Goal: Task Accomplishment & Management: Complete application form

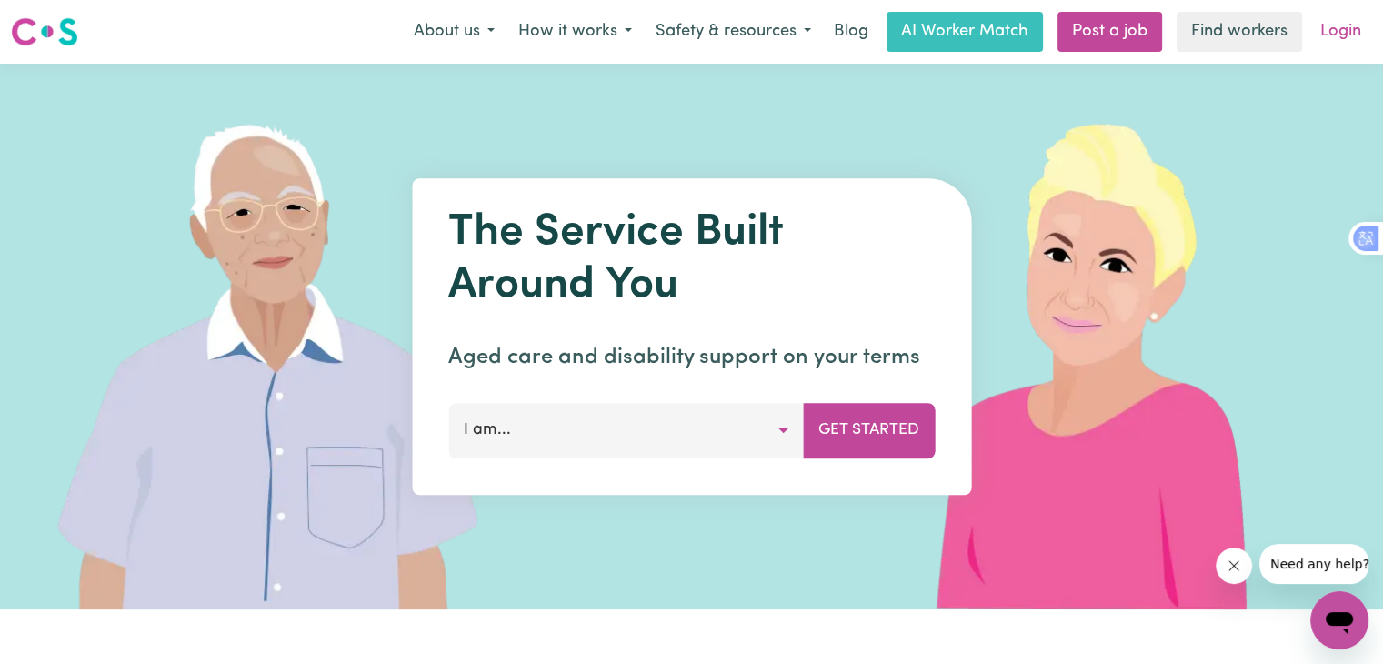
click at [1360, 30] on link "Login" at bounding box center [1340, 32] width 63 height 40
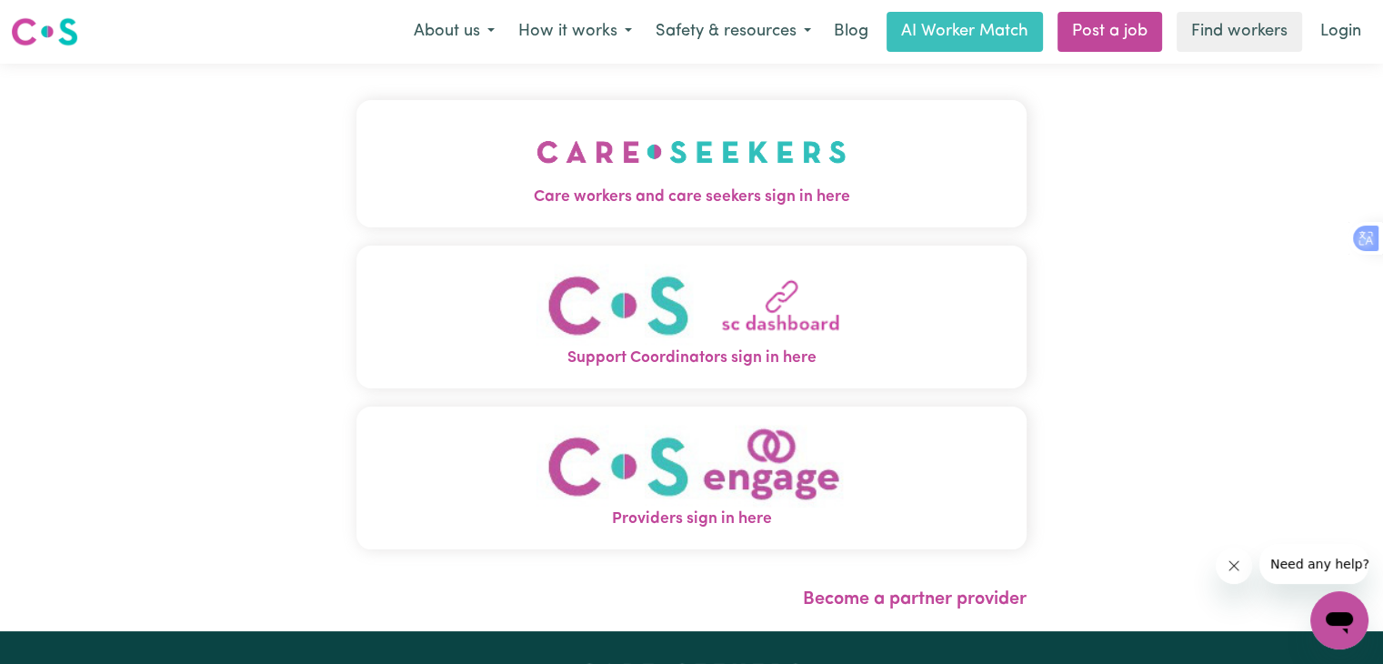
click at [687, 162] on img "Care workers and care seekers sign in here" at bounding box center [691, 151] width 310 height 67
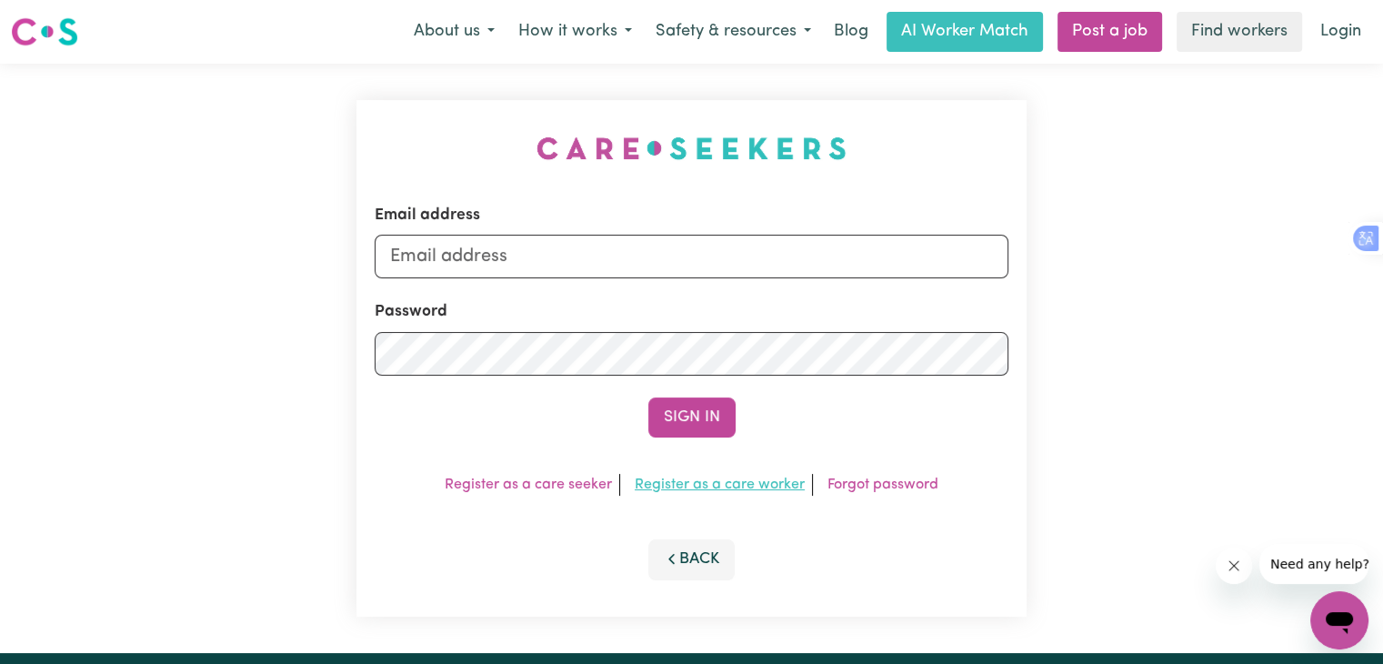
click at [722, 485] on link "Register as a care worker" at bounding box center [720, 484] width 170 height 15
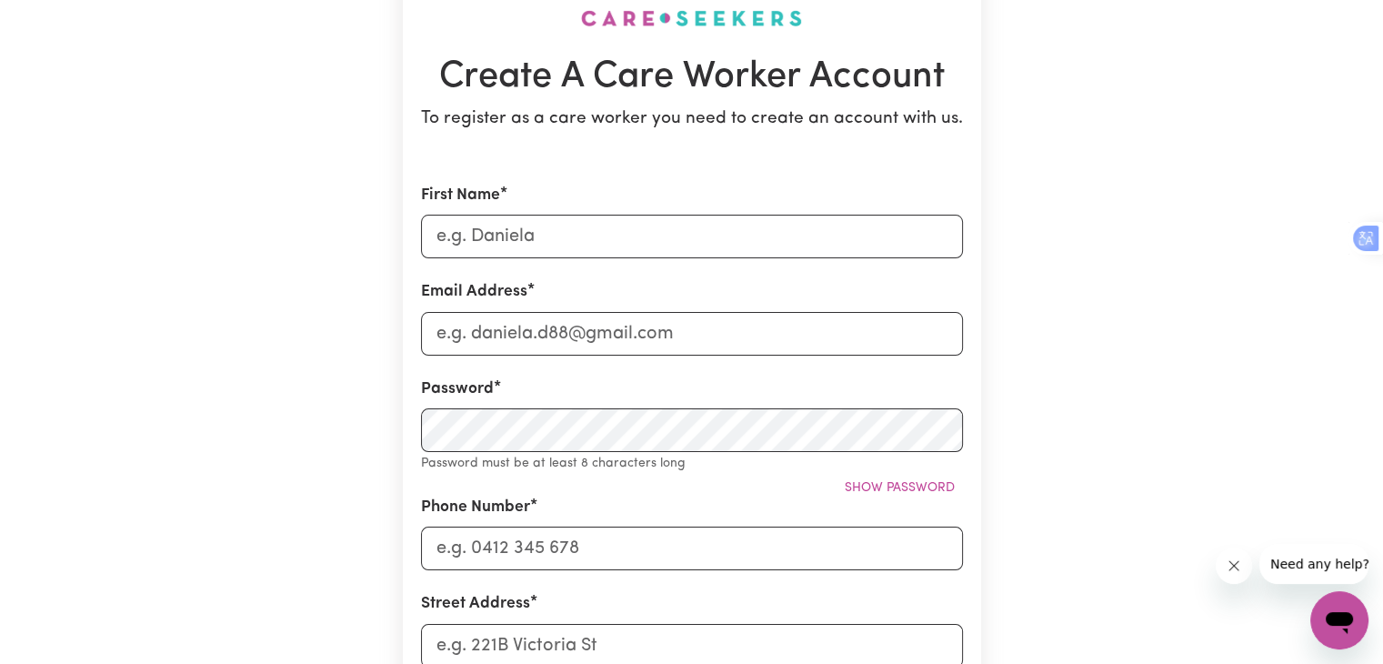
scroll to position [149, 0]
click at [564, 242] on input "First Name" at bounding box center [692, 236] width 542 height 44
type input "[PERSON_NAME]"
click at [534, 319] on input "Email Address" at bounding box center [692, 333] width 542 height 44
type input "[EMAIL_ADDRESS][DOMAIN_NAME]"
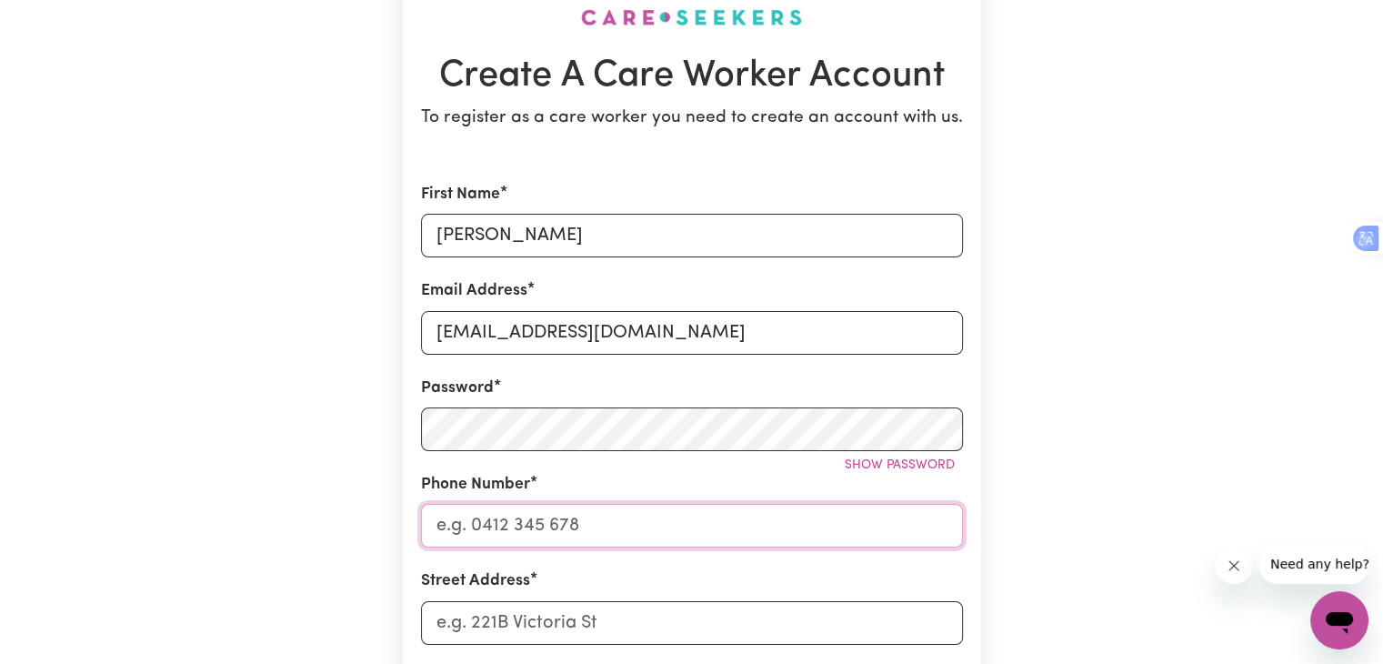
click at [535, 525] on input "Phone Number" at bounding box center [692, 526] width 542 height 44
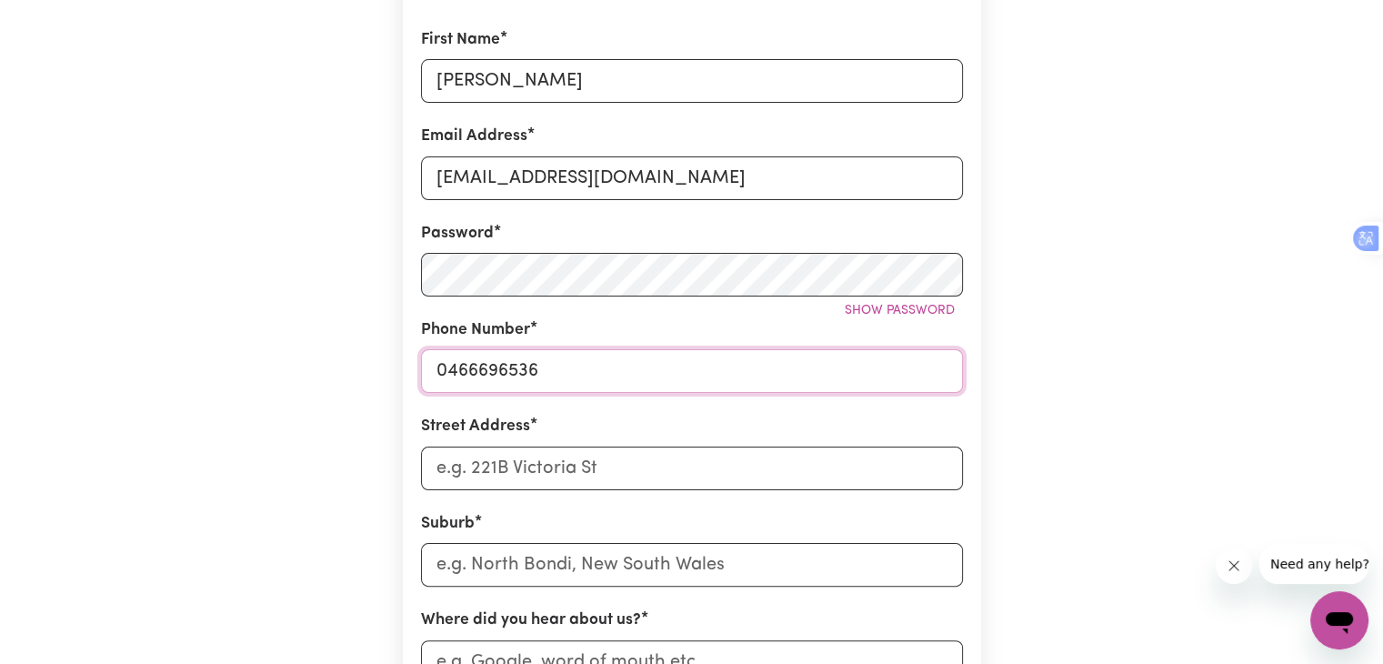
scroll to position [315, 0]
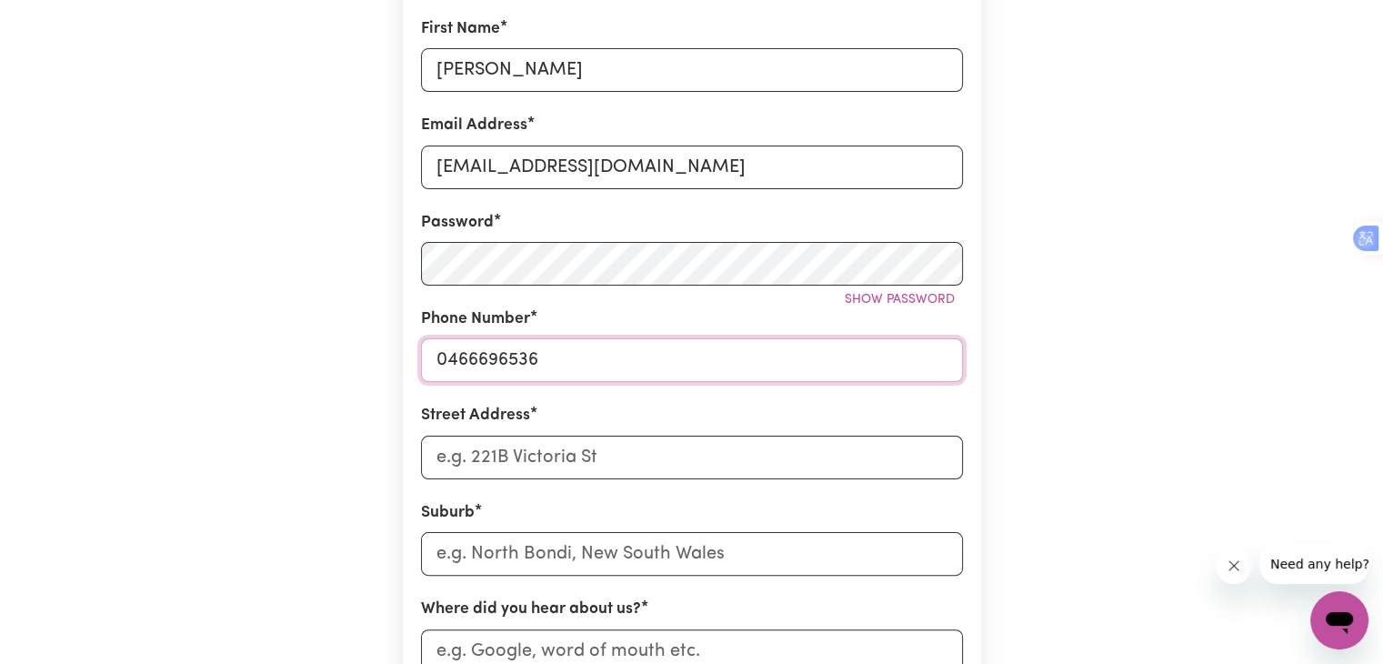
type input "0466696536"
click at [518, 448] on input "Street Address" at bounding box center [692, 457] width 542 height 44
type input "[GEOGRAPHIC_DATA]"
click at [542, 550] on input "text" at bounding box center [692, 554] width 542 height 44
type input "Aub"
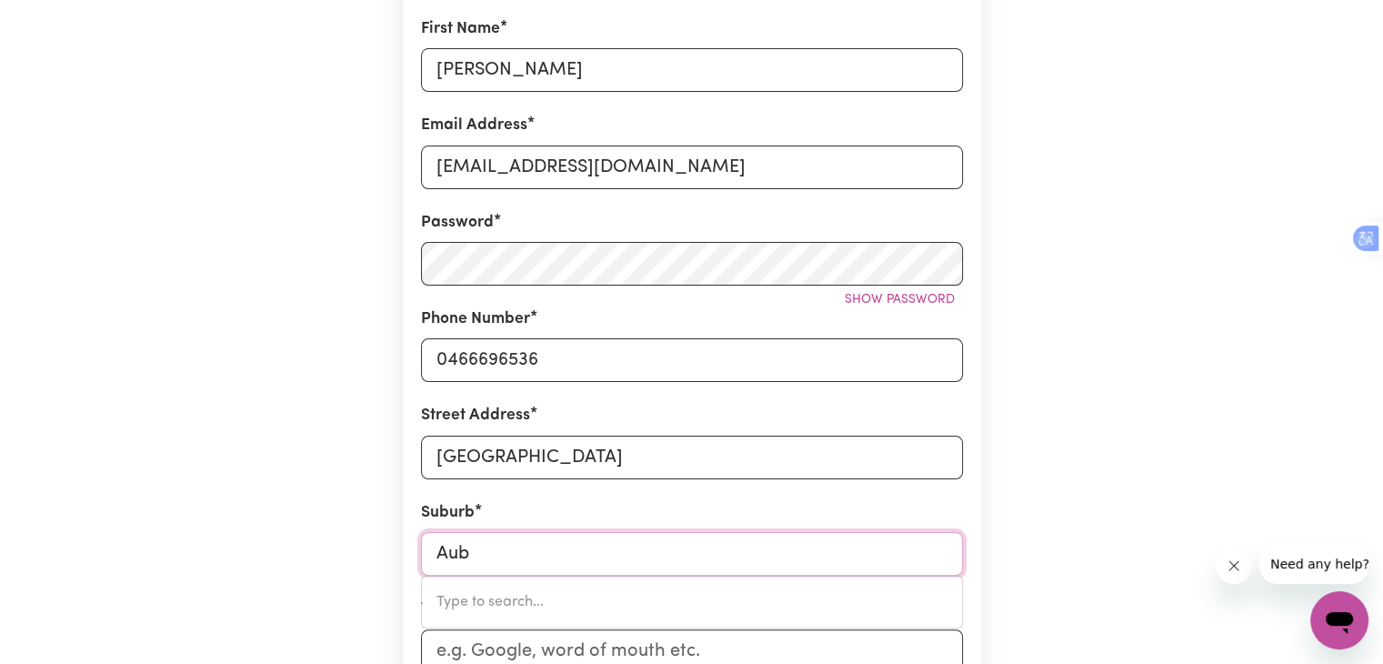
type input "[GEOGRAPHIC_DATA], [GEOGRAPHIC_DATA], 4401"
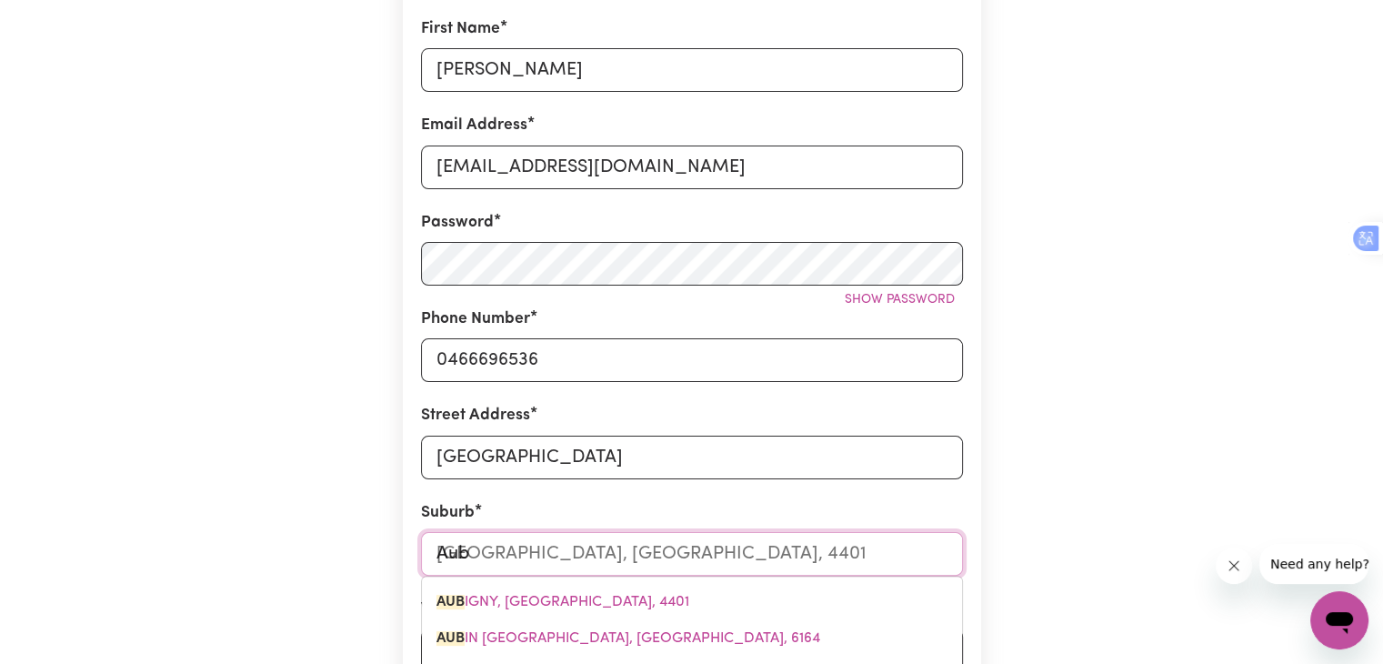
type input "Aubu"
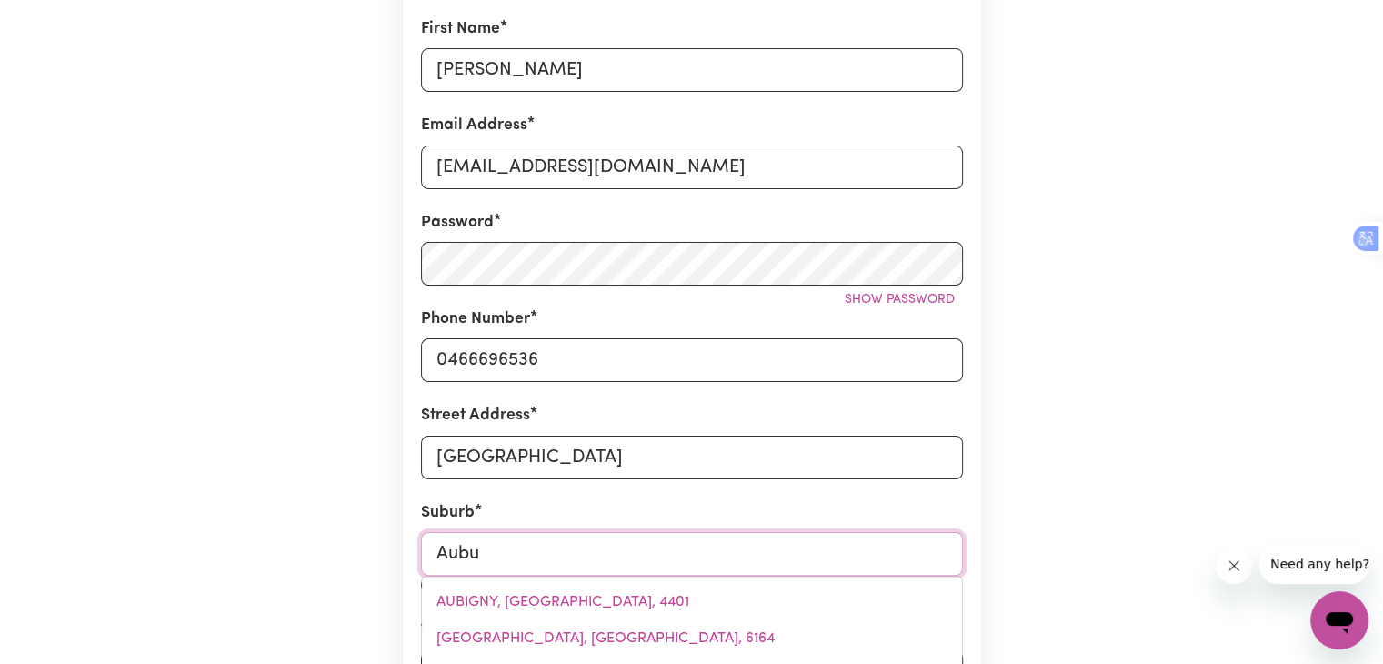
type input "AubuRN, [GEOGRAPHIC_DATA], 2144"
type input "Aubur"
type input "AuburN, [GEOGRAPHIC_DATA], 2144"
type input "Auburn"
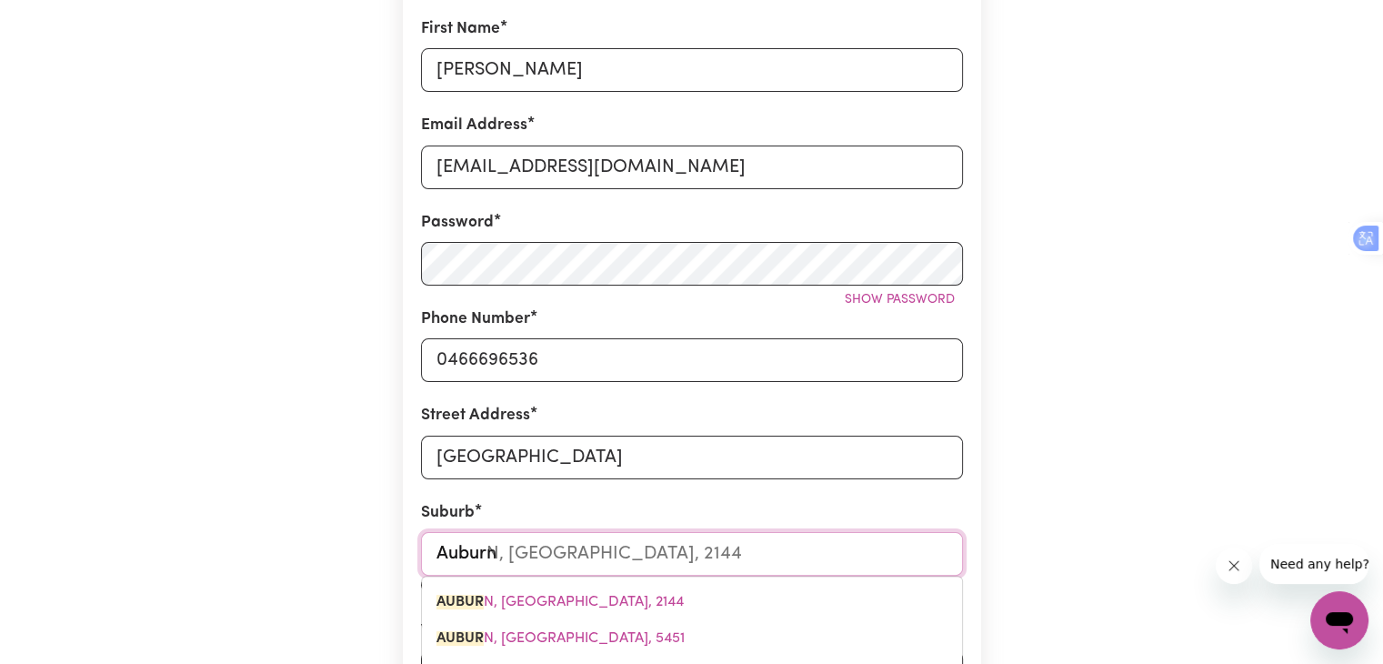
type input "[GEOGRAPHIC_DATA], [GEOGRAPHIC_DATA], 2144"
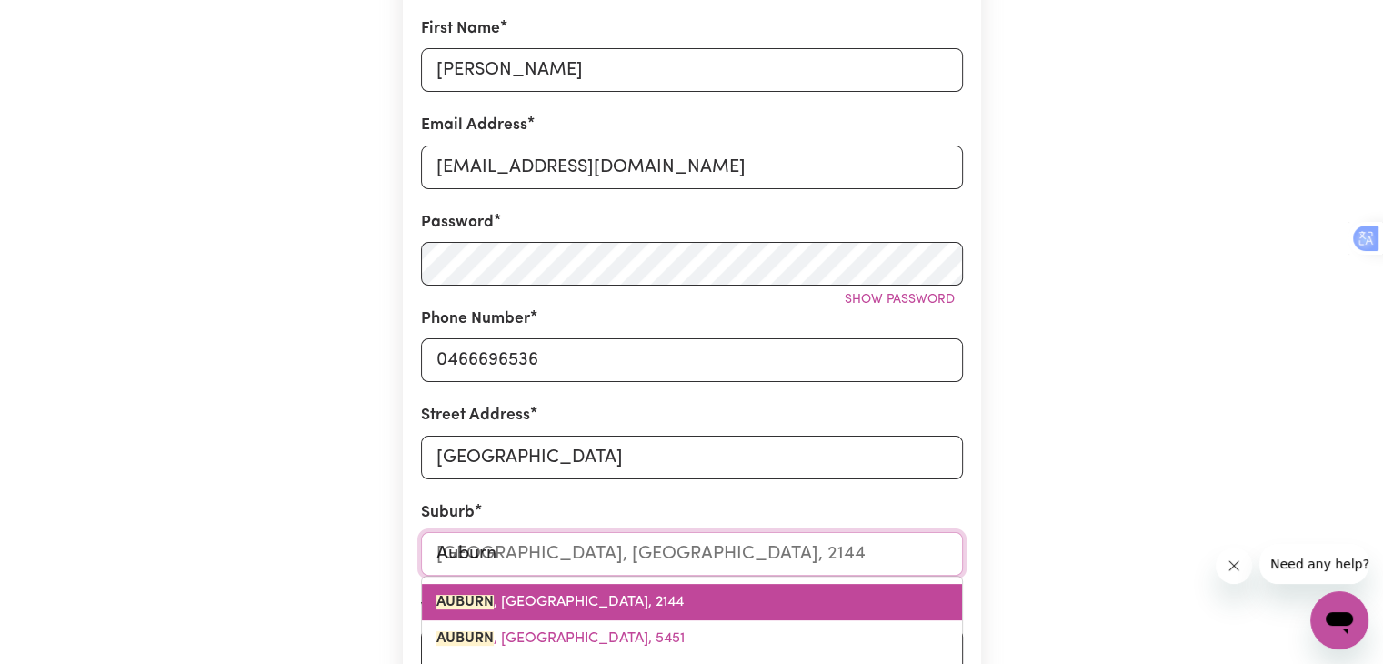
click at [563, 601] on span "[GEOGRAPHIC_DATA] , [GEOGRAPHIC_DATA], 2144" at bounding box center [559, 602] width 247 height 15
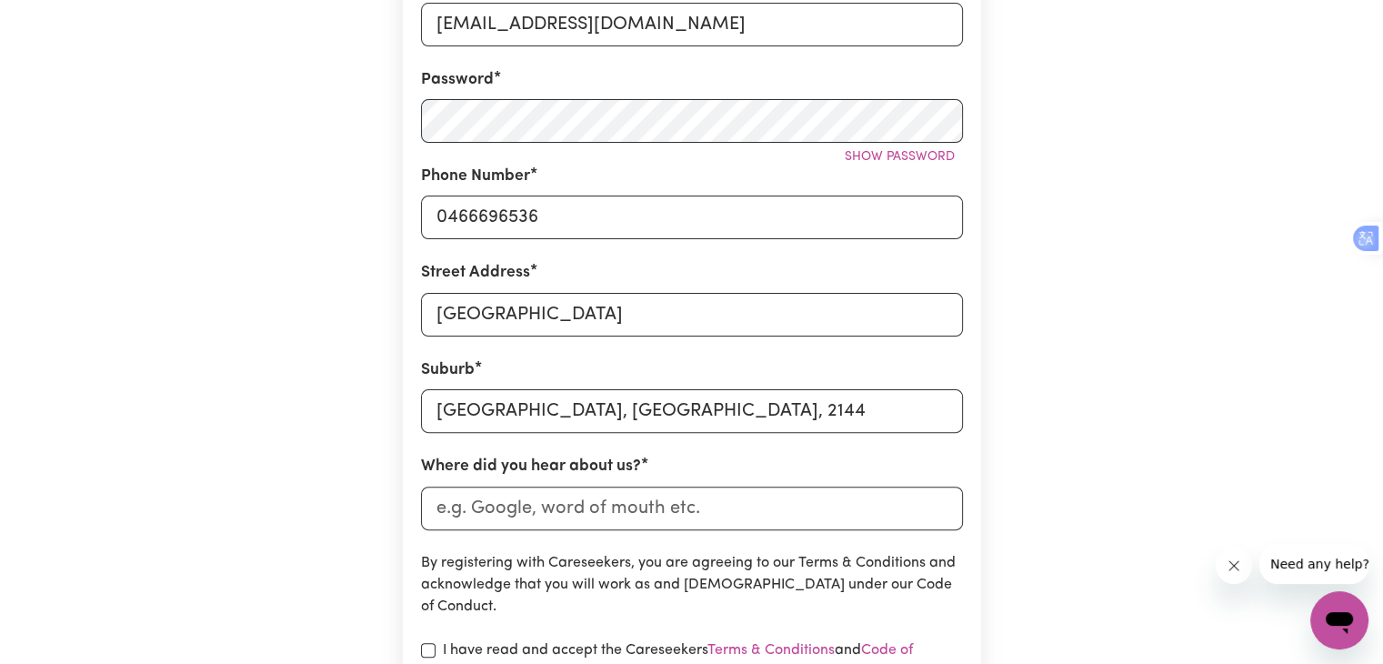
scroll to position [537, 0]
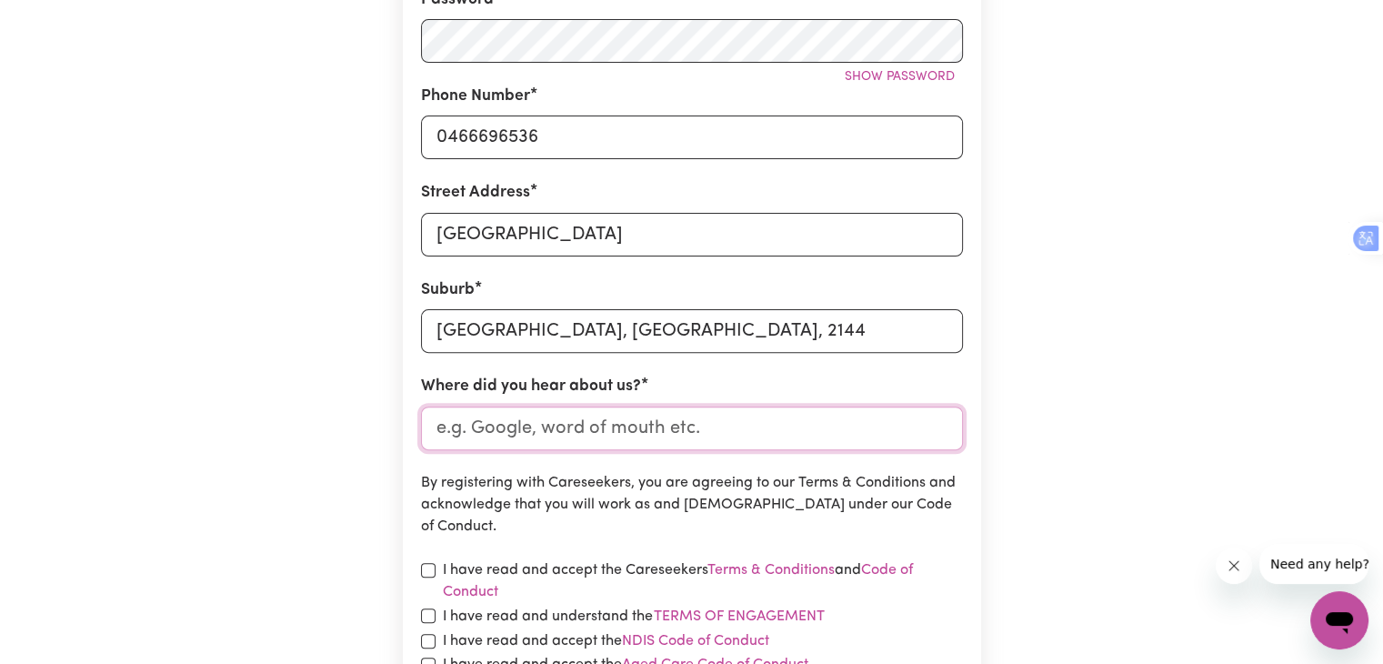
click at [524, 421] on input "Where did you hear about us?" at bounding box center [692, 428] width 542 height 44
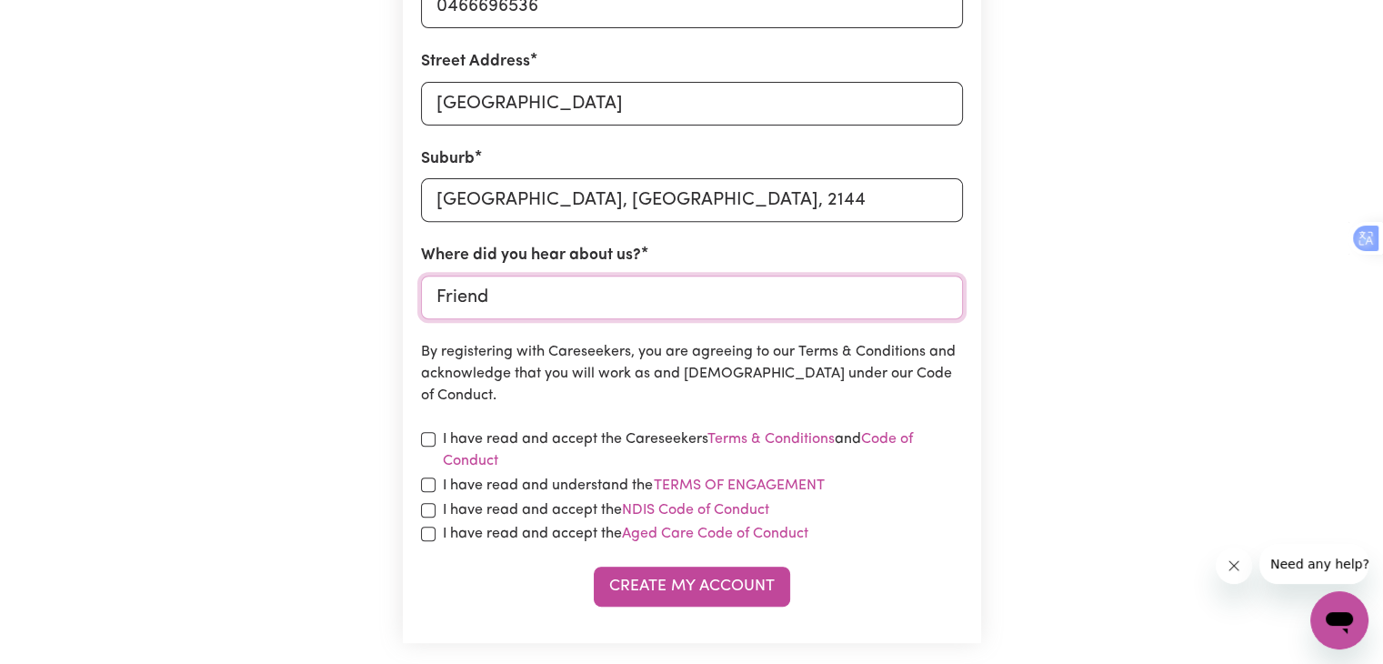
scroll to position [669, 0]
type input "Friend"
click at [429, 441] on input "checkbox" at bounding box center [428, 438] width 15 height 15
checkbox input "true"
click at [425, 488] on input "checkbox" at bounding box center [428, 483] width 15 height 15
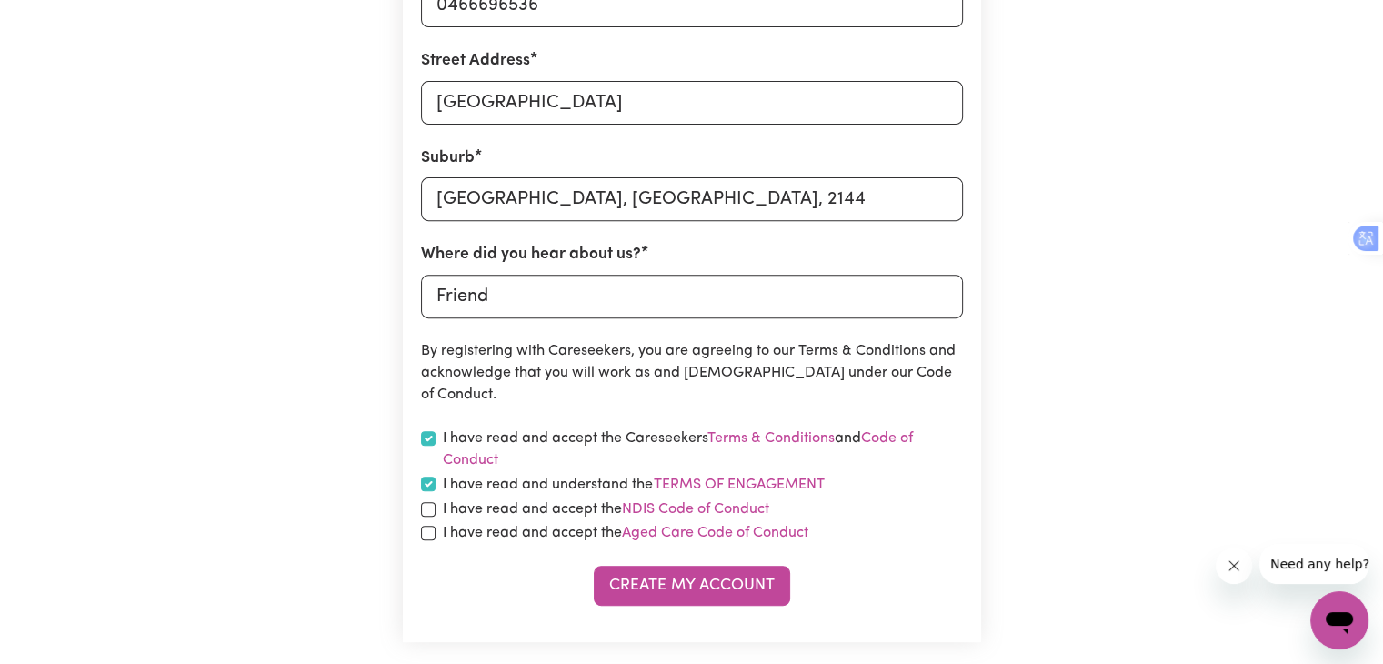
checkbox input "true"
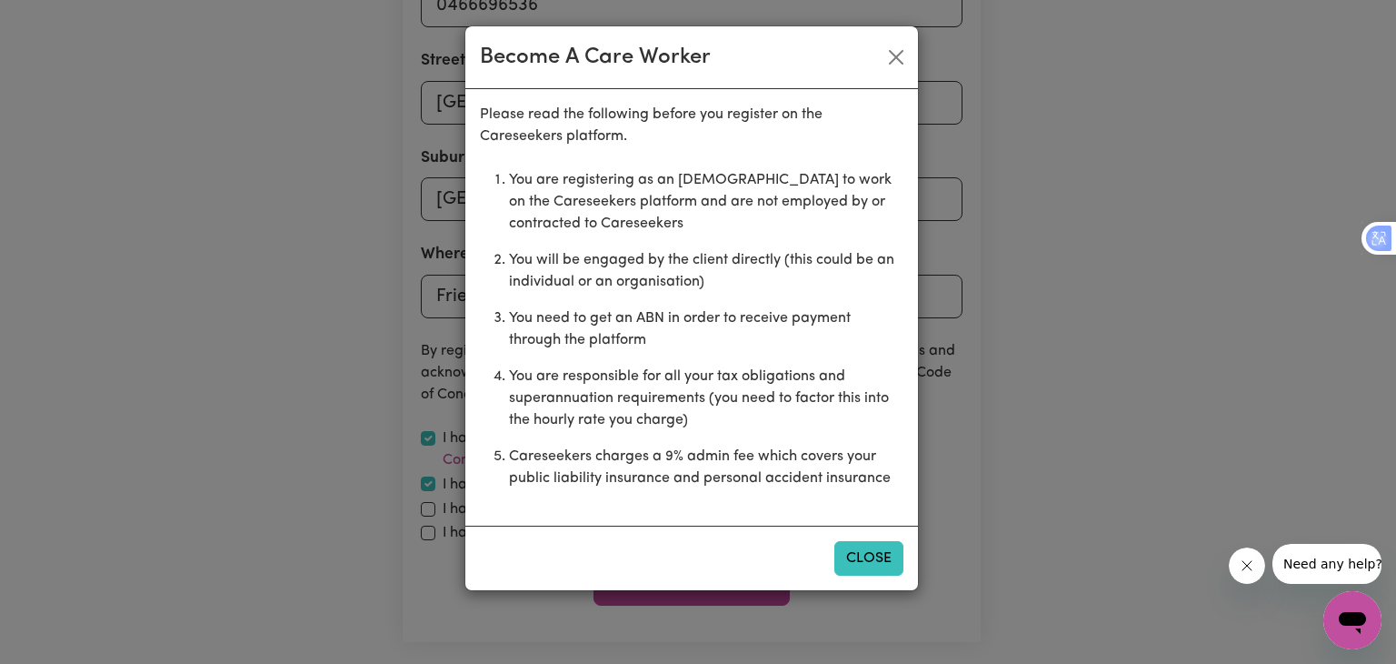
click at [884, 557] on button "Close" at bounding box center [869, 558] width 69 height 35
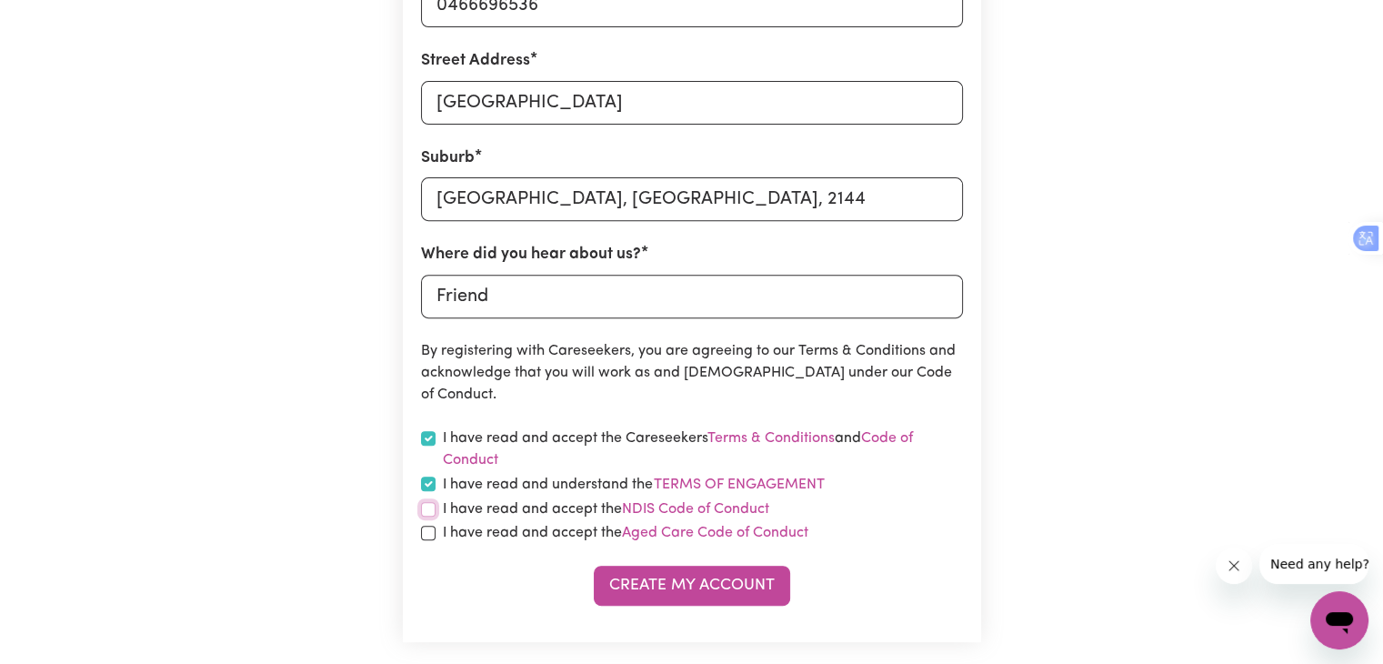
click at [429, 513] on input "checkbox" at bounding box center [428, 509] width 15 height 15
checkbox input "true"
click at [427, 531] on input "checkbox" at bounding box center [428, 533] width 15 height 15
checkbox input "true"
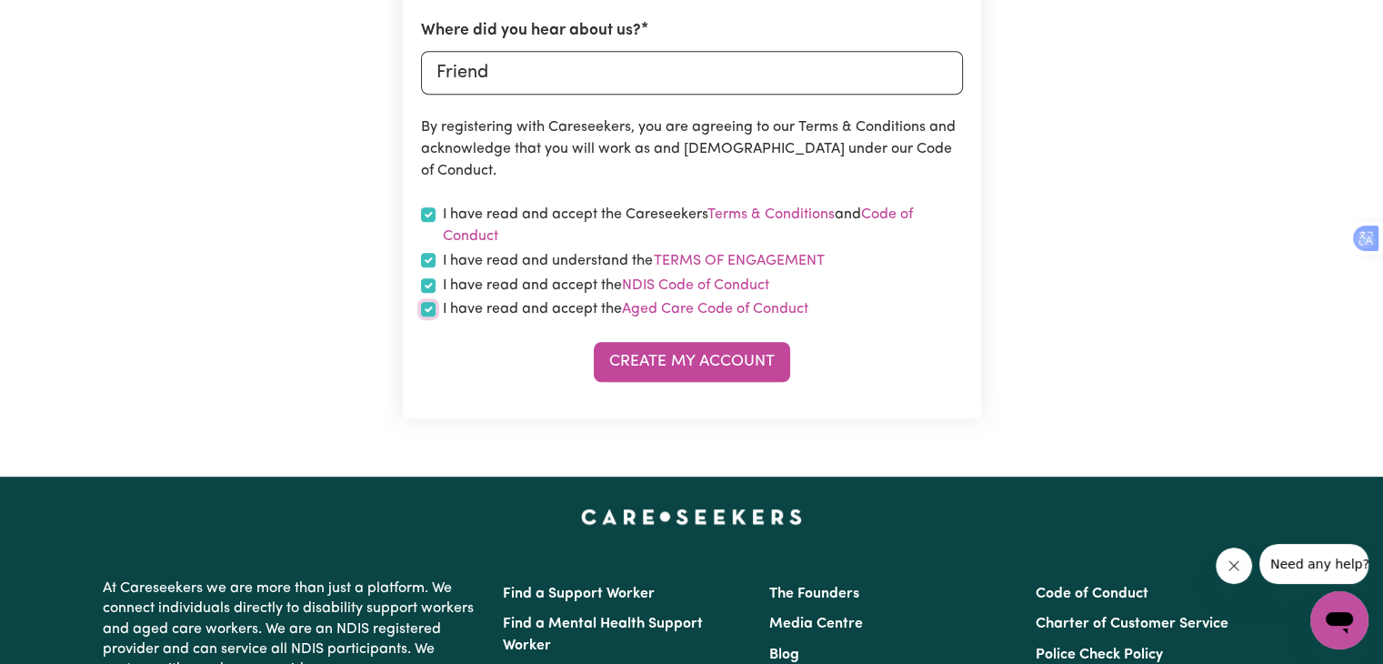
scroll to position [883, 0]
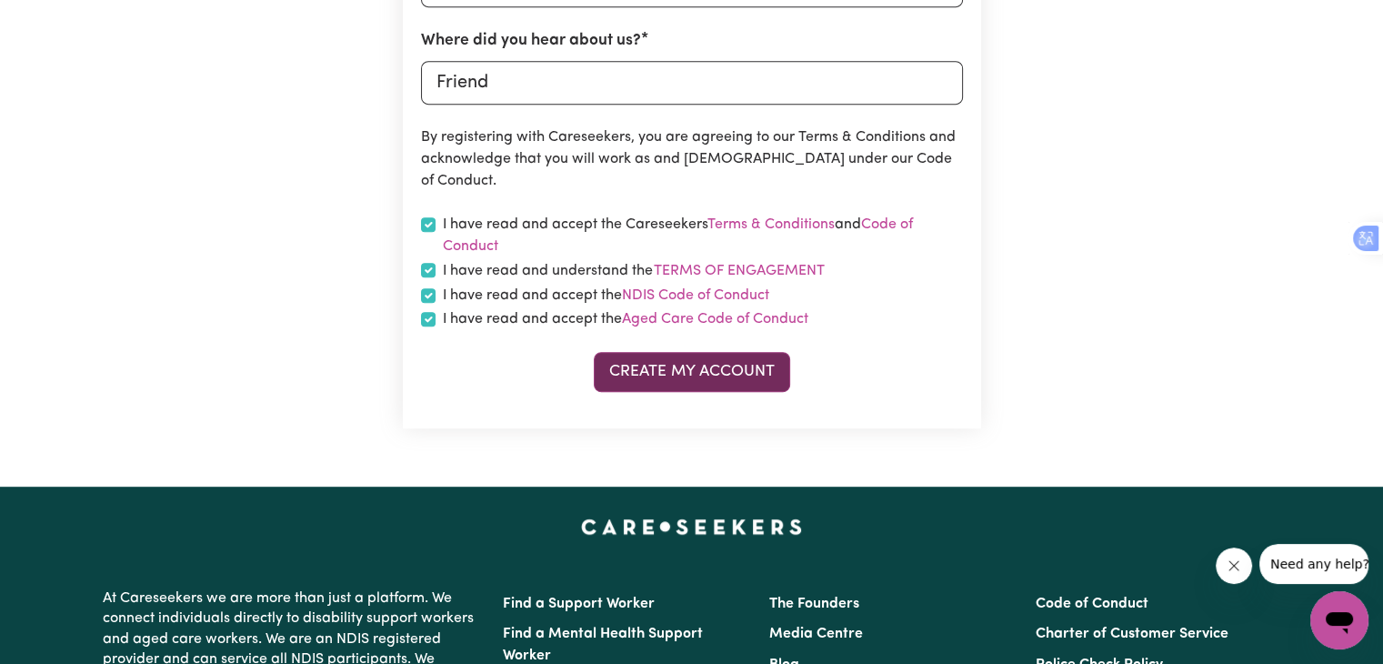
click at [673, 375] on button "Create My Account" at bounding box center [692, 372] width 196 height 40
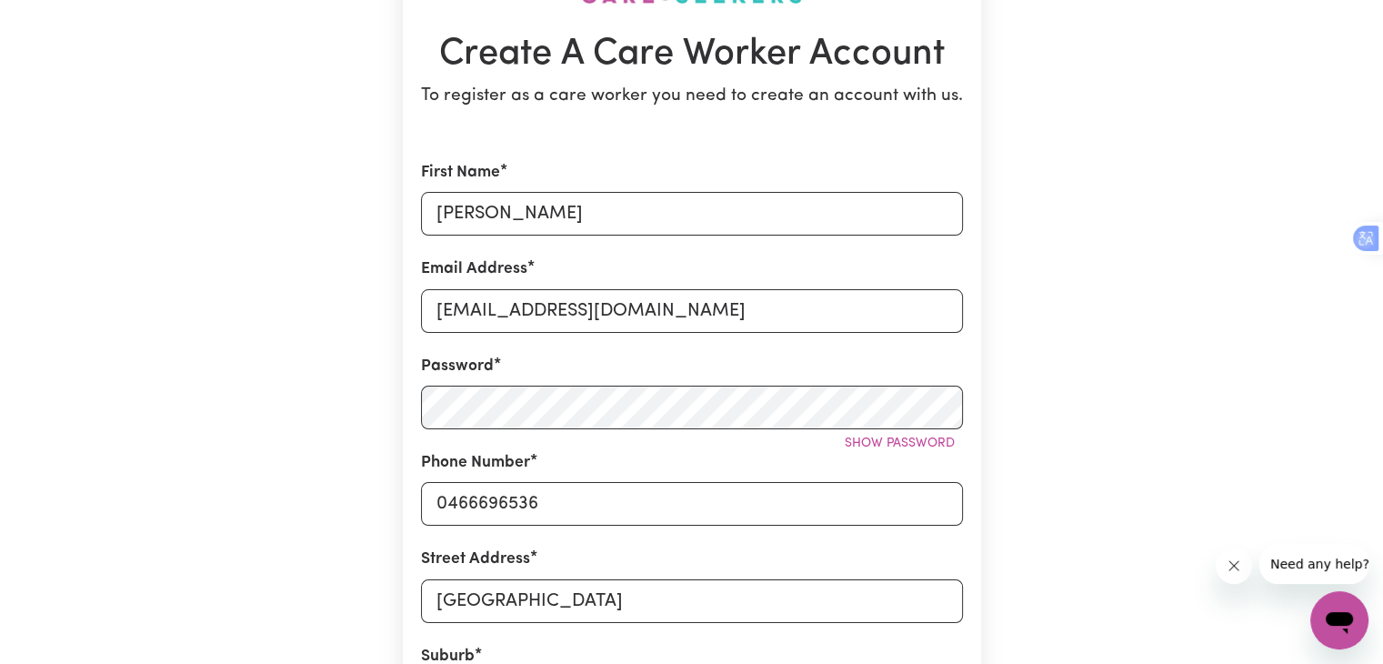
scroll to position [0, 0]
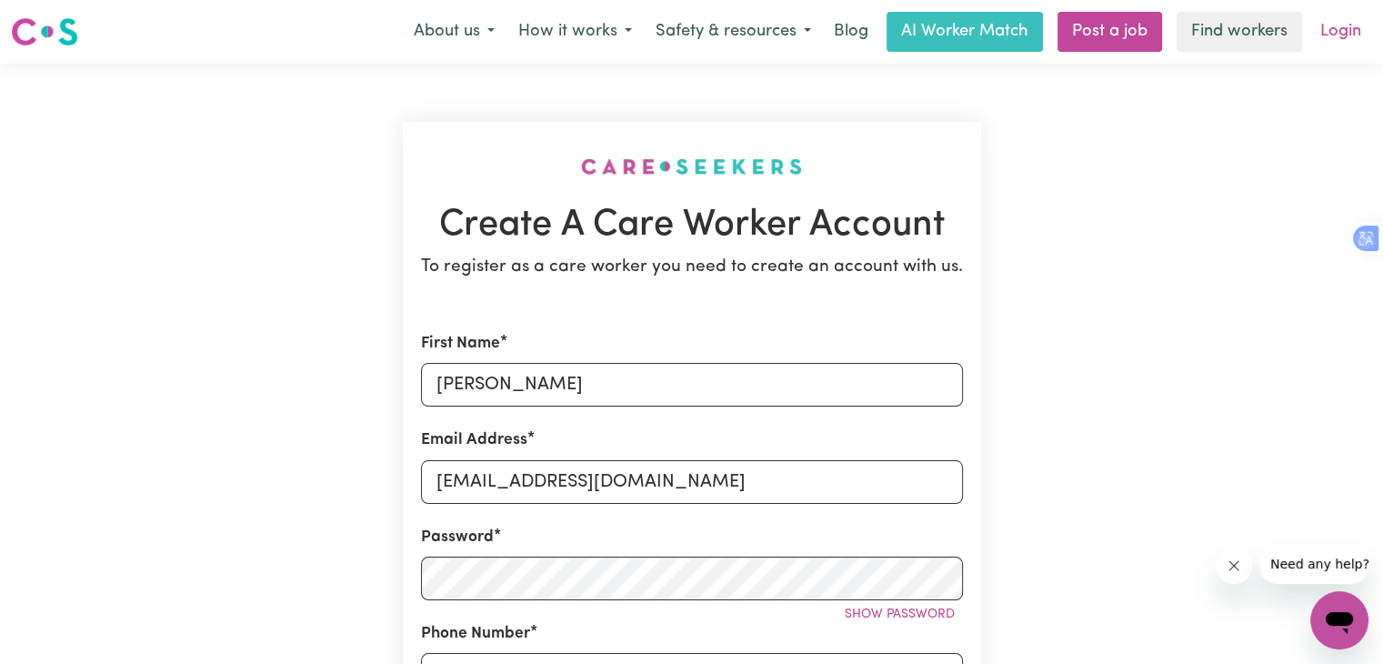
click at [1359, 34] on link "Login" at bounding box center [1340, 32] width 63 height 40
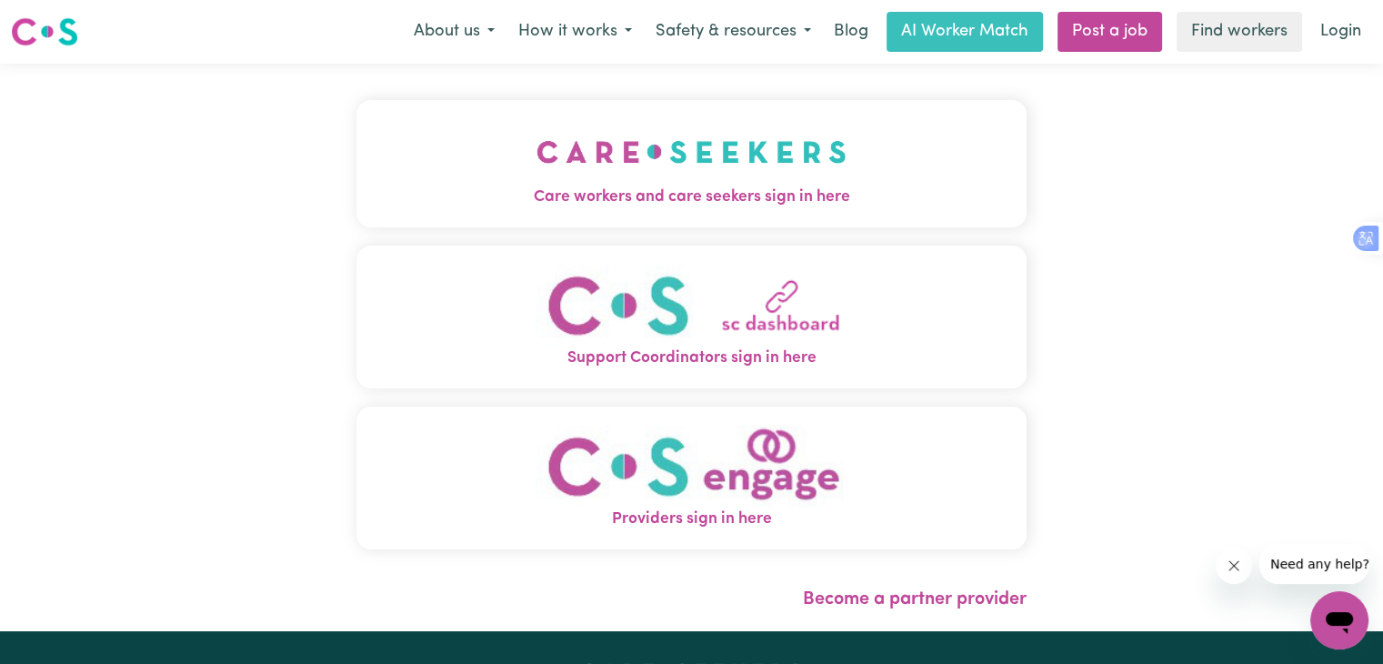
click at [659, 197] on span "Care workers and care seekers sign in here" at bounding box center [691, 197] width 670 height 24
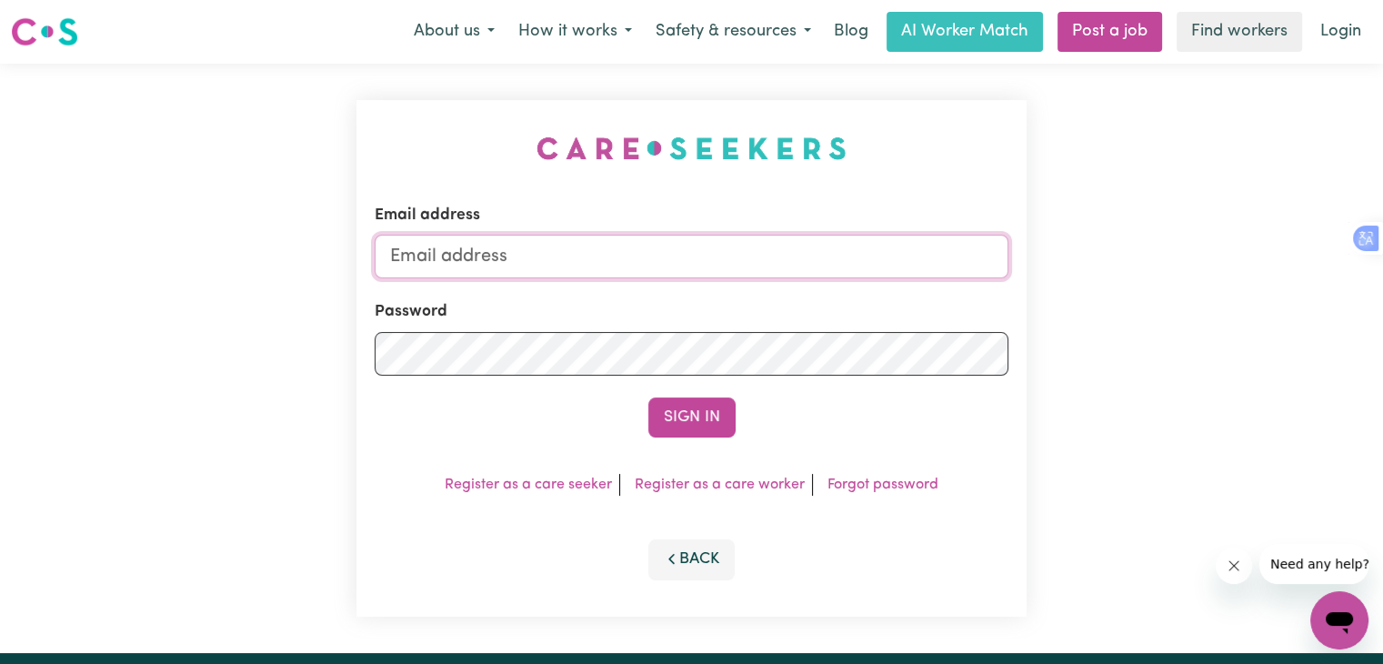
click at [532, 255] on input "Email address" at bounding box center [692, 257] width 634 height 44
type input "[EMAIL_ADDRESS][DOMAIN_NAME]"
click at [700, 423] on button "Sign In" at bounding box center [691, 417] width 87 height 40
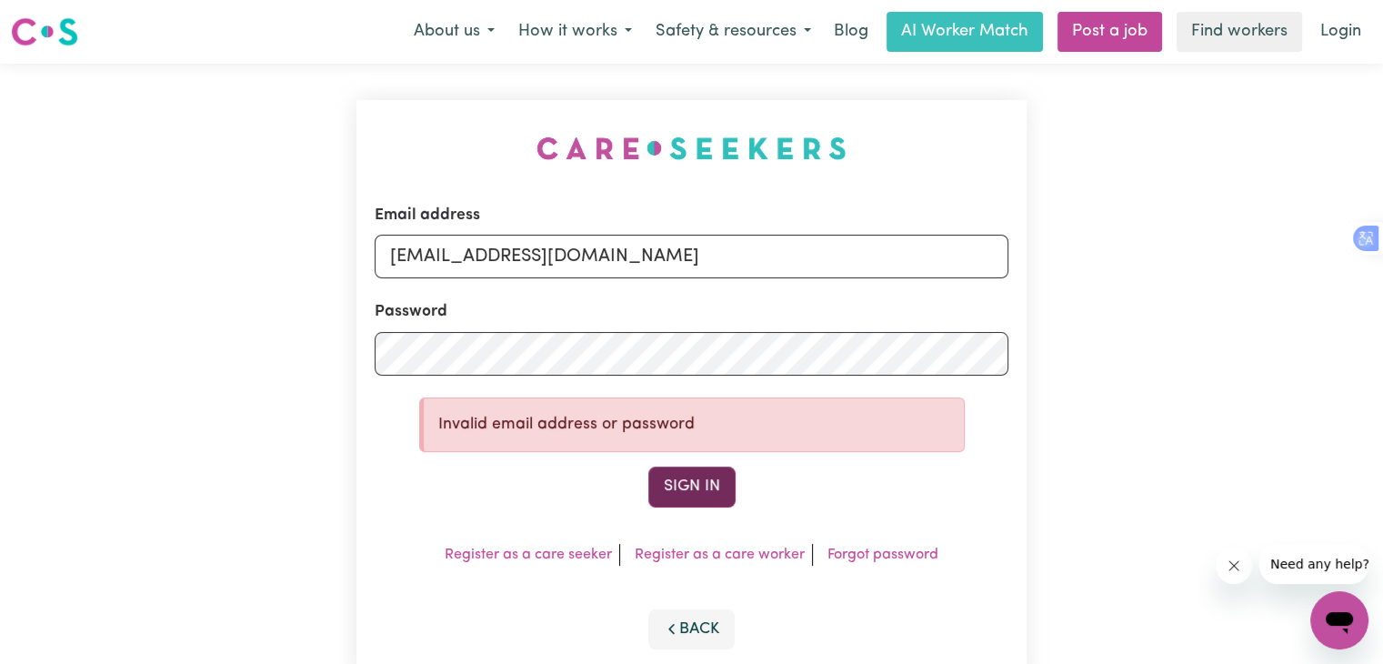
click at [695, 482] on button "Sign In" at bounding box center [691, 486] width 87 height 40
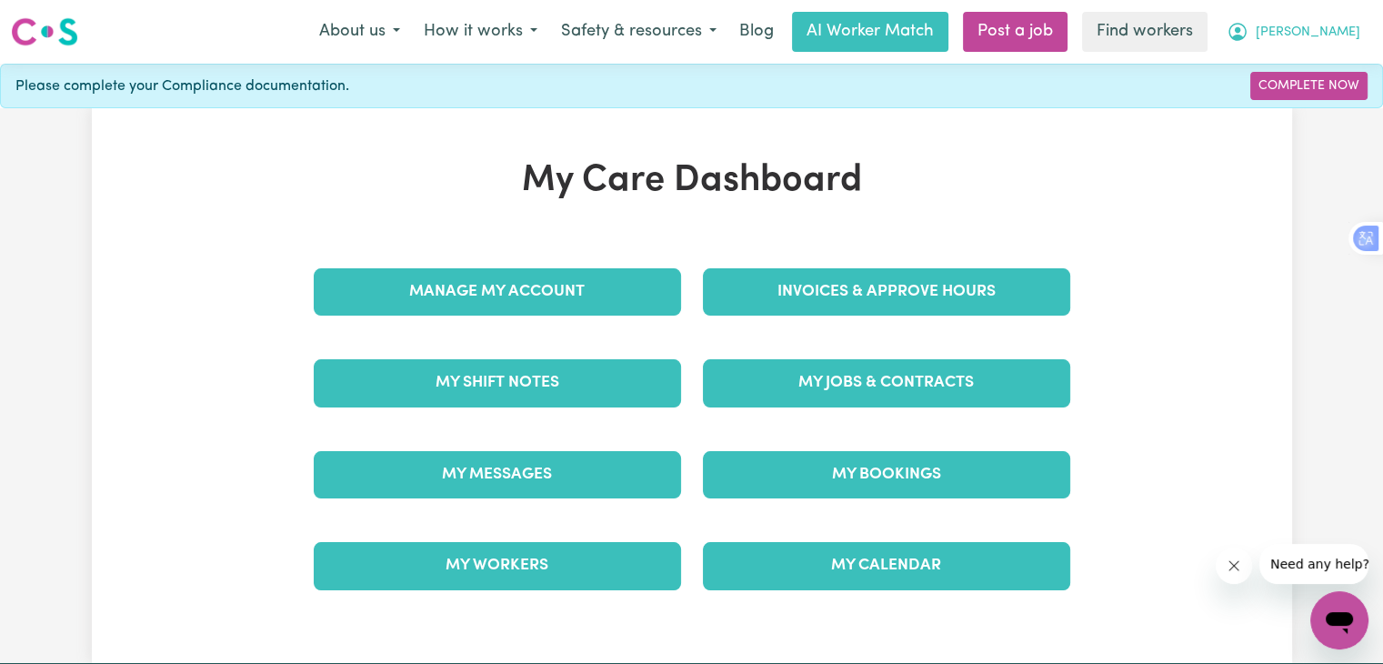
click at [1240, 34] on icon "My Account" at bounding box center [1237, 30] width 5 height 6
click at [1286, 66] on link "My Dashboard" at bounding box center [1299, 71] width 144 height 35
click at [896, 174] on h1 "My Care Dashboard" at bounding box center [692, 181] width 778 height 44
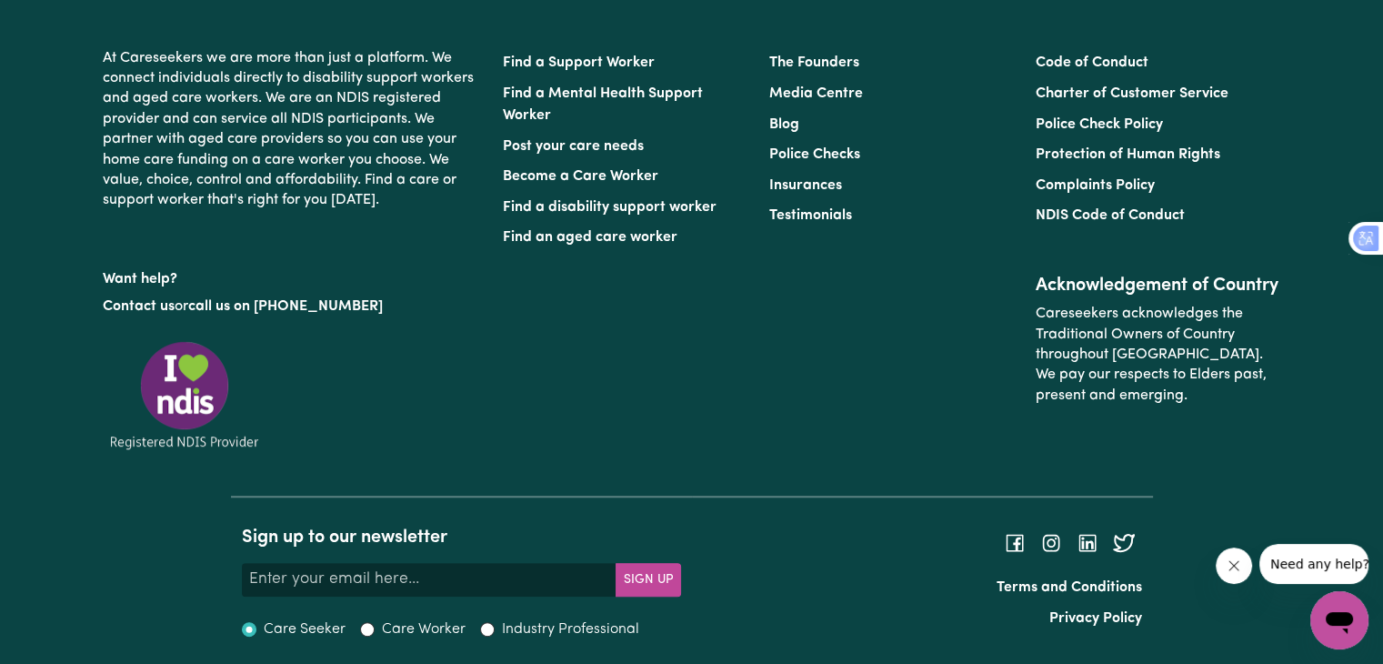
scroll to position [720, 0]
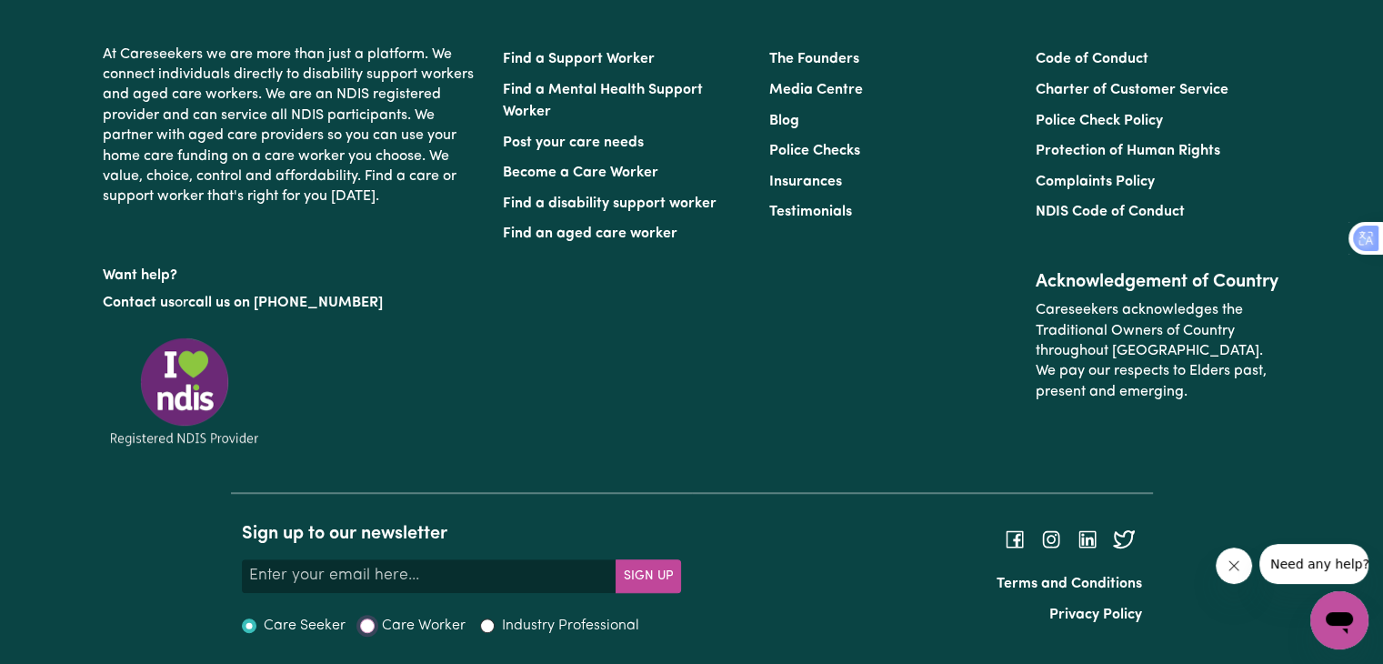
click at [363, 627] on input "Care Worker" at bounding box center [367, 625] width 15 height 15
radio input "true"
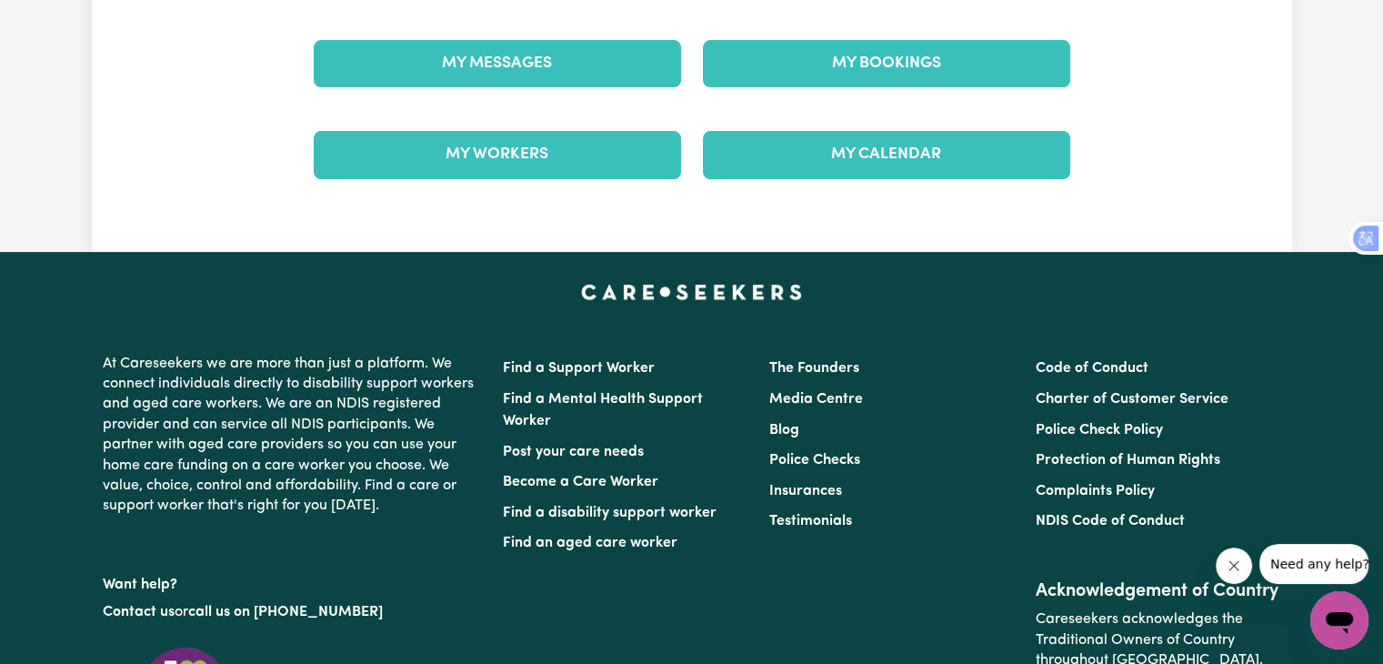
scroll to position [411, 0]
click at [1343, 621] on icon "Open messaging window" at bounding box center [1339, 623] width 27 height 22
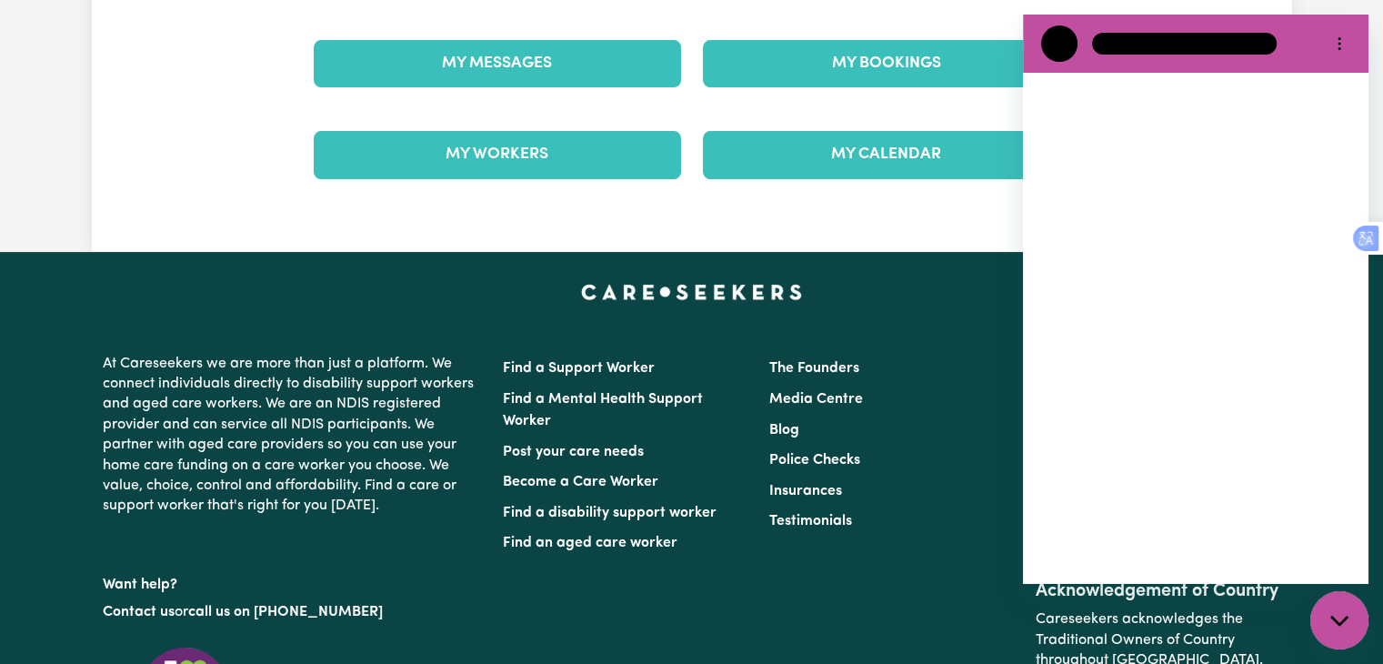
scroll to position [0, 0]
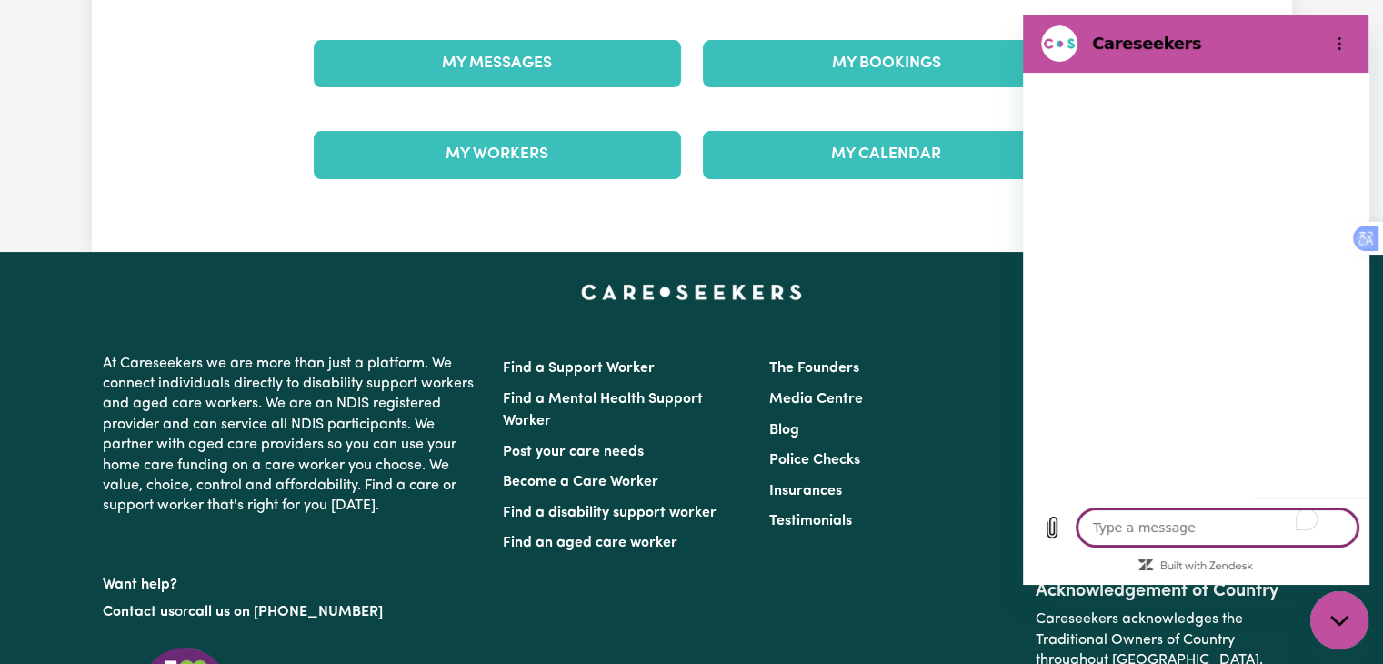
type textarea "x"
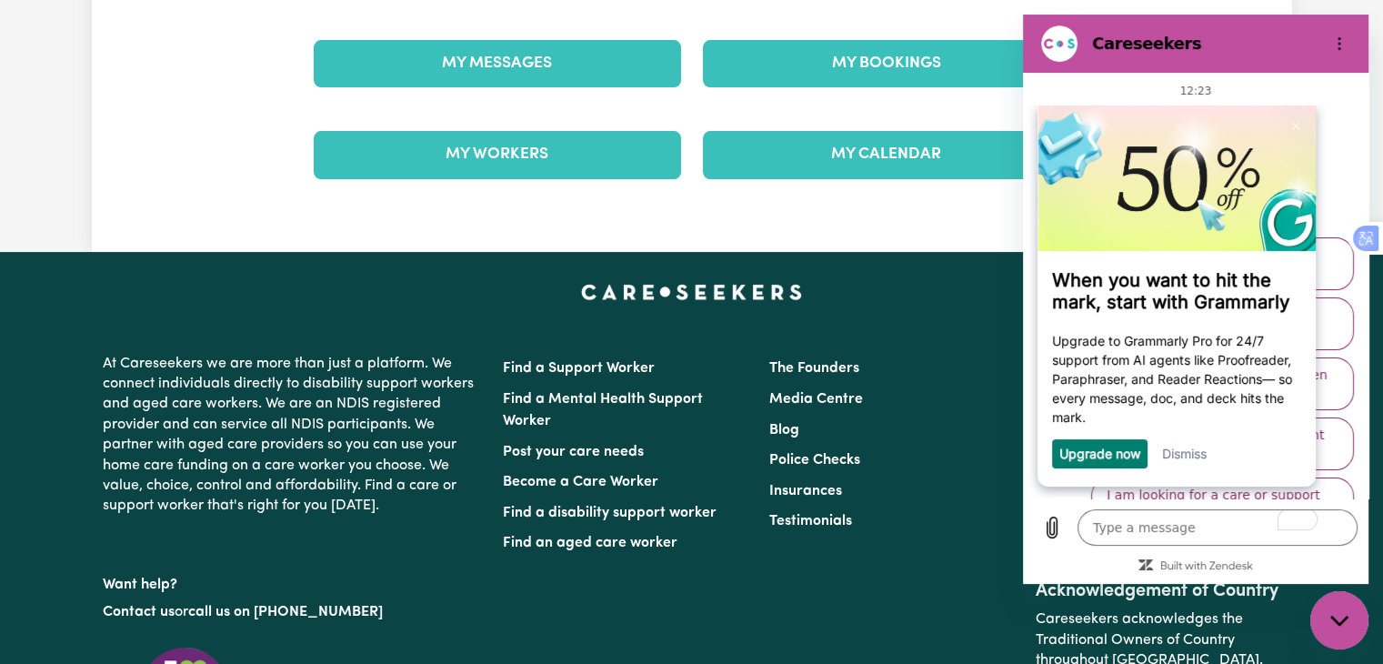
click at [1185, 446] on div "Dismiss" at bounding box center [1184, 452] width 45 height 29
click at [1182, 457] on link "Dismiss" at bounding box center [1184, 452] width 45 height 15
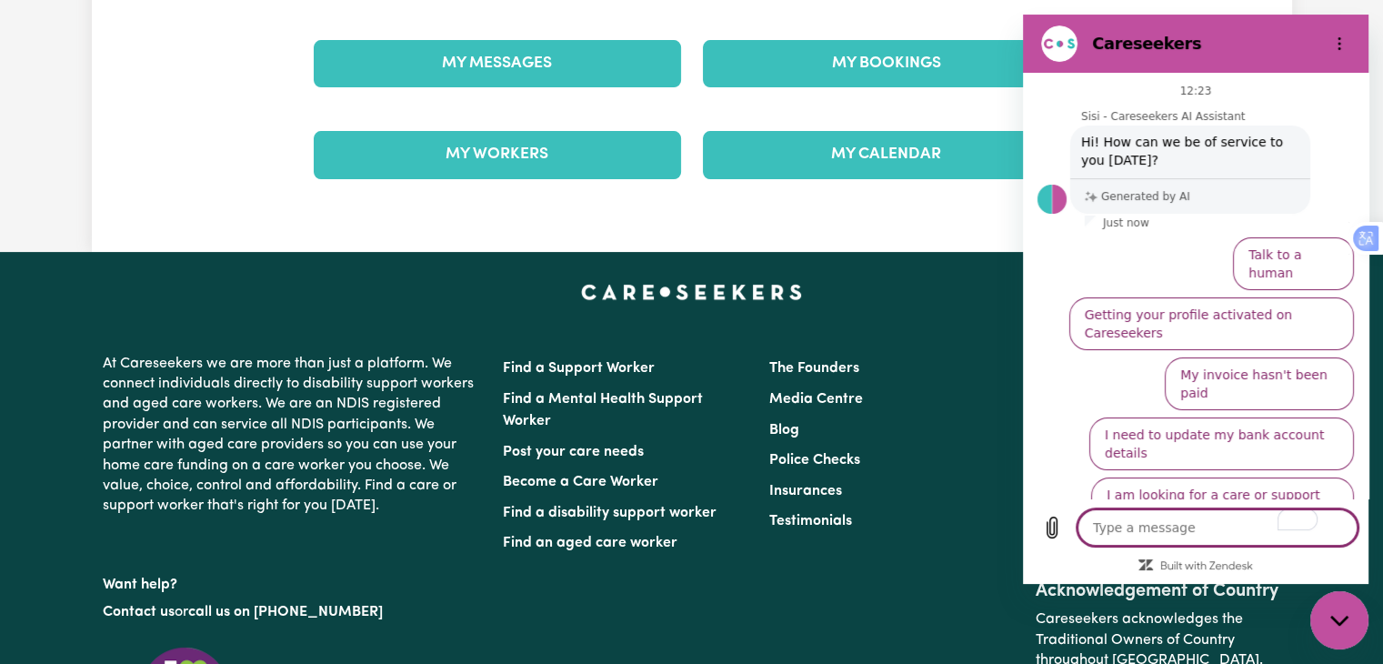
click at [1112, 529] on textarea "To enrich screen reader interactions, please activate Accessibility in Grammarl…" at bounding box center [1217, 527] width 280 height 36
type textarea "I"
type textarea "x"
type textarea "I"
type textarea "x"
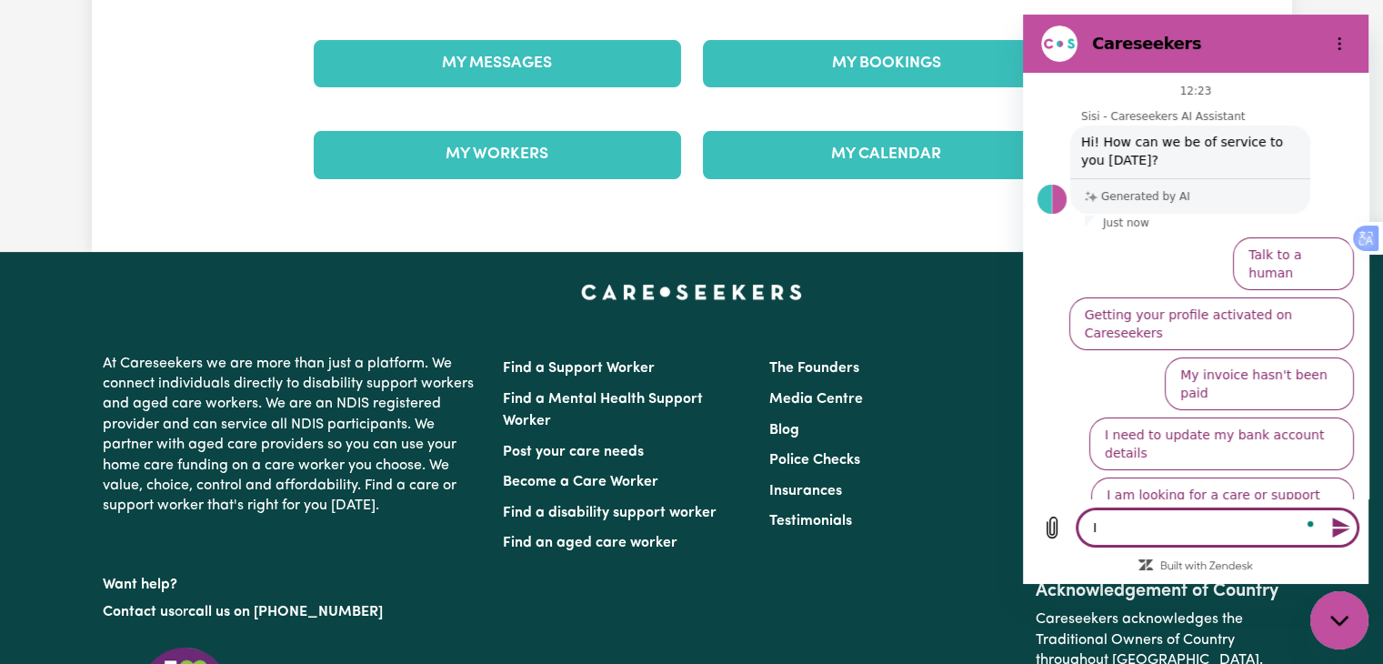
type textarea "I w"
type textarea "x"
type textarea "I wa"
type textarea "x"
type textarea "I wan"
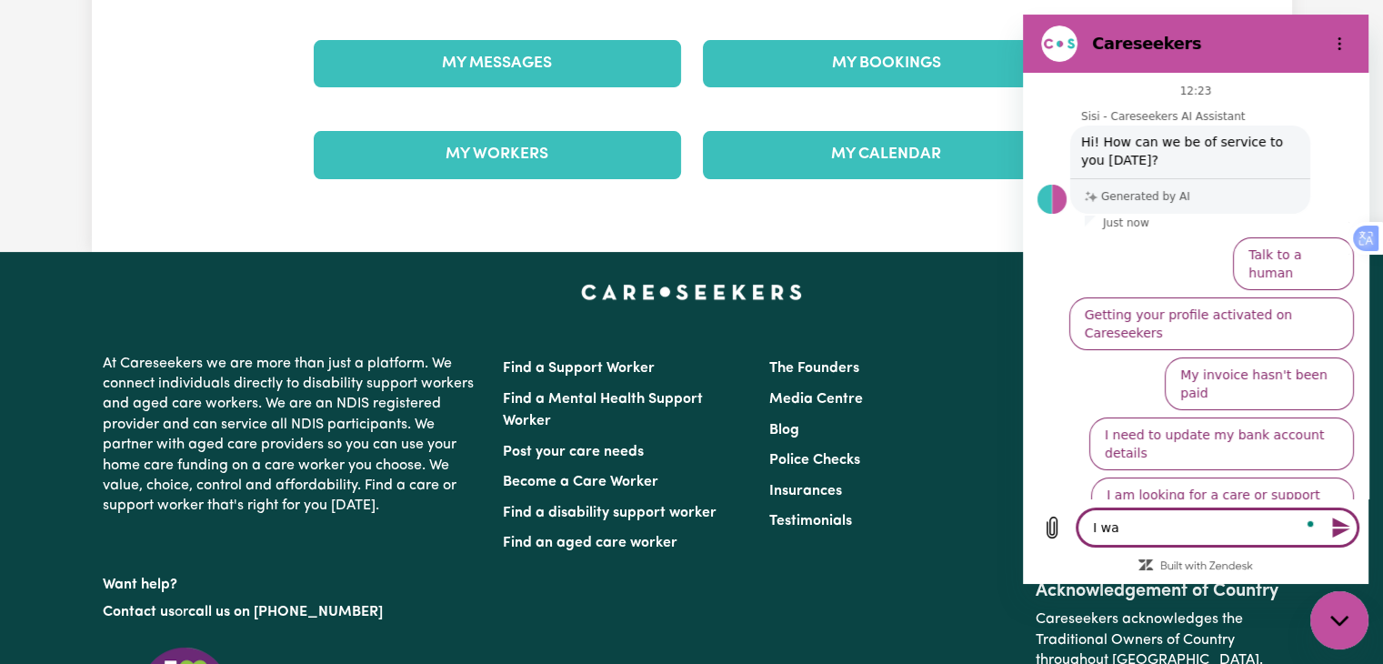
type textarea "x"
type textarea "I want"
type textarea "x"
type textarea "I want"
type textarea "x"
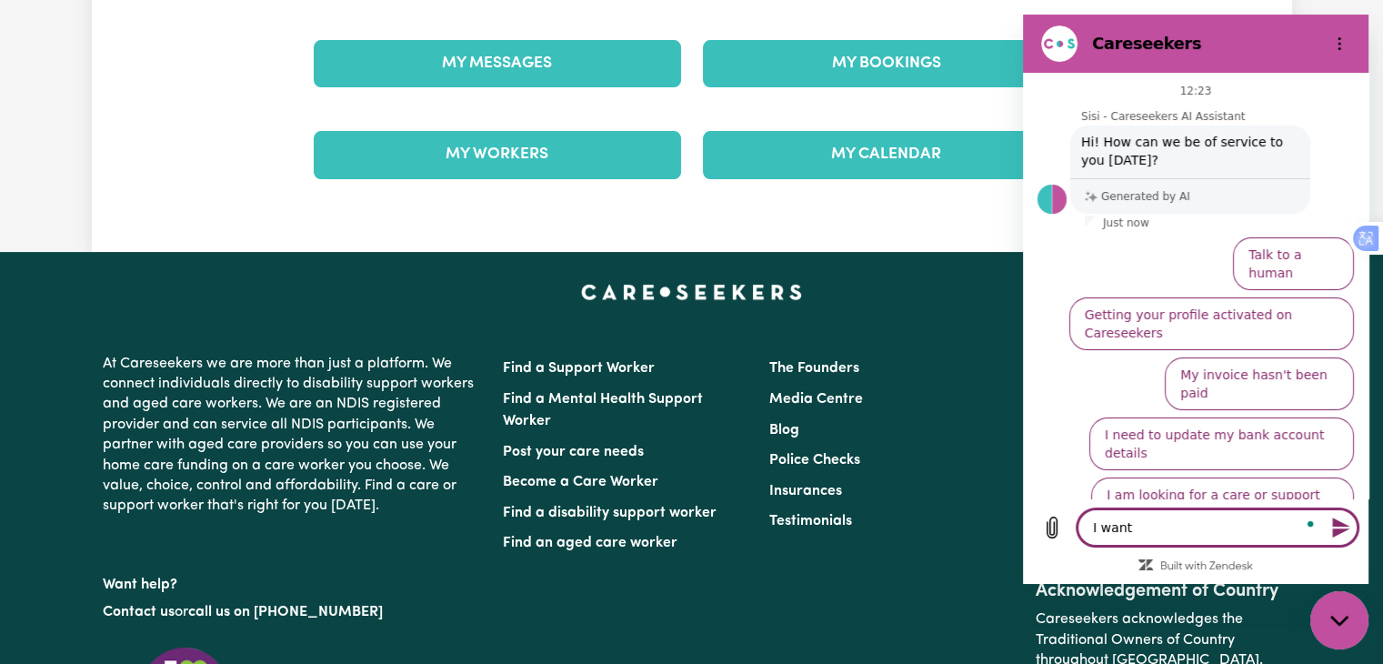
type textarea "I want t"
type textarea "x"
type textarea "I want to"
type textarea "x"
type textarea "I want to"
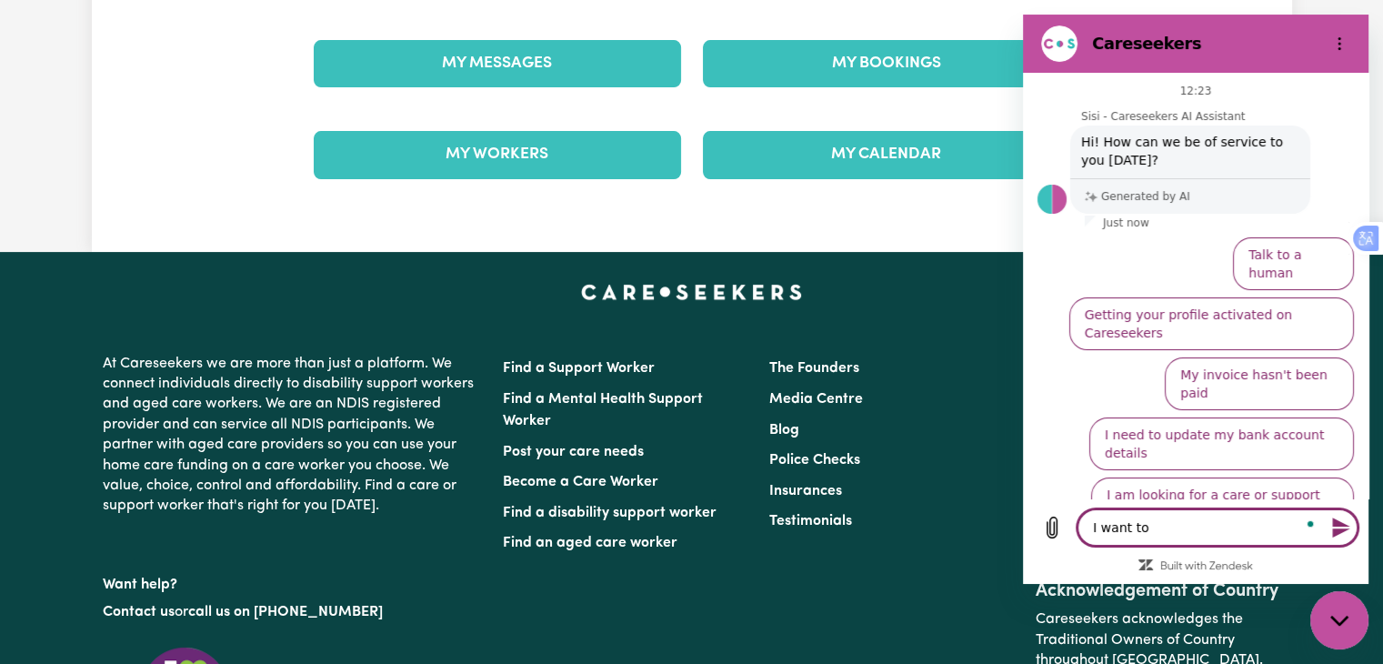
type textarea "x"
type textarea "I want to l"
type textarea "x"
type textarea "I want to lo"
type textarea "x"
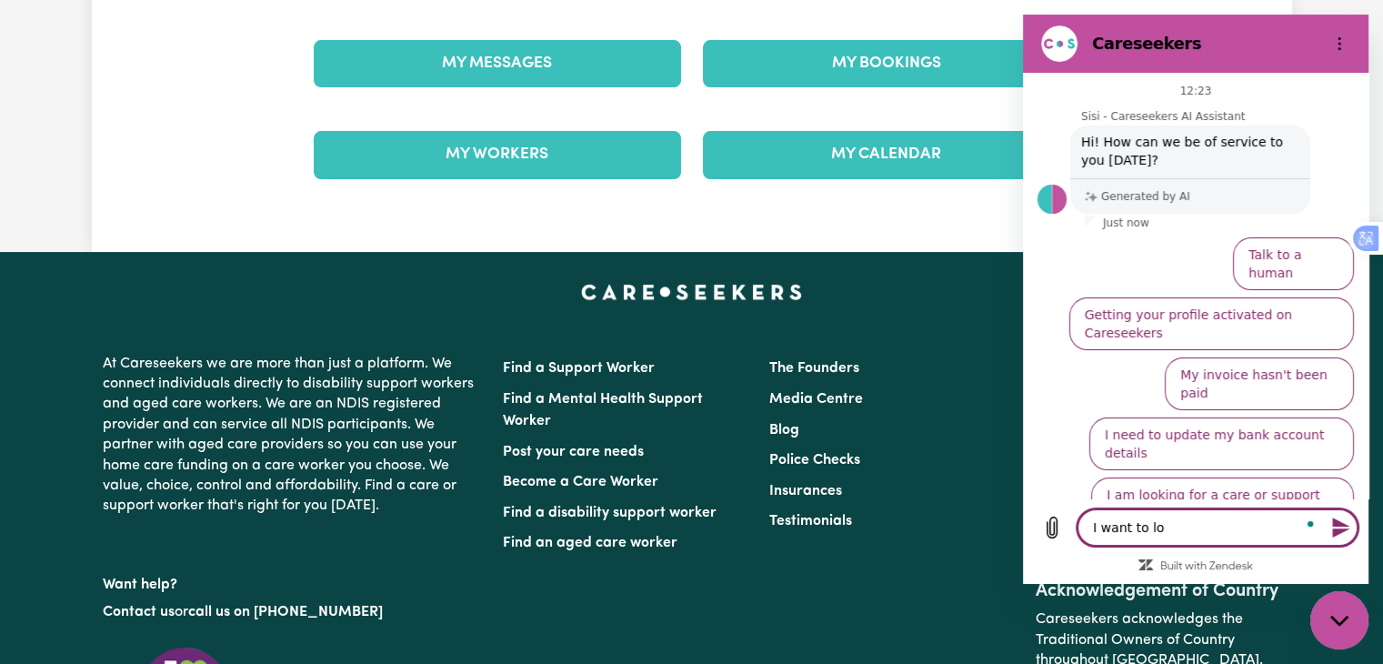
type textarea "I want to log"
type textarea "x"
type textarea "I want to logi"
type textarea "x"
type textarea "I want to login"
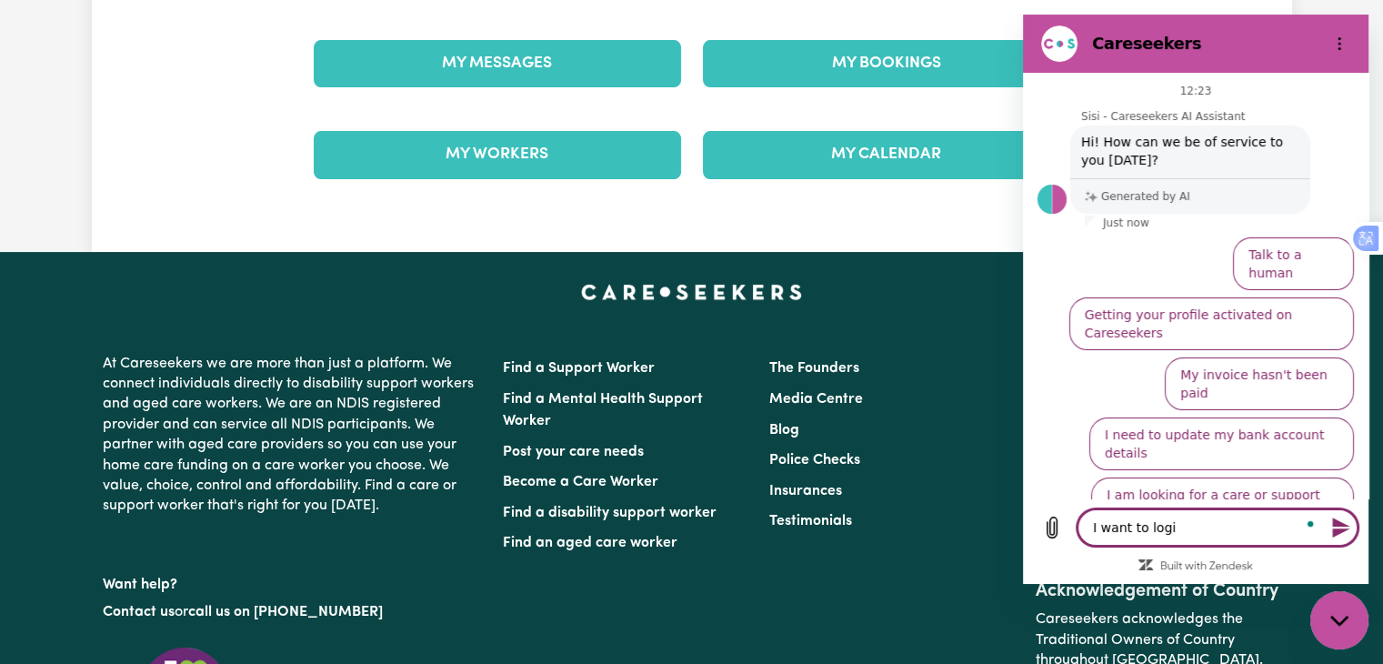
type textarea "x"
type textarea "I want to login"
type textarea "x"
type textarea "I want to login i"
type textarea "x"
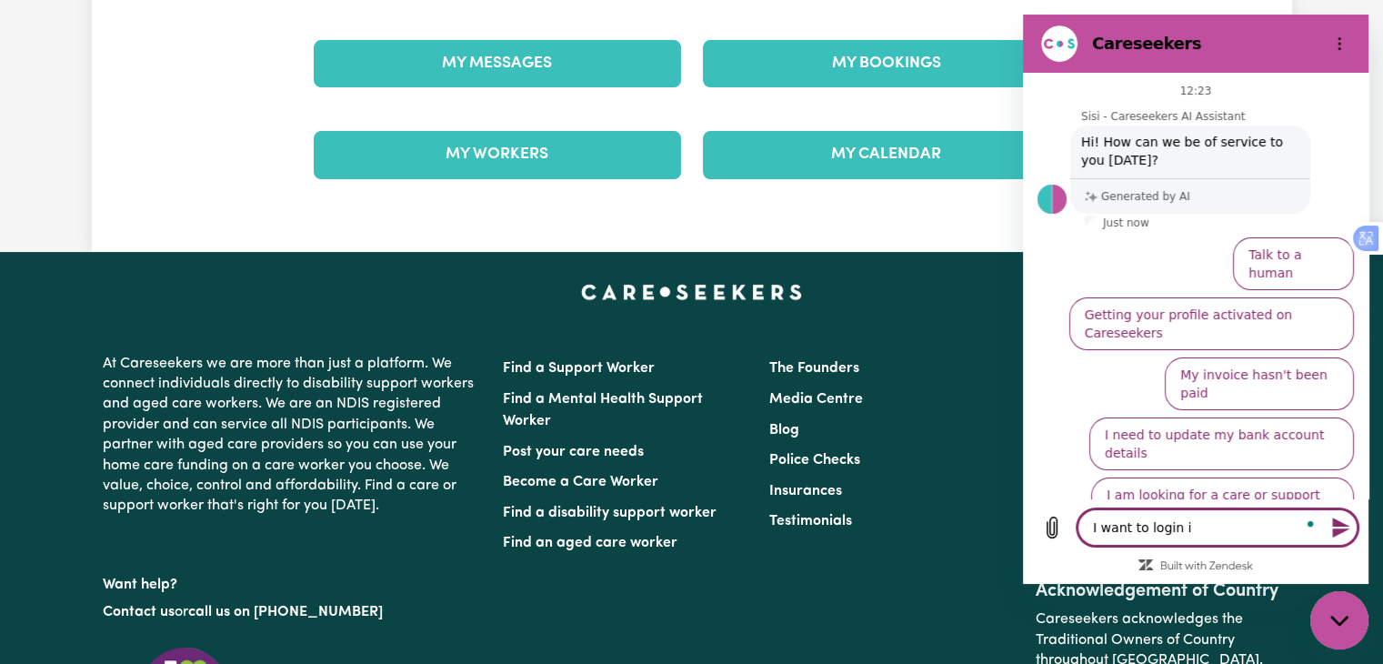
type textarea "I want to login in"
type textarea "x"
type textarea "I want to login int"
type textarea "x"
type textarea "I want to login into"
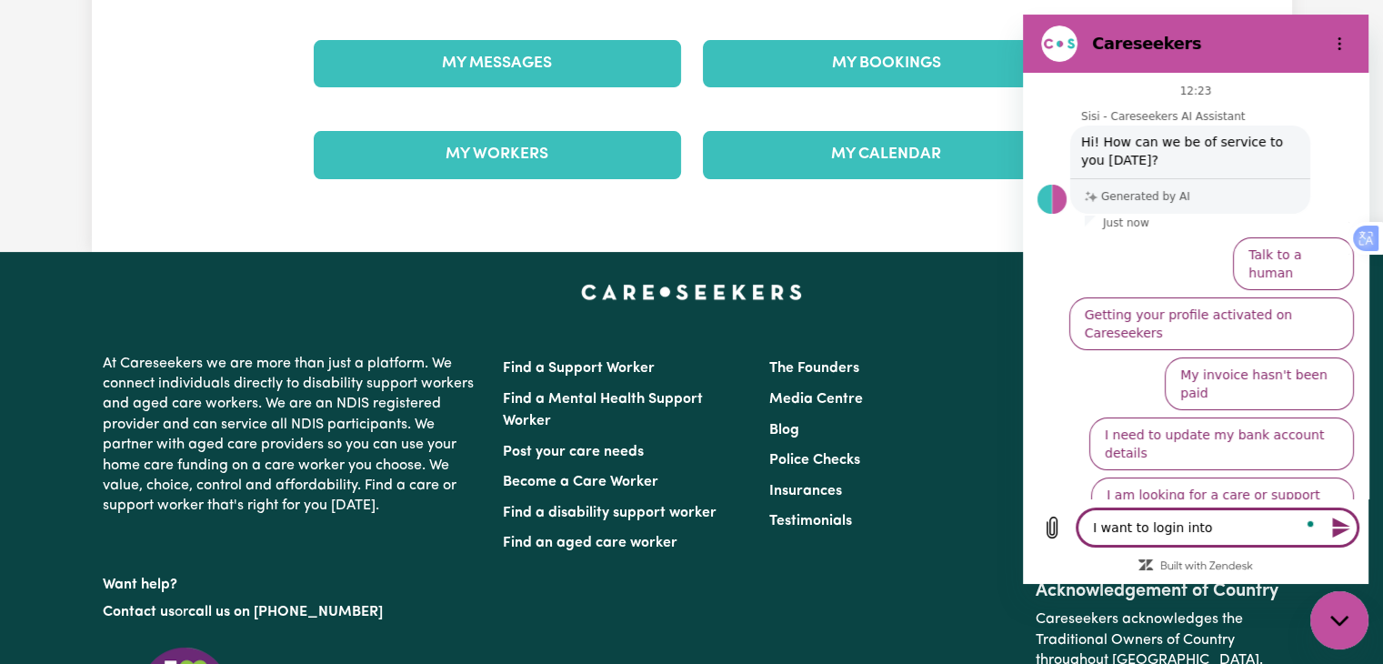
type textarea "x"
type textarea "I want to login into"
type textarea "x"
type textarea "I want to login into a"
type textarea "x"
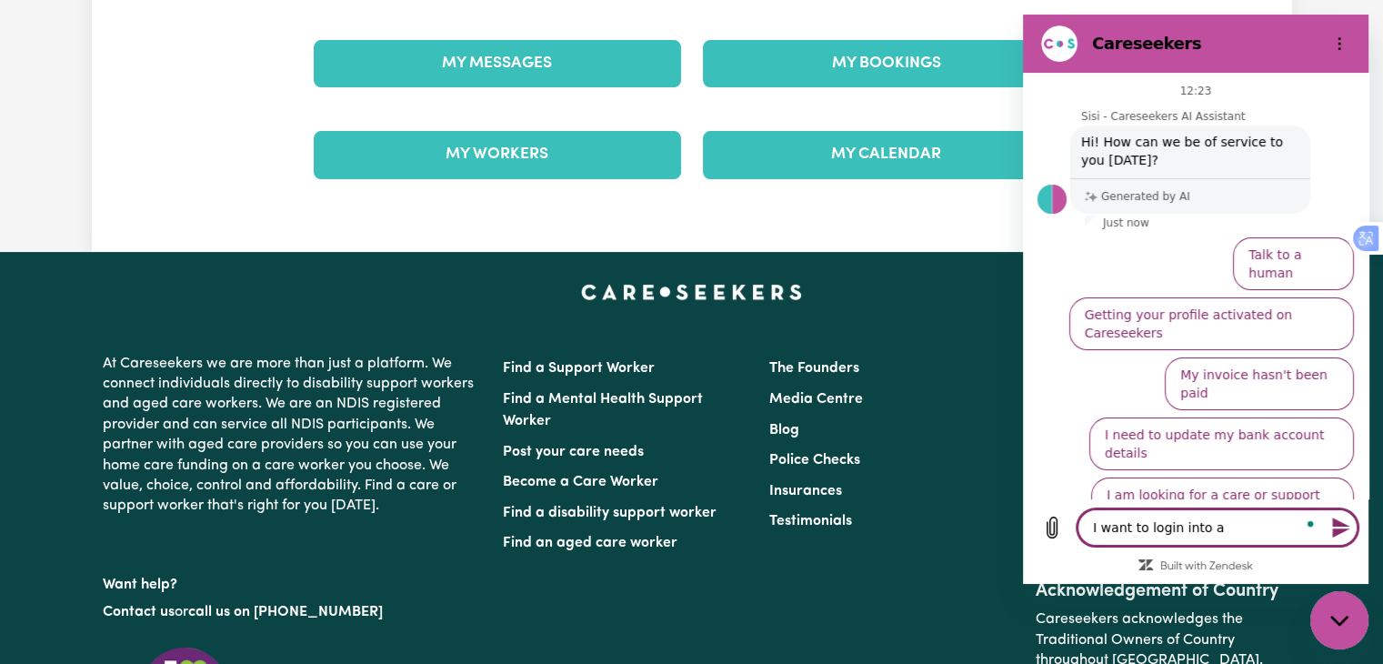
type textarea "I want to login into a"
type textarea "x"
type textarea "I want to login into a c"
type textarea "x"
type textarea "I want to login into a ca"
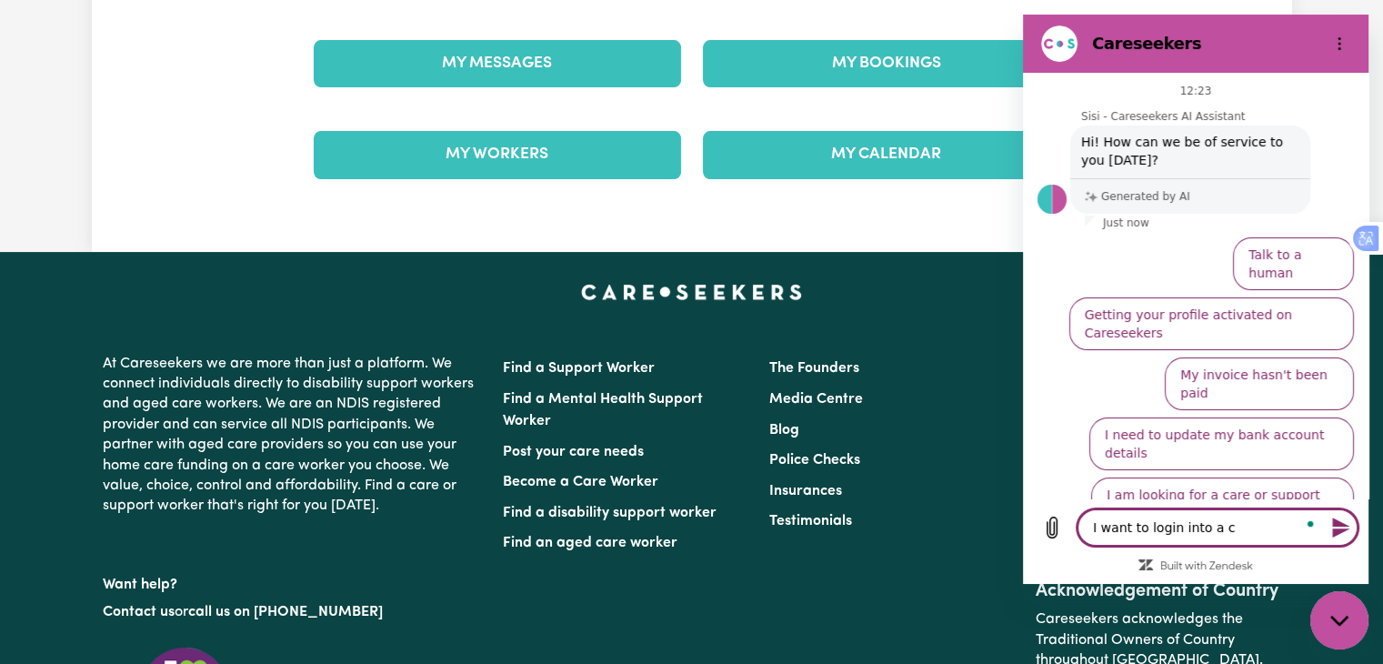
type textarea "x"
type textarea "I want to login into a car"
type textarea "x"
type textarea "I want to login into a care"
type textarea "x"
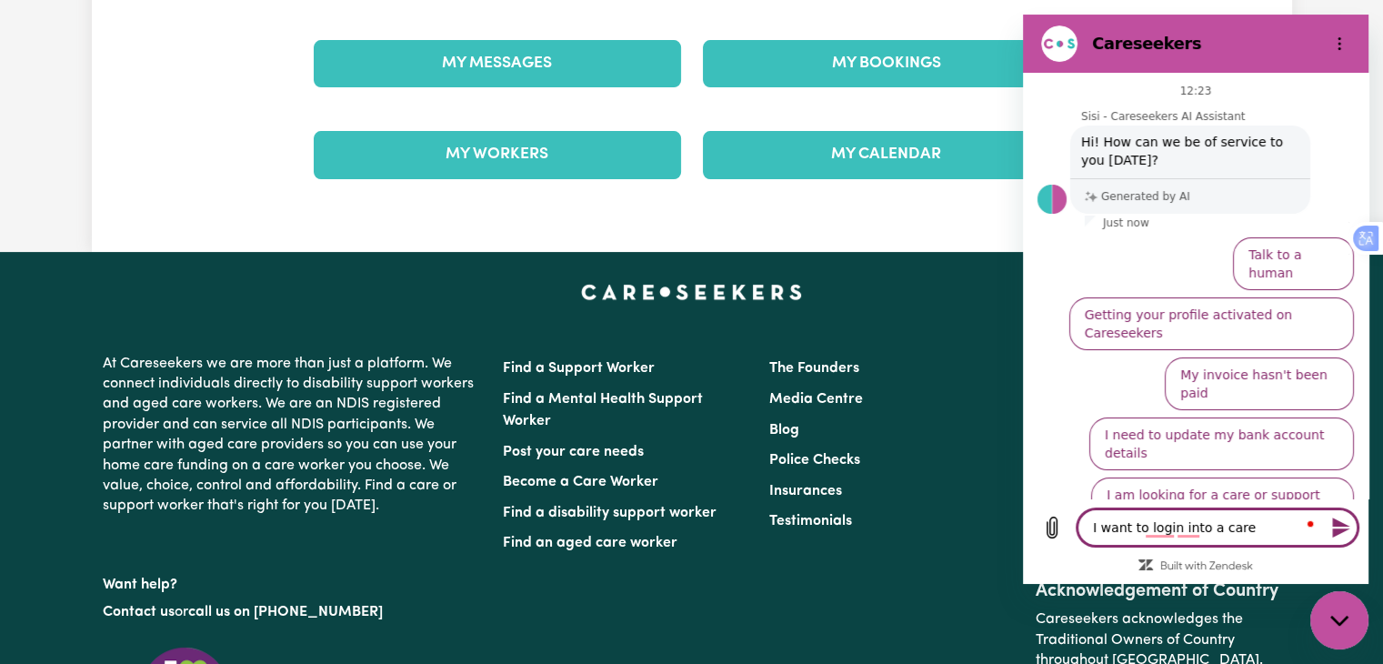
type textarea "I want to login into a care"
type textarea "x"
type textarea "I want to login into a care w"
type textarea "x"
type textarea "I want to login into a care wo"
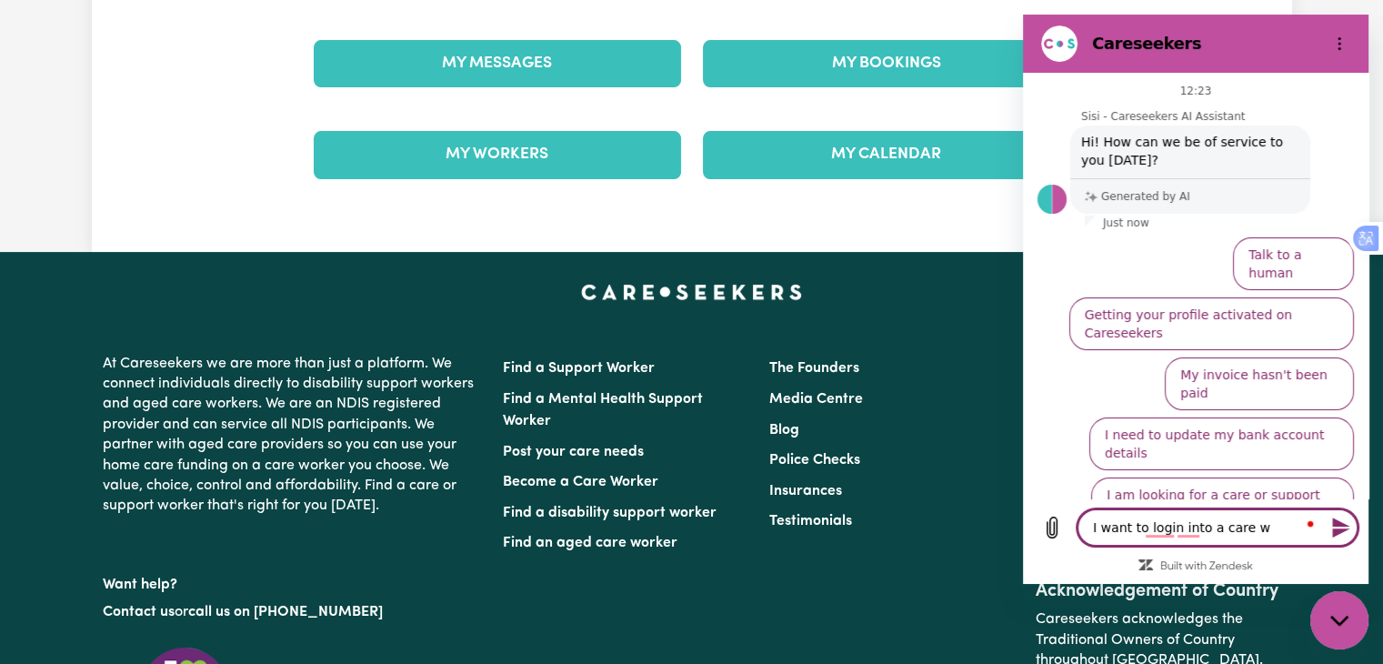
type textarea "x"
type textarea "I want to login into a care wor"
type textarea "x"
type textarea "I want to login into a care work"
type textarea "x"
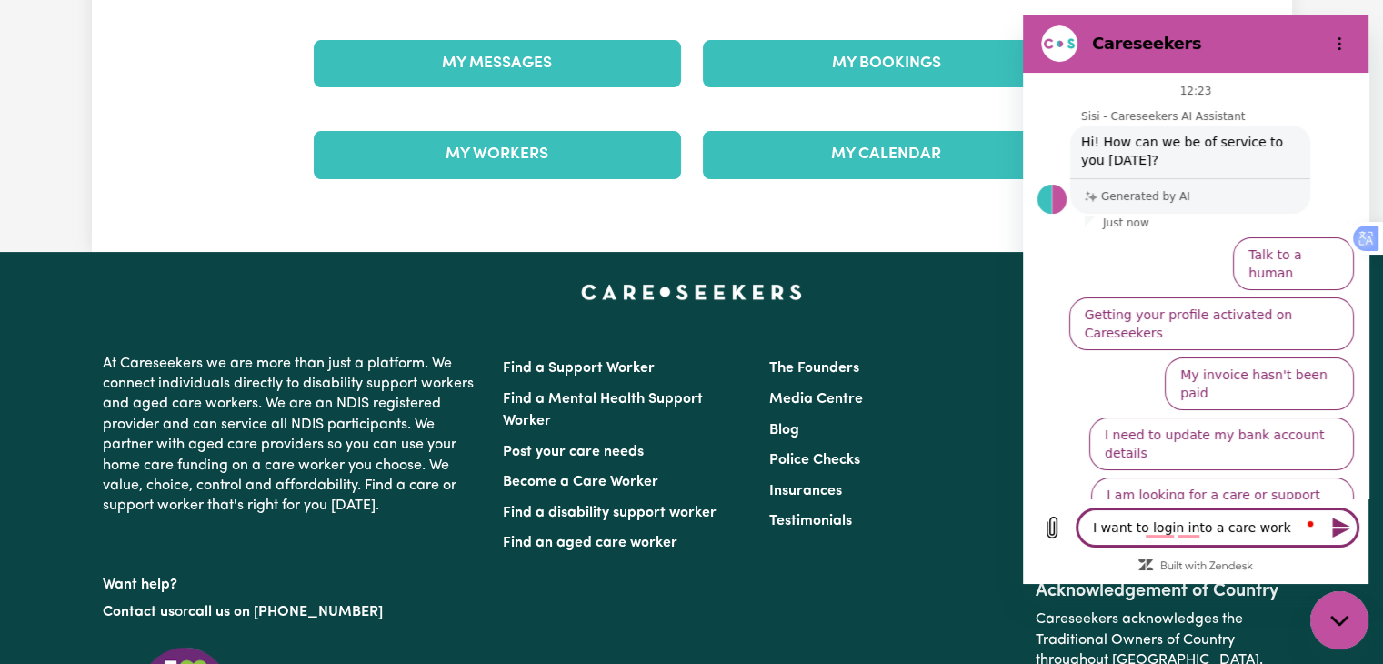
type textarea "I want to login into a care worke"
type textarea "x"
type textarea "I want to login into a care worker"
type textarea "x"
type textarea "I want to login into a care worker"
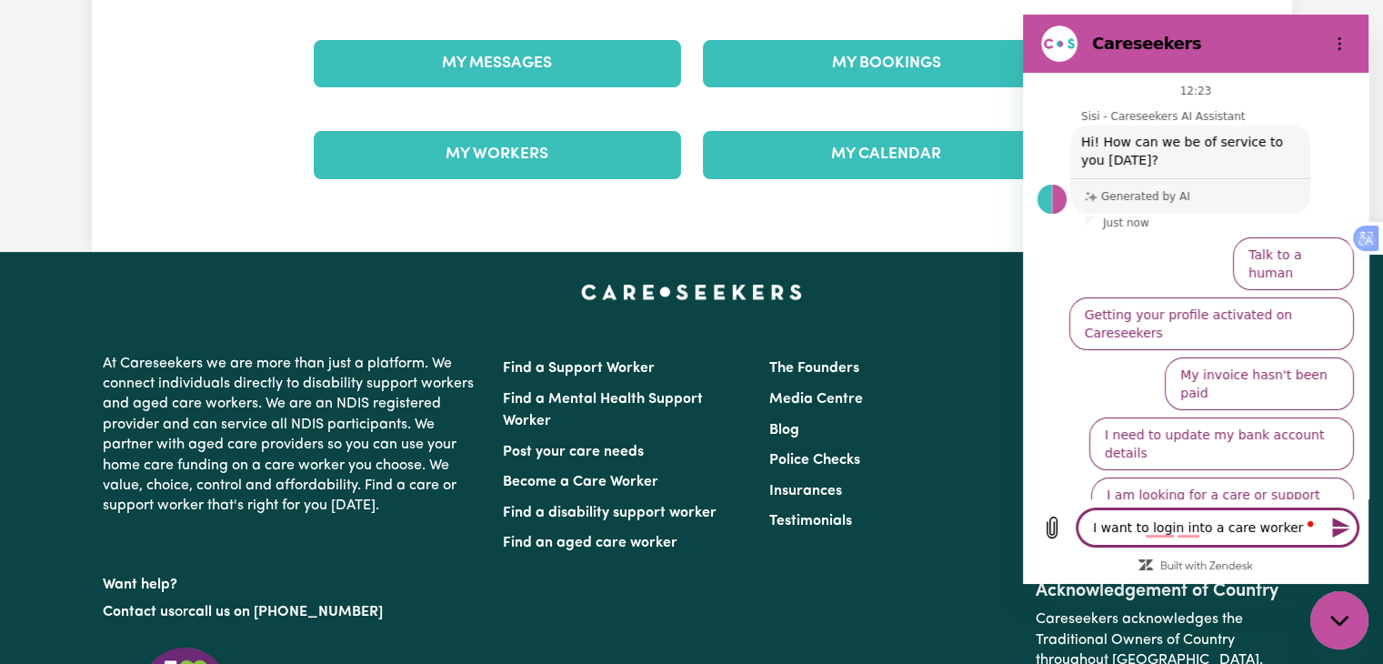
type textarea "x"
type textarea "I want to login into a care worker b"
type textarea "x"
type textarea "I want to login into a care worker bu"
type textarea "x"
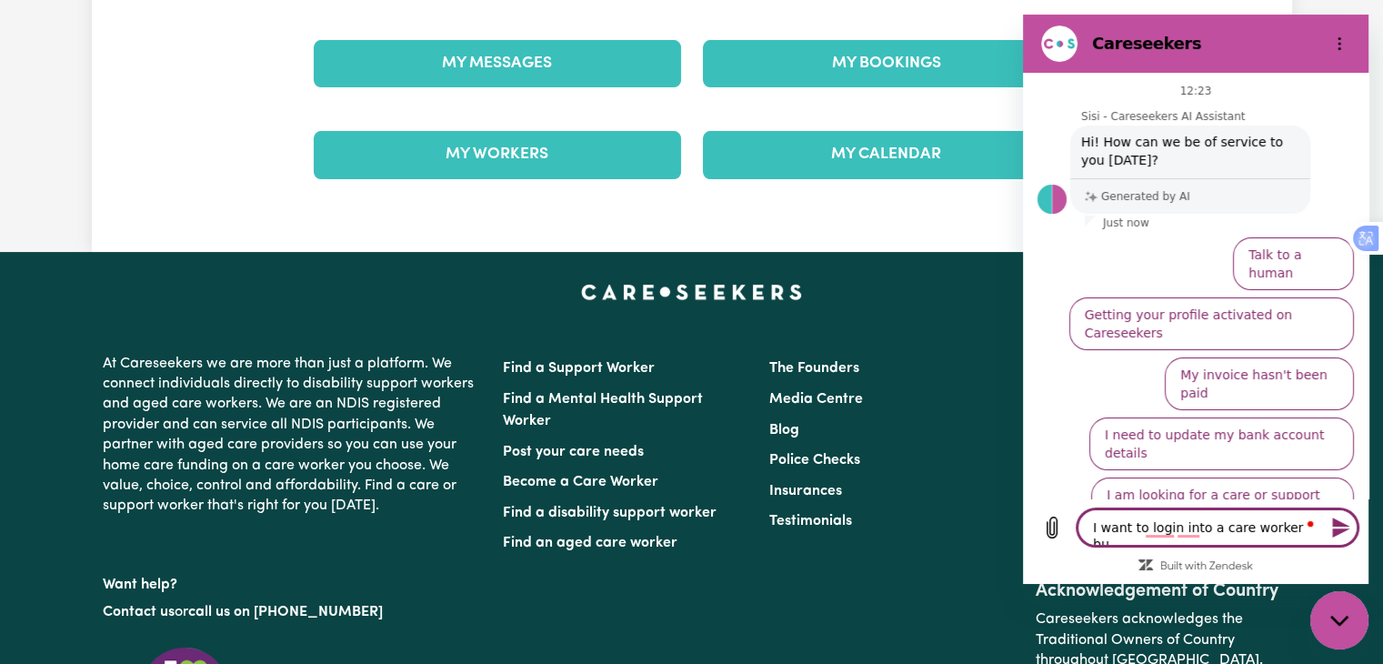
type textarea "I want to login into a care worker but"
type textarea "x"
type textarea "I want to login into a care worker but"
type textarea "x"
type textarea "I want to login into a care worker but I"
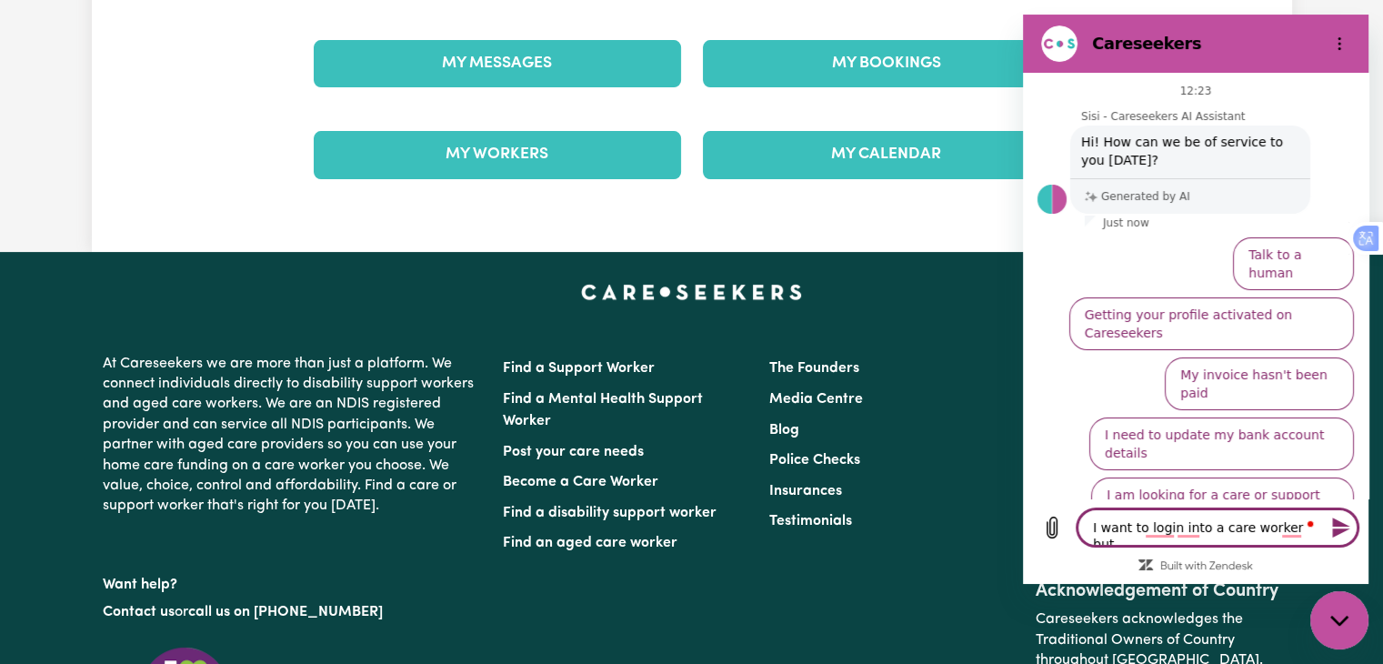
type textarea "x"
type textarea "I want to login into a care worker but I"
type textarea "x"
type textarea "I want to login into a care worker but I h"
type textarea "x"
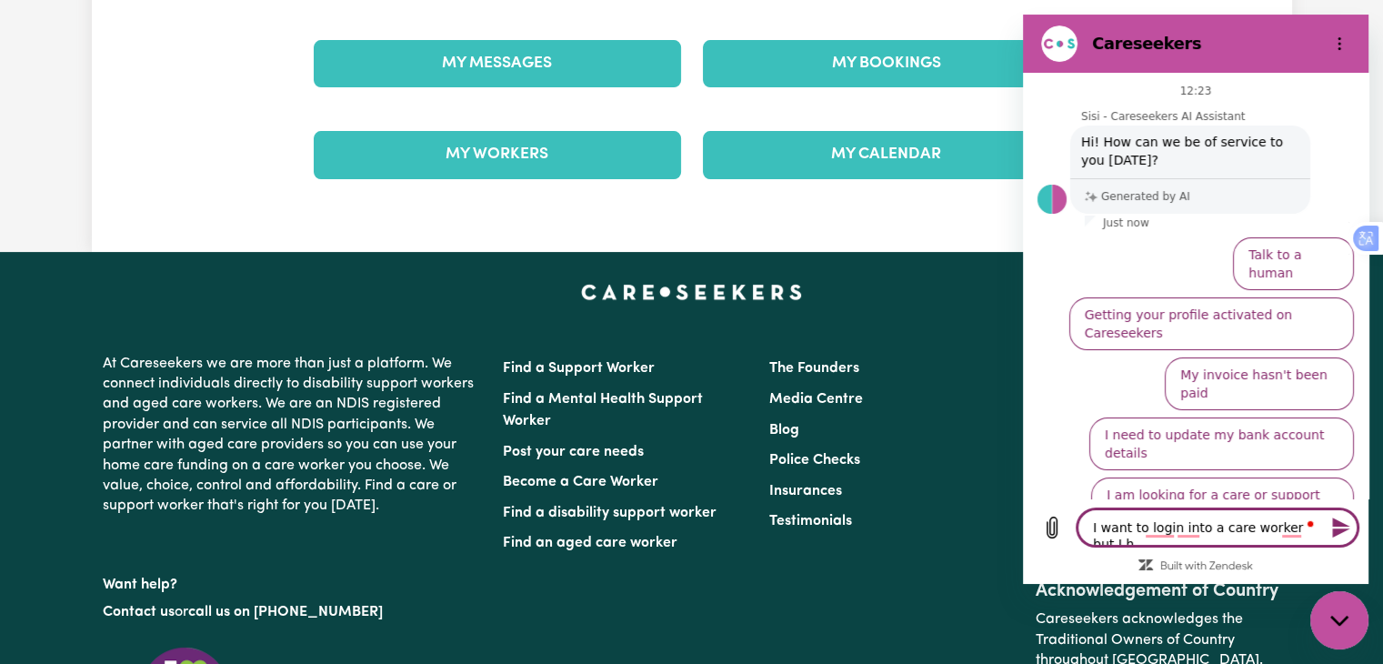
type textarea "I want to login into a care worker but I ha"
type textarea "x"
type textarea "I want to login into a care worker but I had"
type textarea "x"
type textarea "I want to login into a care worker but I had"
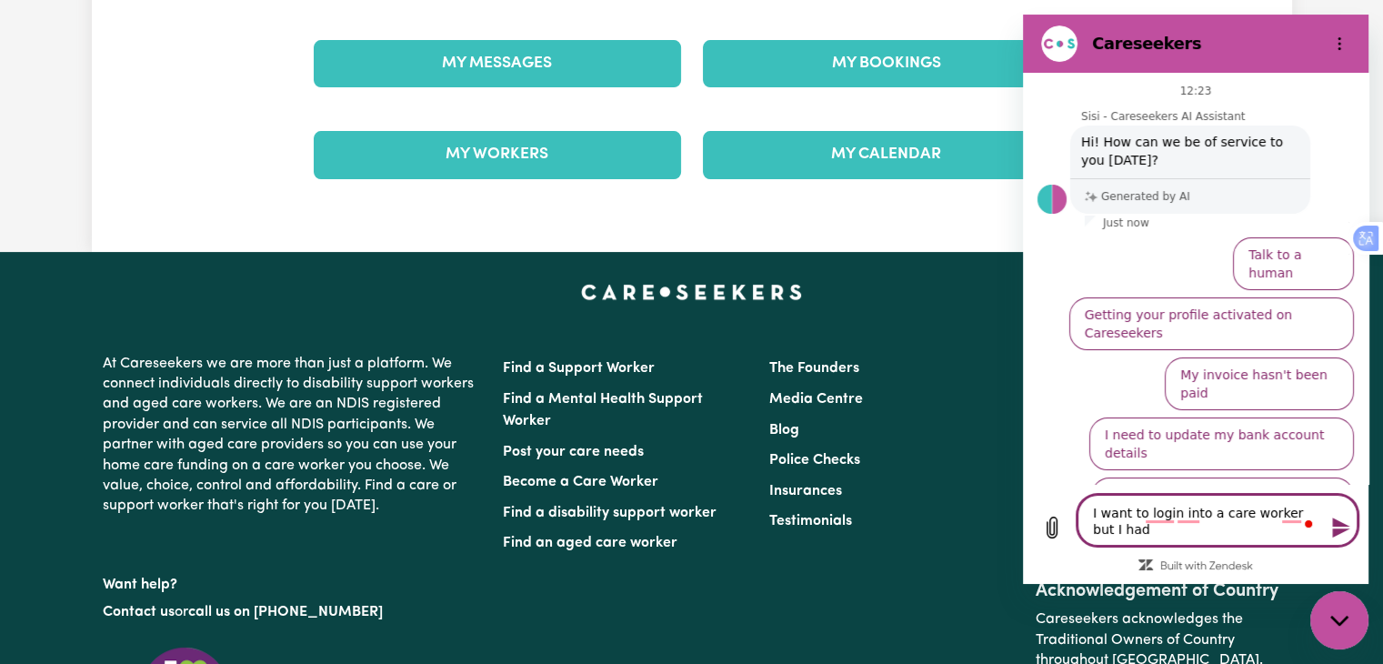
type textarea "x"
type textarea "I want to login into a care worker but I had m"
type textarea "x"
type textarea "I want to login into a care worker but I had mi"
type textarea "x"
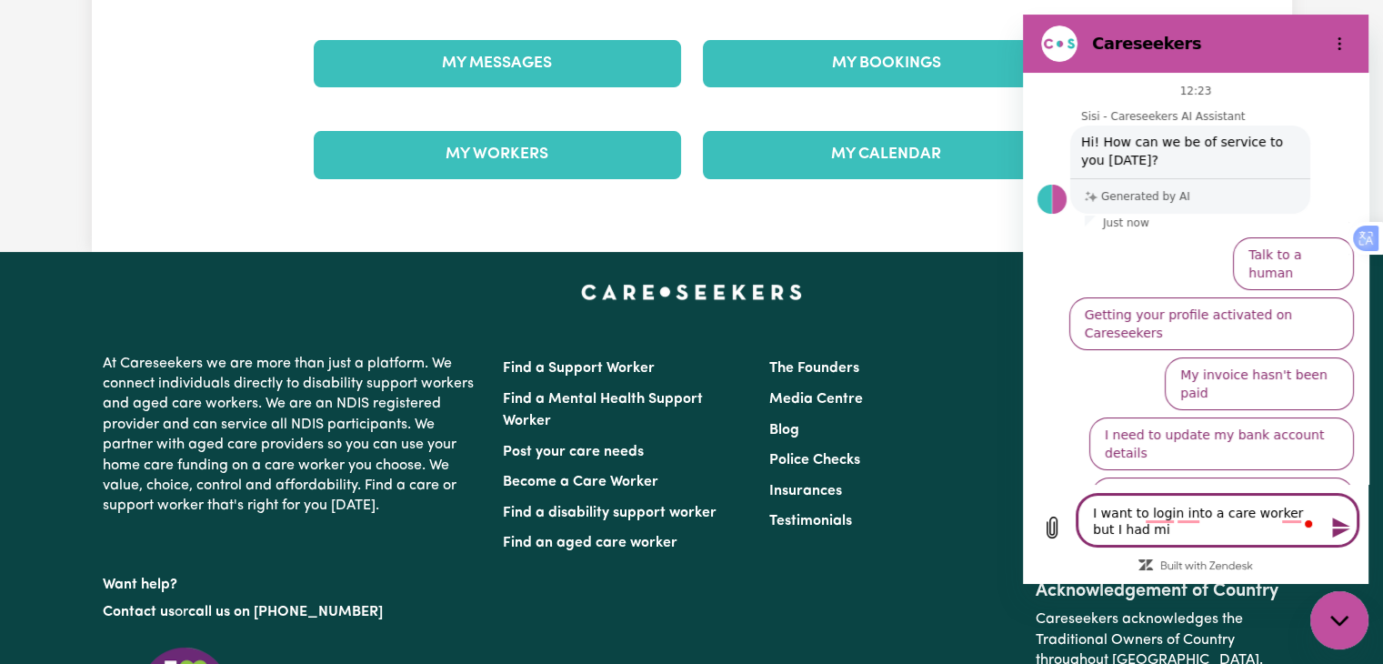
type textarea "I want to login into a care worker but I had mis"
type textarea "x"
type textarea "I want to login into a care worker but I had mist"
type textarea "x"
type textarea "I want to login into a care worker but I had mista"
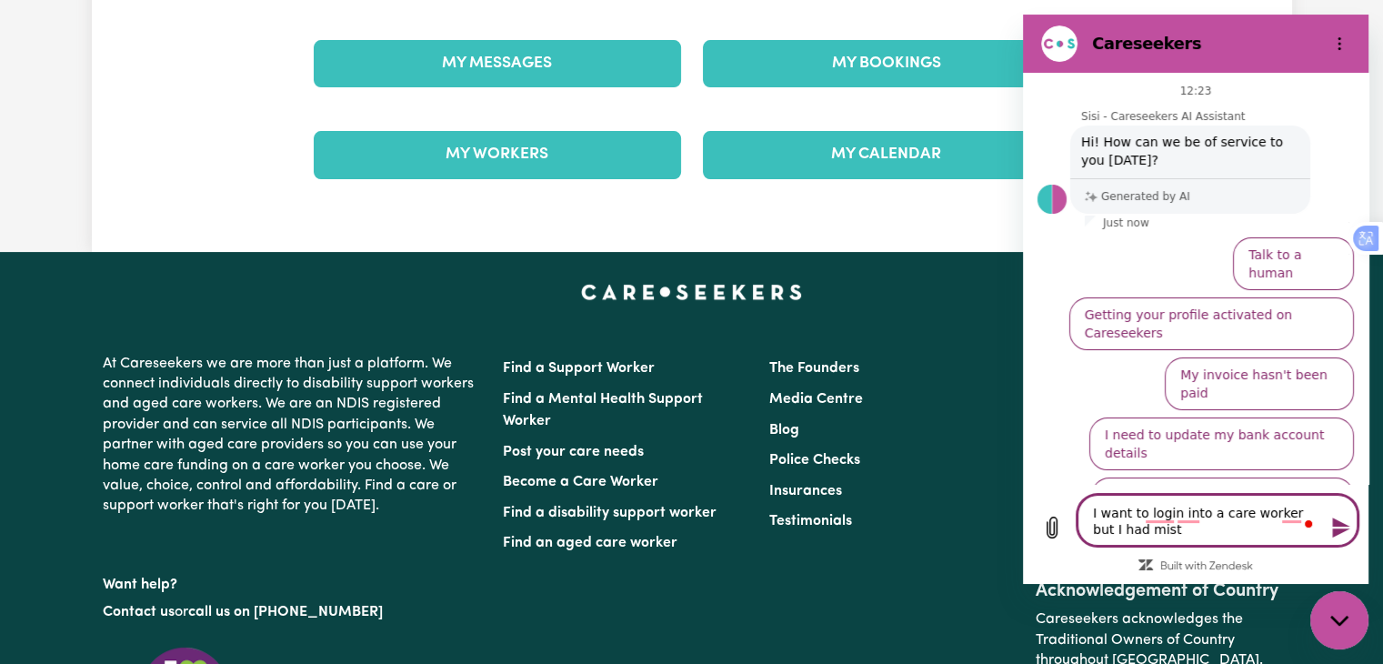
type textarea "x"
type textarea "I want to login into a care worker but I had [PERSON_NAME]"
type textarea "x"
type textarea "I want to login into a care worker but I had mistake"
type textarea "x"
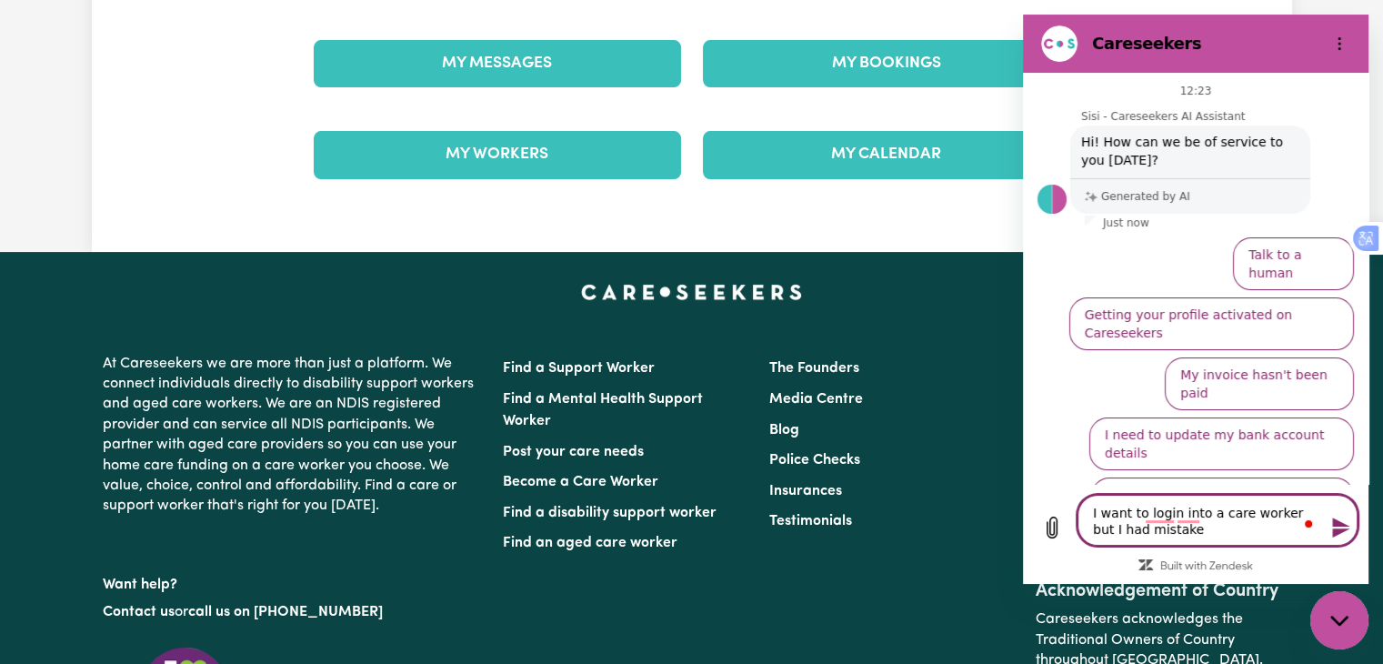
type textarea "I want to login into a care worker but I had mistake"
type textarea "x"
type textarea "I want to login into a care worker but I had mistake a"
type textarea "x"
type textarea "I want to login into a care worker but I had mistake an"
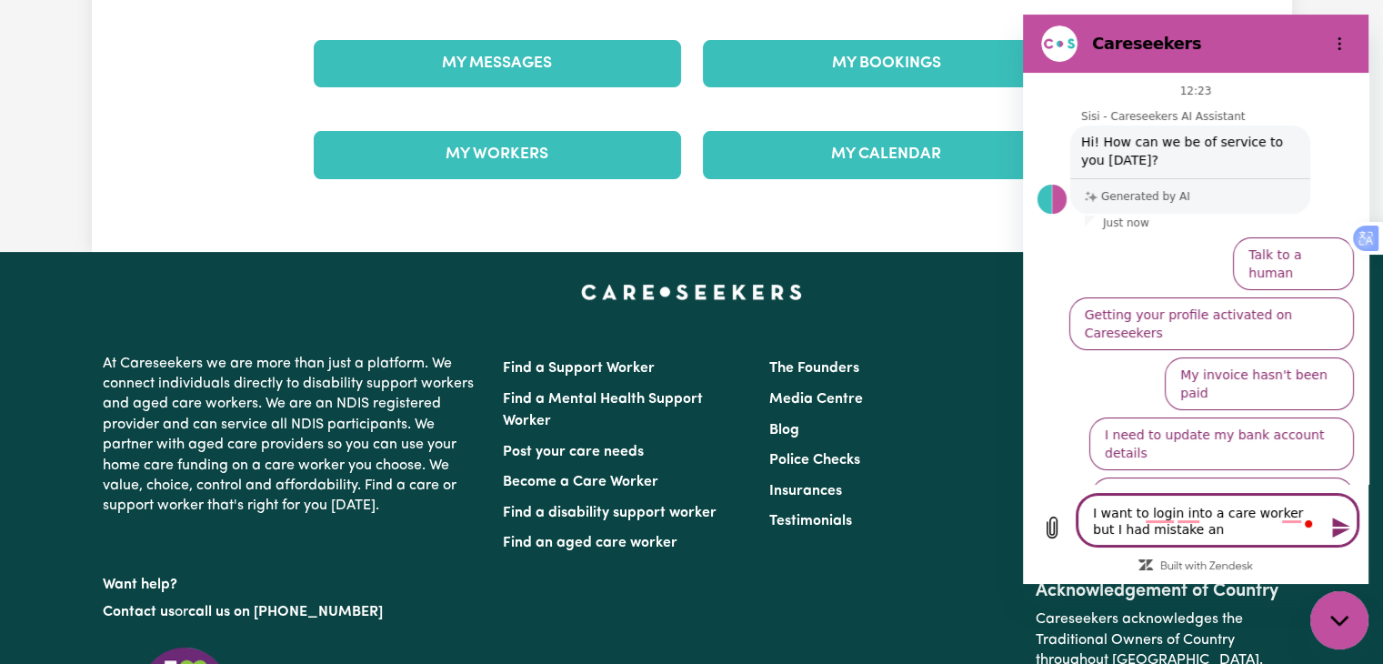
type textarea "x"
type textarea "I want to login into a care worker but I had mistake and"
type textarea "x"
type textarea "I want to login into a care worker but I had mistake and"
type textarea "x"
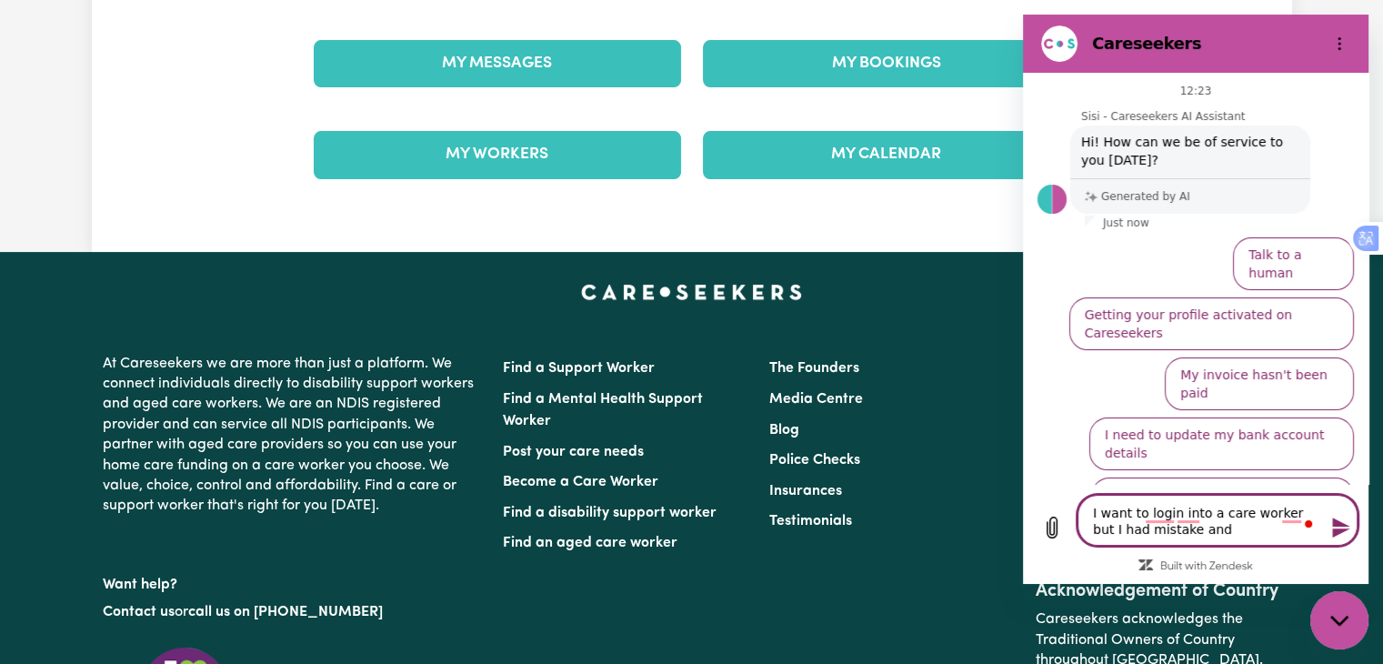
type textarea "I want to login into a care worker but I had mistake and s"
type textarea "x"
type textarea "I want to login into a care worker but I had mistake and si"
type textarea "x"
type textarea "I want to login into a care worker but I had mistake and sig"
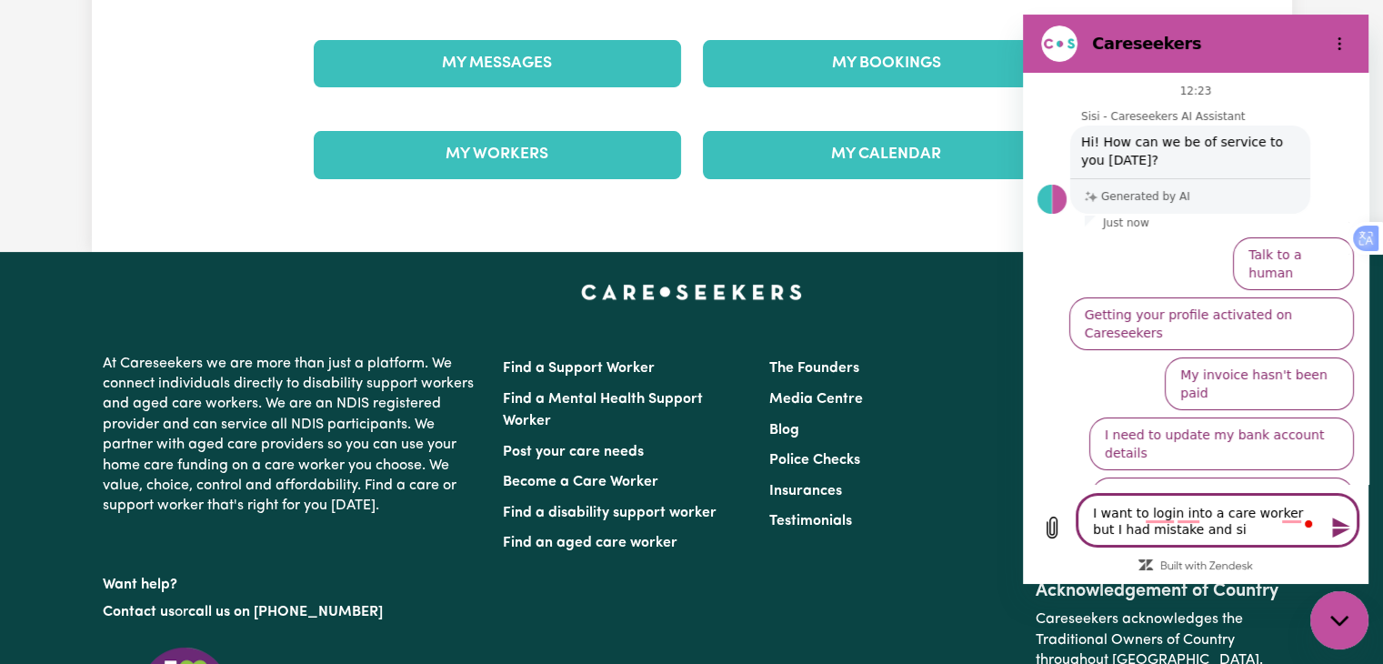
type textarea "x"
type textarea "I want to login into a care worker but I had mistake and sign"
type textarea "x"
type textarea "I want to login into a care worker but I had mistake and sign"
type textarea "x"
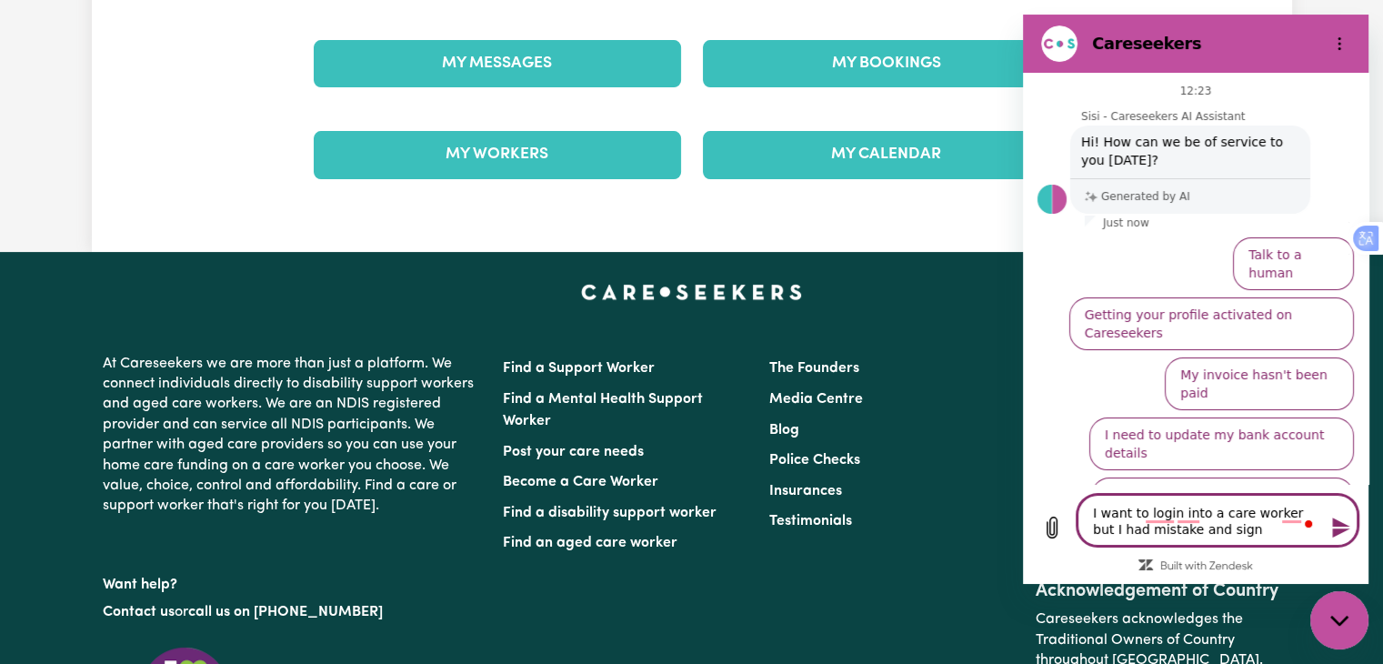
type textarea "I want to login into a care worker but I had mistake and sign u"
type textarea "x"
type textarea "I want to login into a care worker but I had mistake and sign up"
type textarea "x"
type textarea "I want to login into a care worker but I had mistake and sign up"
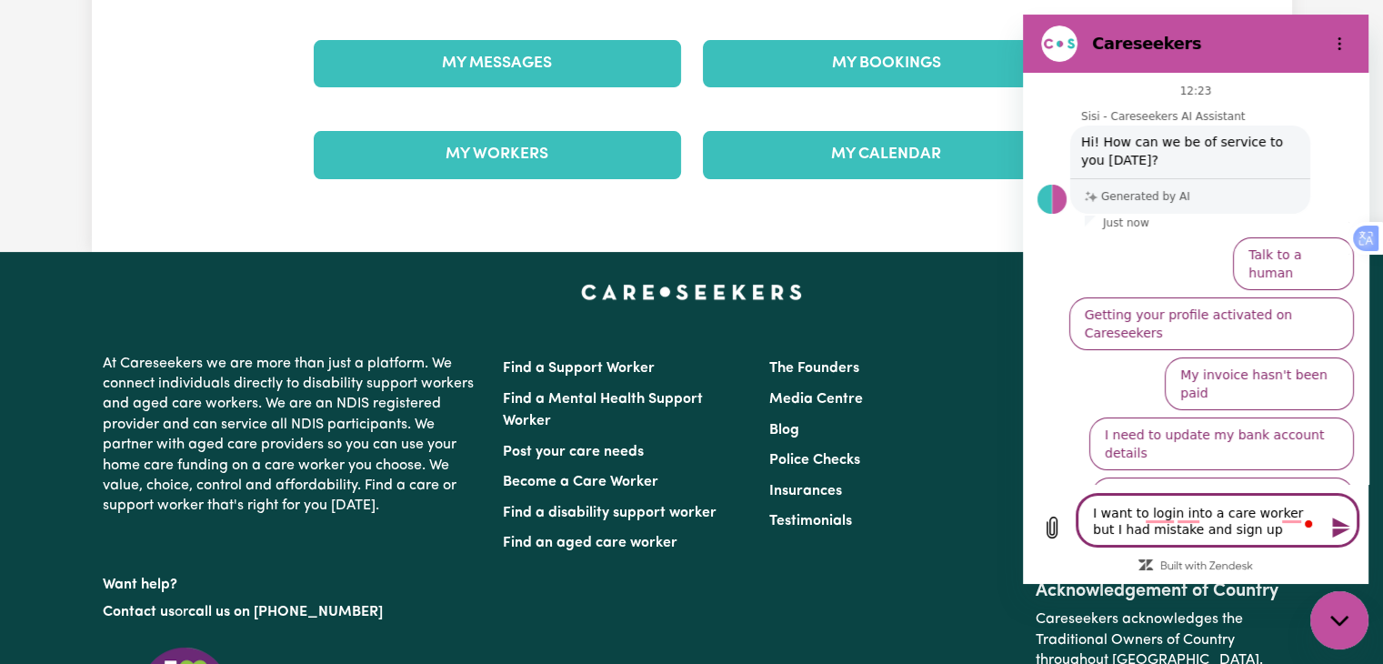
type textarea "x"
type textarea "I want to login into a care worker but I had mistake and sign up i"
type textarea "x"
type textarea "I want to login into a care worker but I had mistake and sign up in"
type textarea "x"
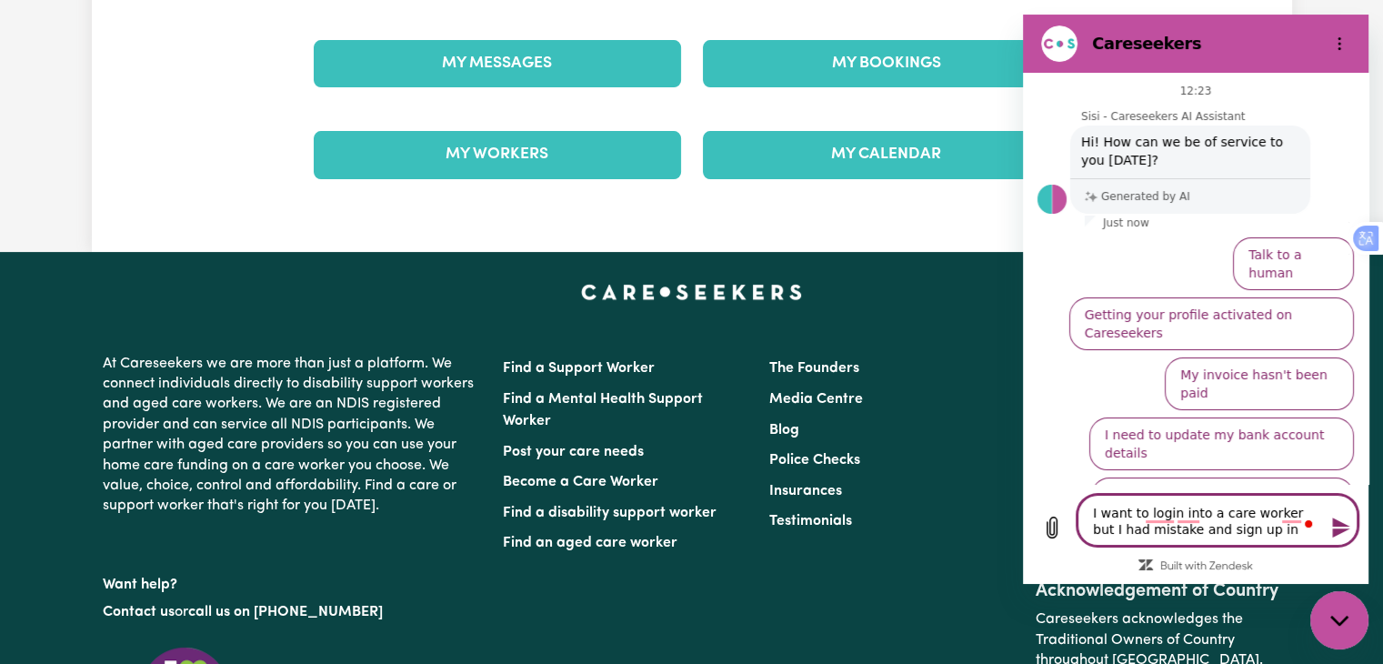
type textarea "I want to login into a care worker but I had mistake and sign up in"
type textarea "x"
type textarea "I want to login into a care worker but I had mistake and sign up in c"
type textarea "x"
type textarea "I want to login into a care worker but I had mistake and sign up in ca"
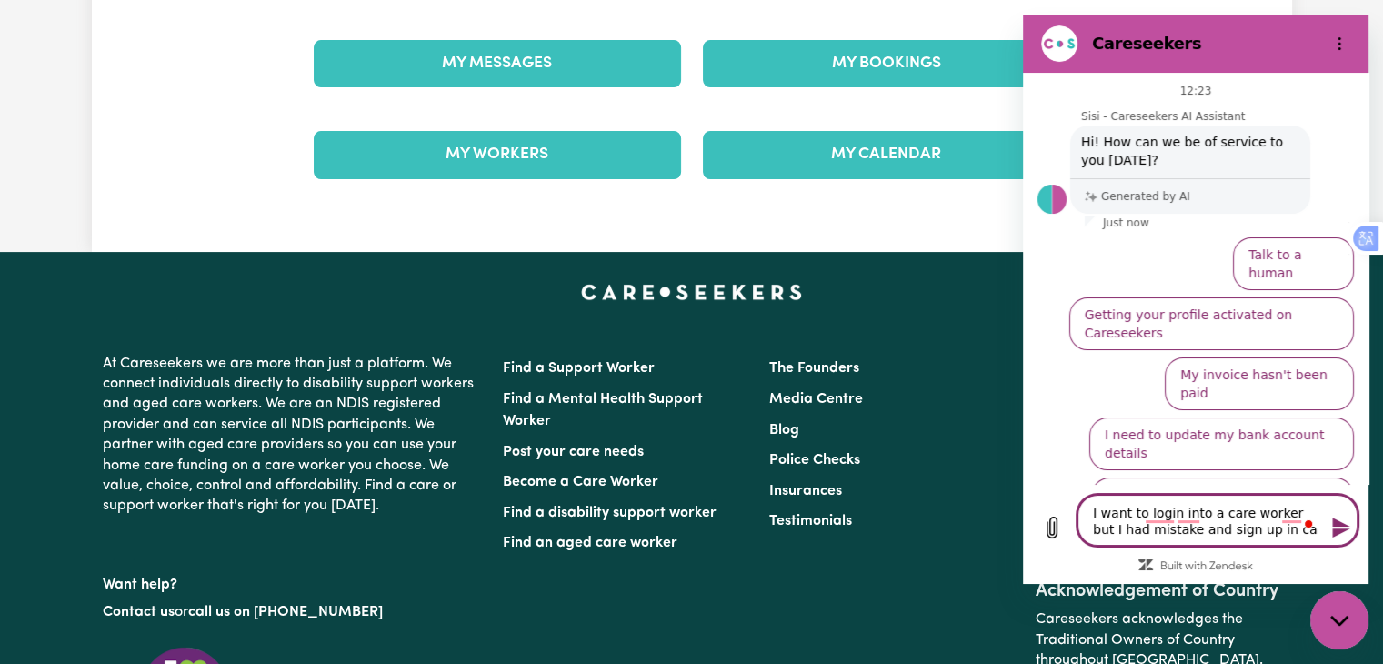
type textarea "x"
type textarea "I want to login into a care worker but I had mistake and sign up in car"
type textarea "x"
type textarea "I want to login into a care worker but I had mistake and sign up in care"
type textarea "x"
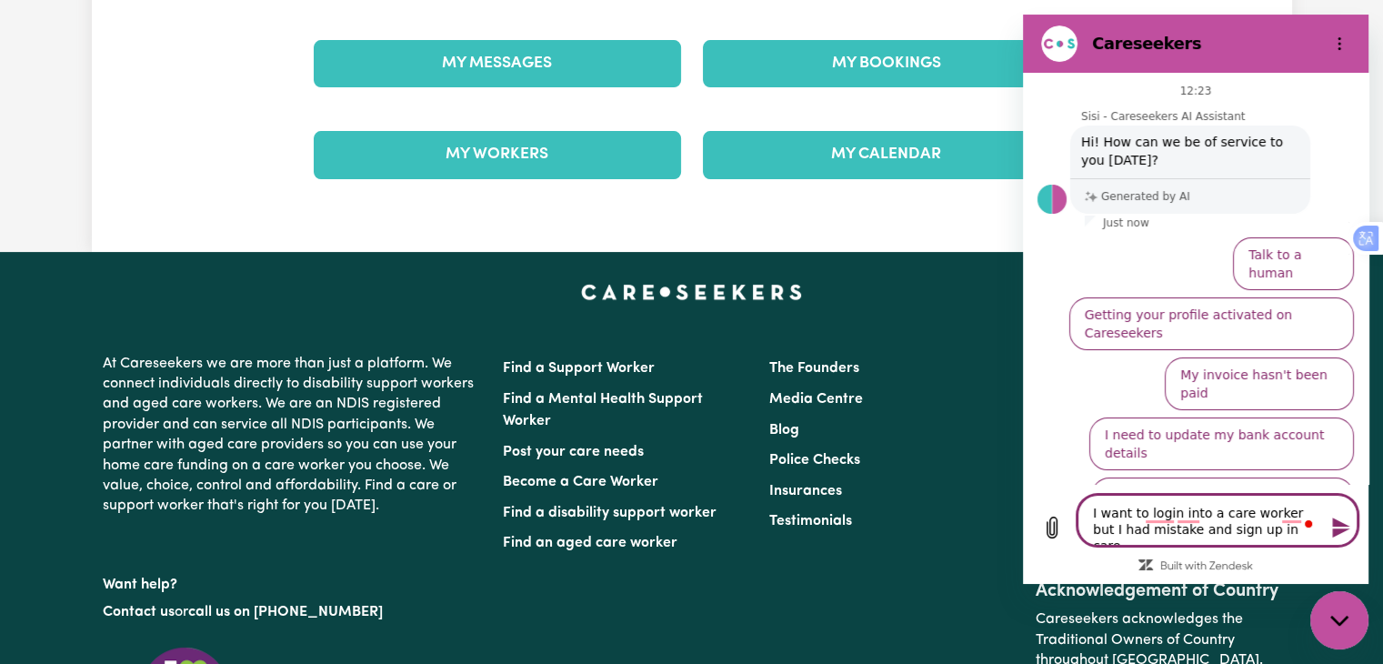
type textarea "I want to login into a care worker but I had mistake and sign up in care"
type textarea "x"
type textarea "I want to login into a care worker but I had mistake and sign up in care s"
type textarea "x"
type textarea "I want to login into a care worker but I had mistake and sign up in care se"
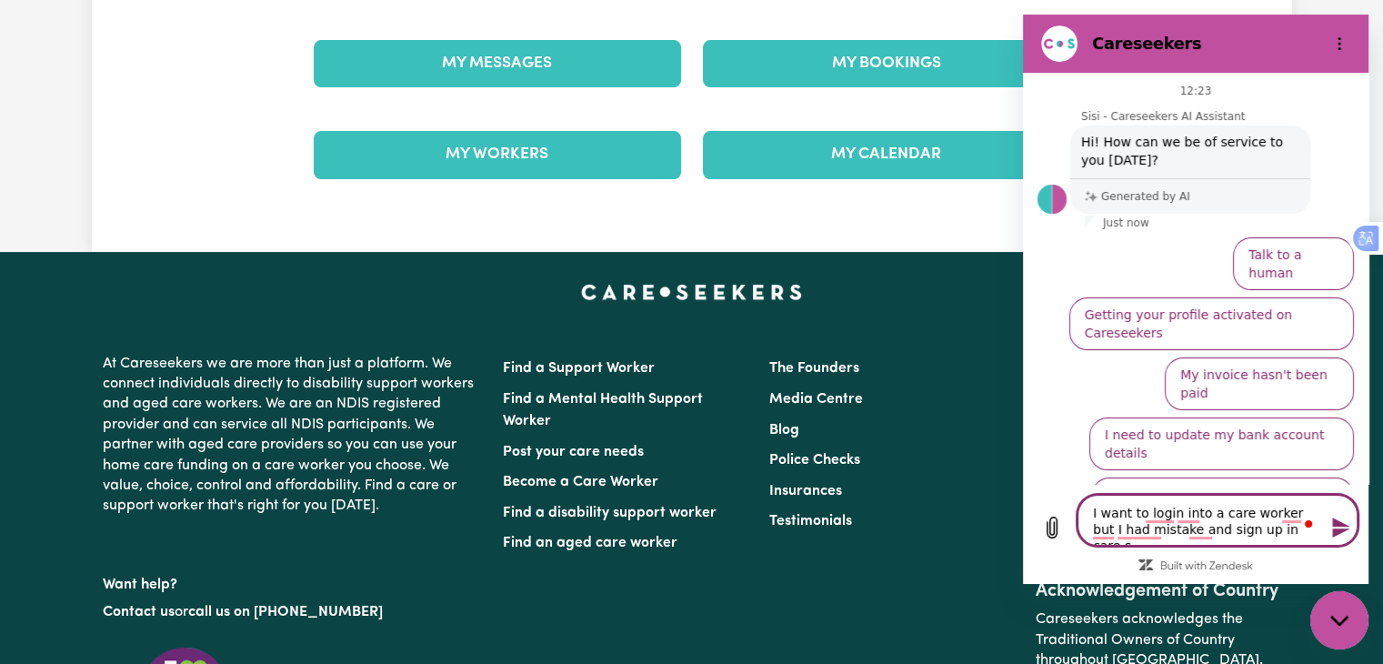
type textarea "x"
type textarea "I want to login into a care worker but I had mistake and sign up in care see"
type textarea "x"
type textarea "I want to login into a care worker but I had mistake and sign up in care seek"
type textarea "x"
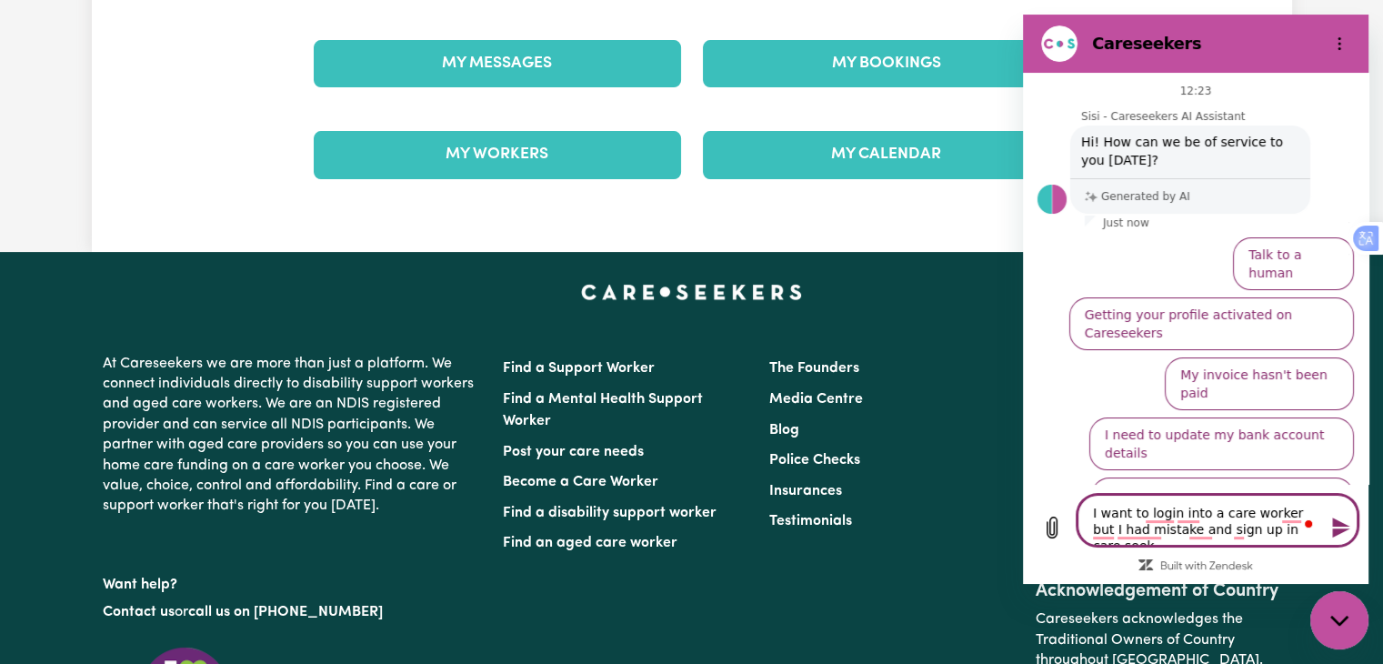
type textarea "I want to login into a care worker but I had mistake and sign up in care seeke"
type textarea "x"
type textarea "I want to login into a care worker but I had mistake and sign up in care seeker"
type textarea "x"
type textarea "I want to login into a care worker but I had mistake and sign up in care seeker"
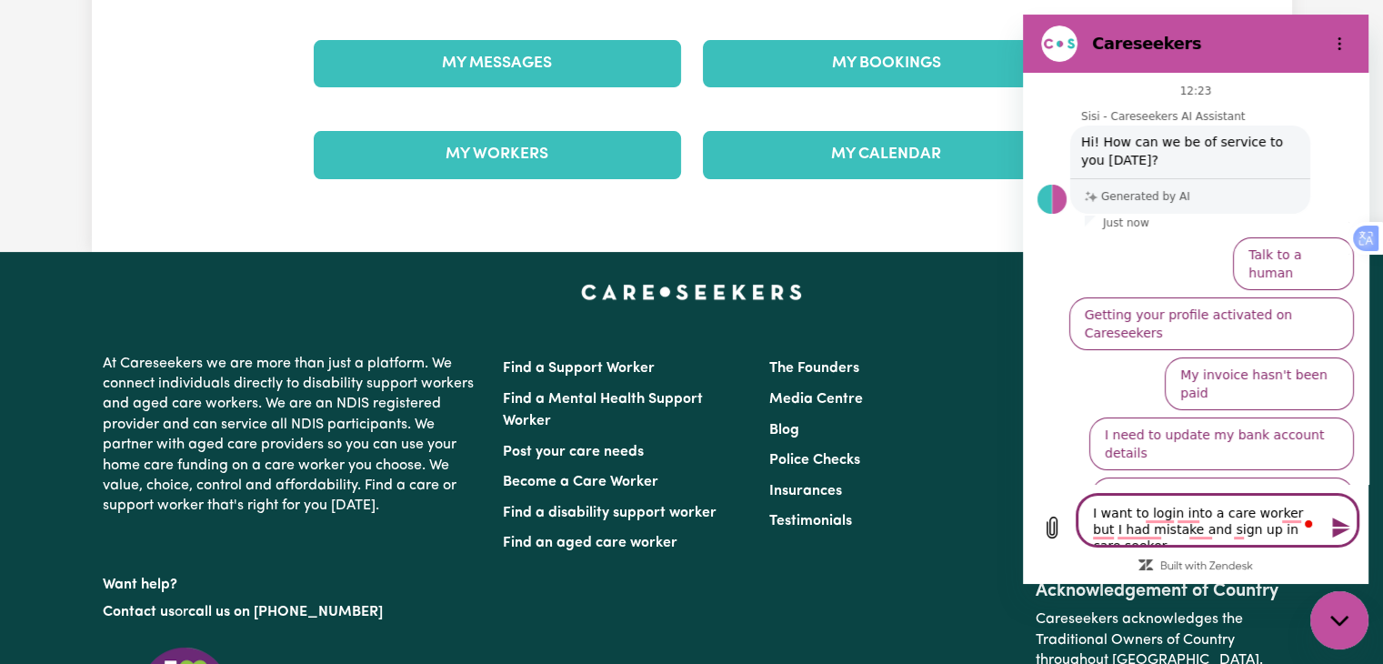
type textarea "x"
type textarea "I want to login into a care worker but I had mistake and sign up in care seeker…"
type textarea "x"
type textarea "I want to login into a care worker but I had mistake and sign up in care seeker…"
type textarea "x"
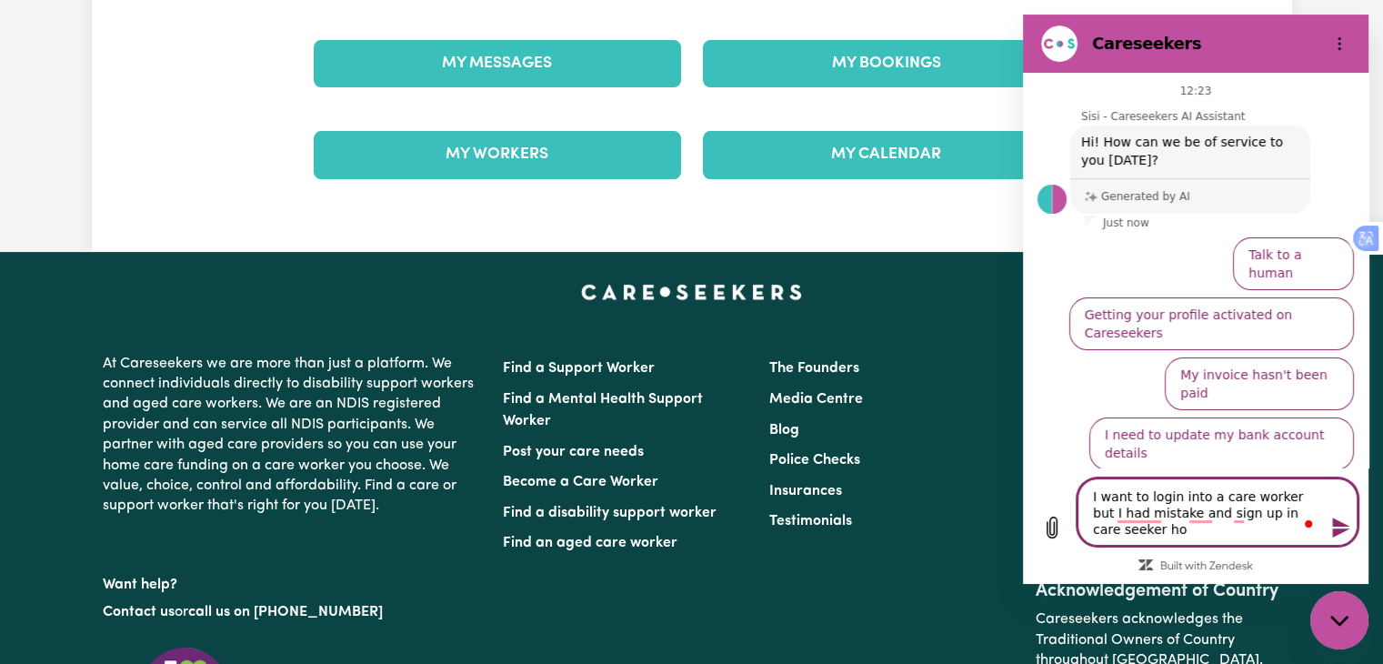
type textarea "I want to login into a care worker but I had mistake and sign up in care seeker…"
type textarea "x"
type textarea "I want to login into a care worker but I had mistake and sign up in care seeker…"
type textarea "x"
type textarea "I want to login into a care worker but I had mistake and sign up in care seeker…"
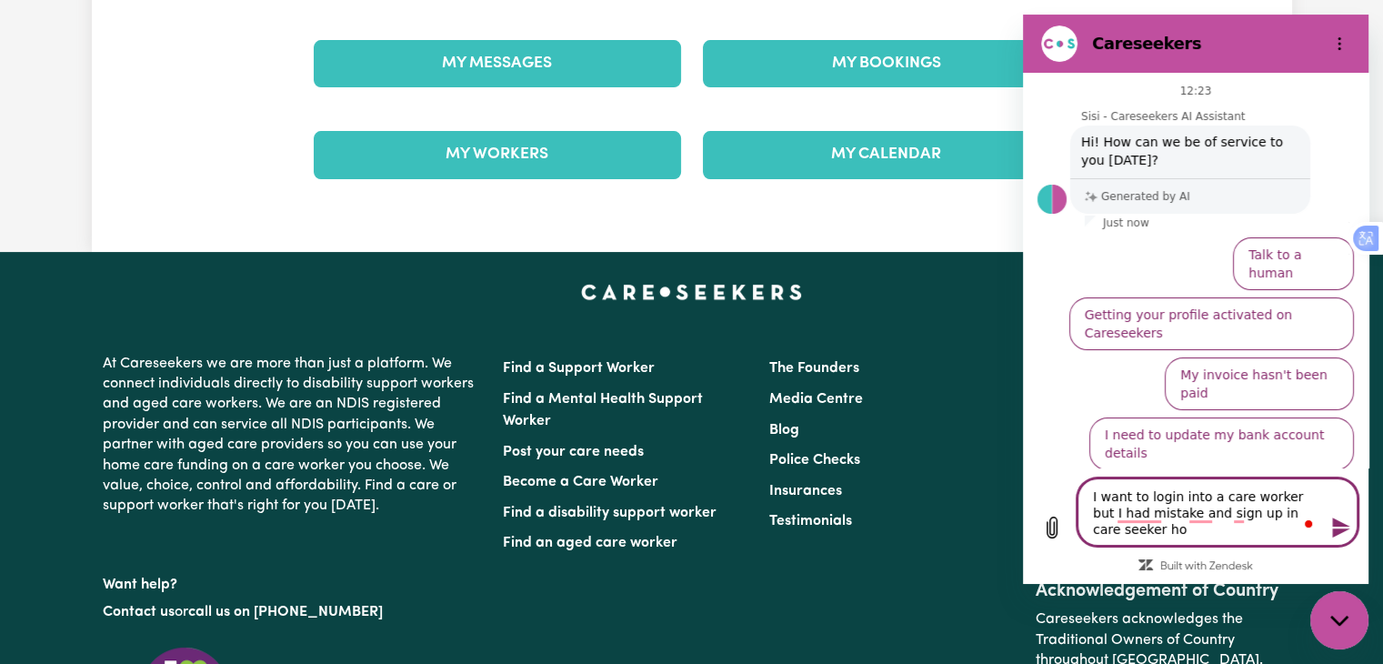
type textarea "x"
type textarea "I want to login into a care worker but I had mistake and sign up in care seeker"
type textarea "x"
type textarea "I want to login into a care worker but I had mistake and sign up in care seeker…"
type textarea "x"
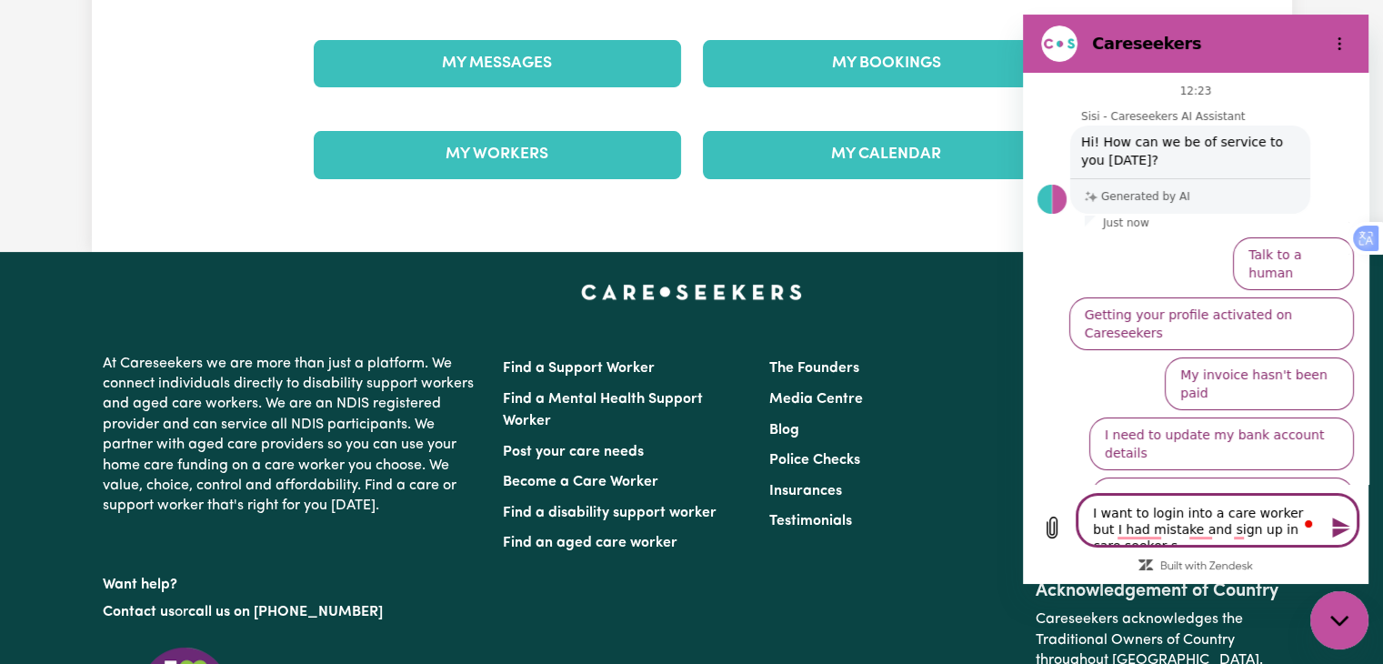
type textarea "I want to login into a care worker but I had mistake and sign up in care seeker…"
type textarea "x"
type textarea "I want to login into a care worker but I had mistake and sign up in care seeker…"
type textarea "x"
type textarea "I want to login into a care worker but I had mistake and sign up in care seeker…"
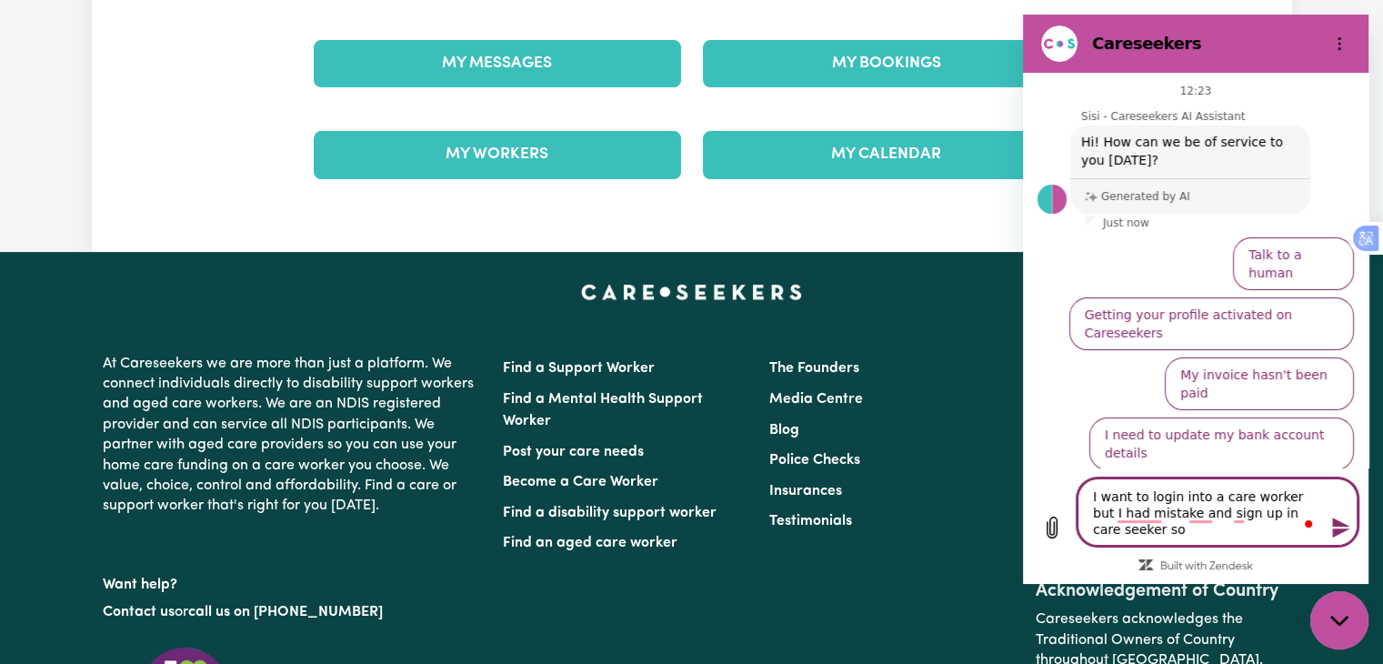
type textarea "x"
click at [1161, 517] on textarea "I want to login into a care worker but I had mistake and sign up in care seeker…" at bounding box center [1217, 511] width 280 height 67
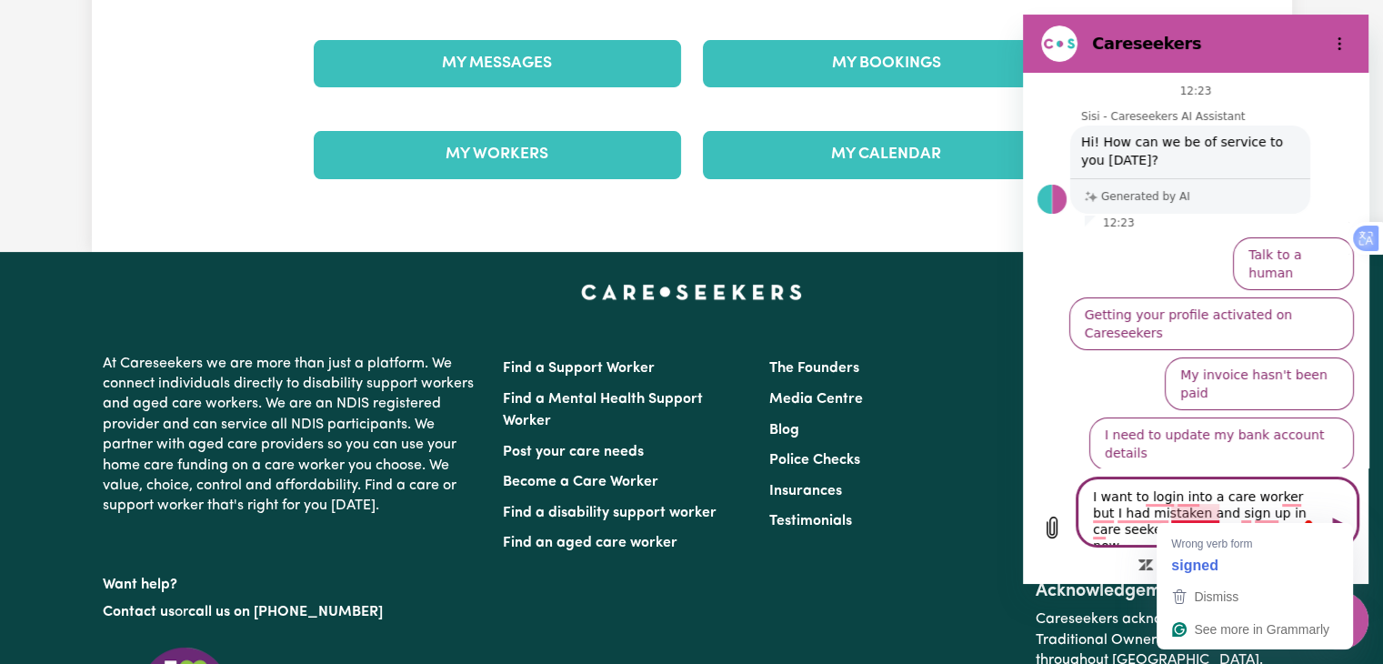
click at [1219, 517] on textarea "I want to login into a care worker but I had mistaken and sign up in care seeke…" at bounding box center [1217, 511] width 280 height 67
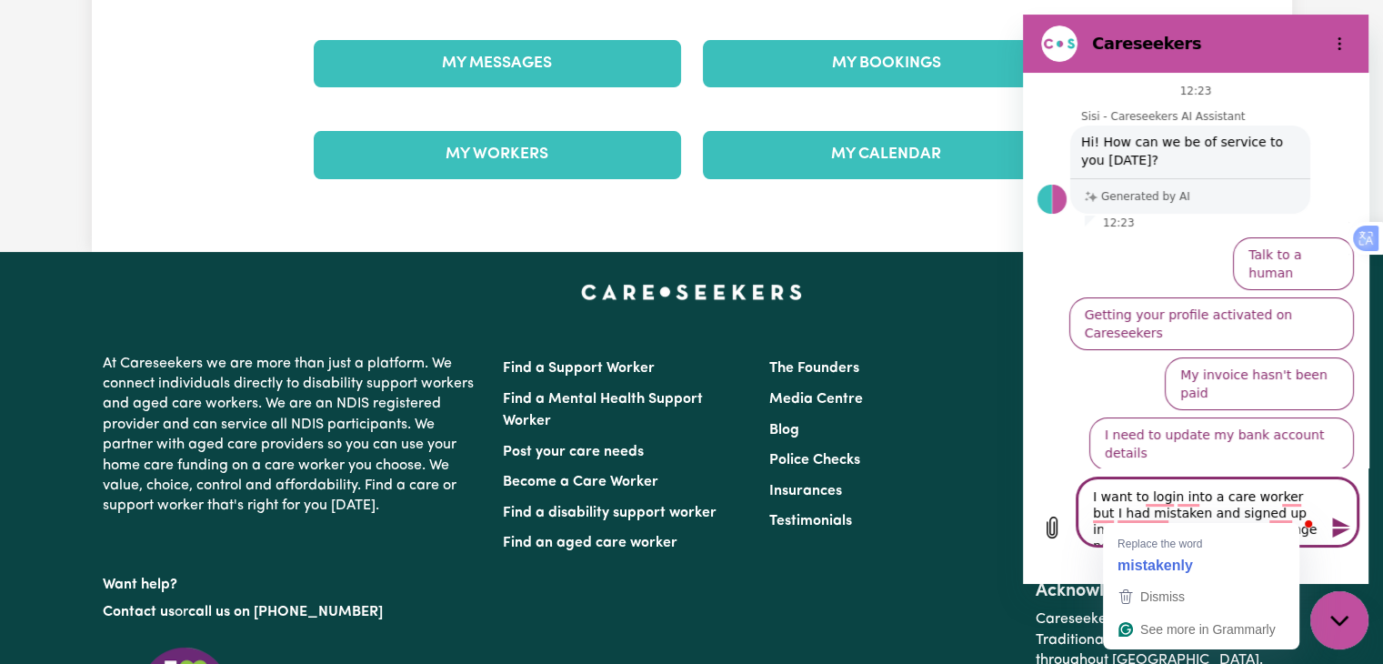
click at [1166, 515] on textarea "I want to login into a care worker but I had mistaken and signed up in care see…" at bounding box center [1217, 511] width 280 height 67
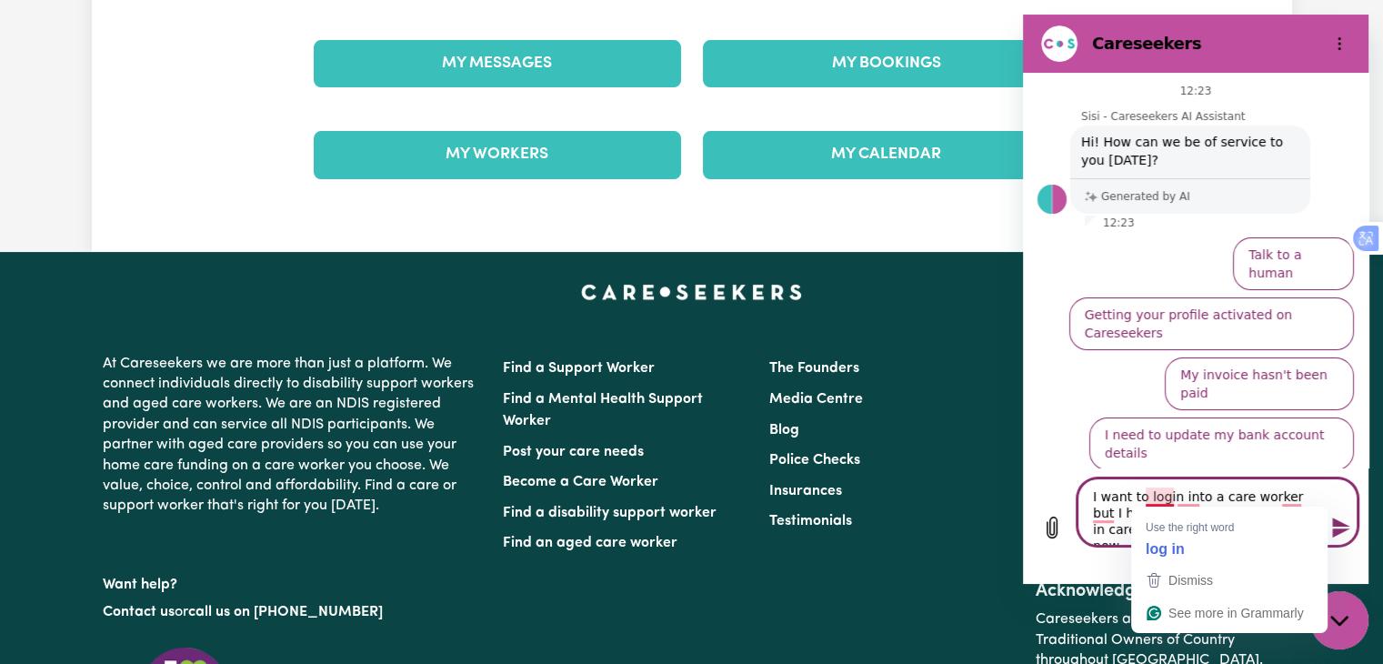
click at [1163, 501] on textarea "I want to login into a care worker but I had mistakenly and signed up in care s…" at bounding box center [1217, 511] width 280 height 67
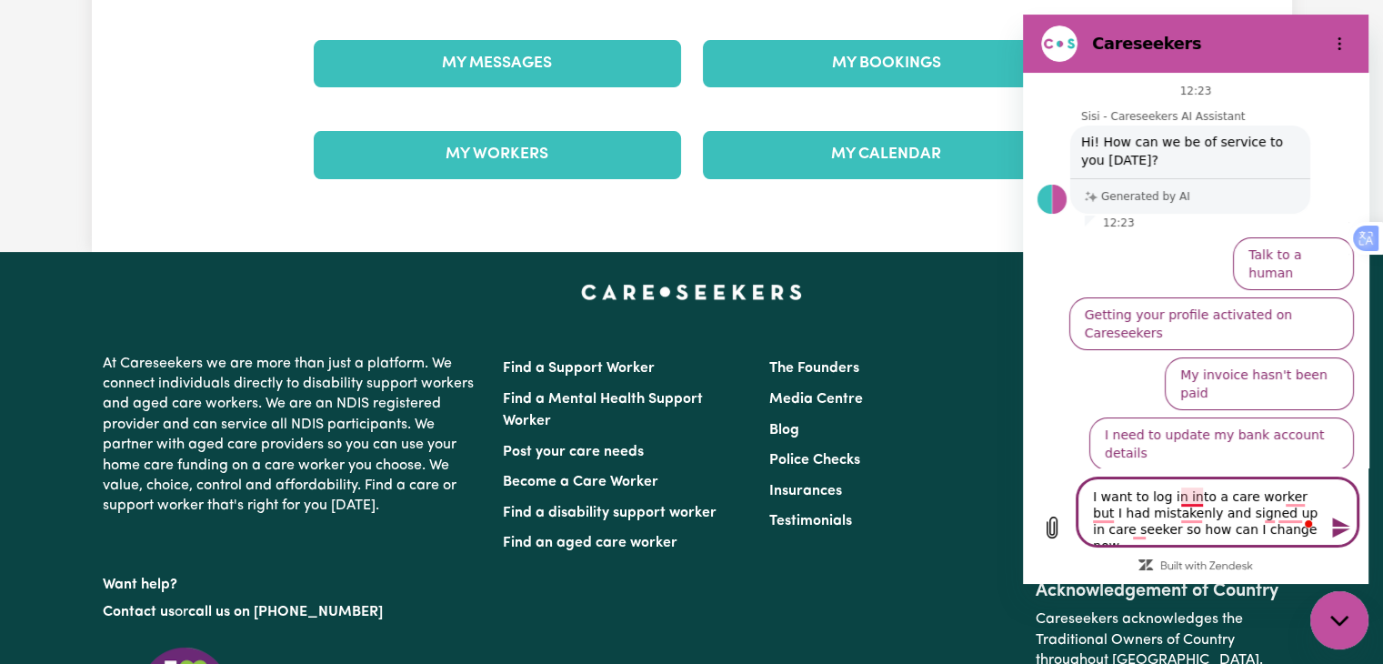
click at [1204, 502] on textarea "I want to log in into a care worker but I had mistakenly and signed up in care …" at bounding box center [1217, 511] width 280 height 67
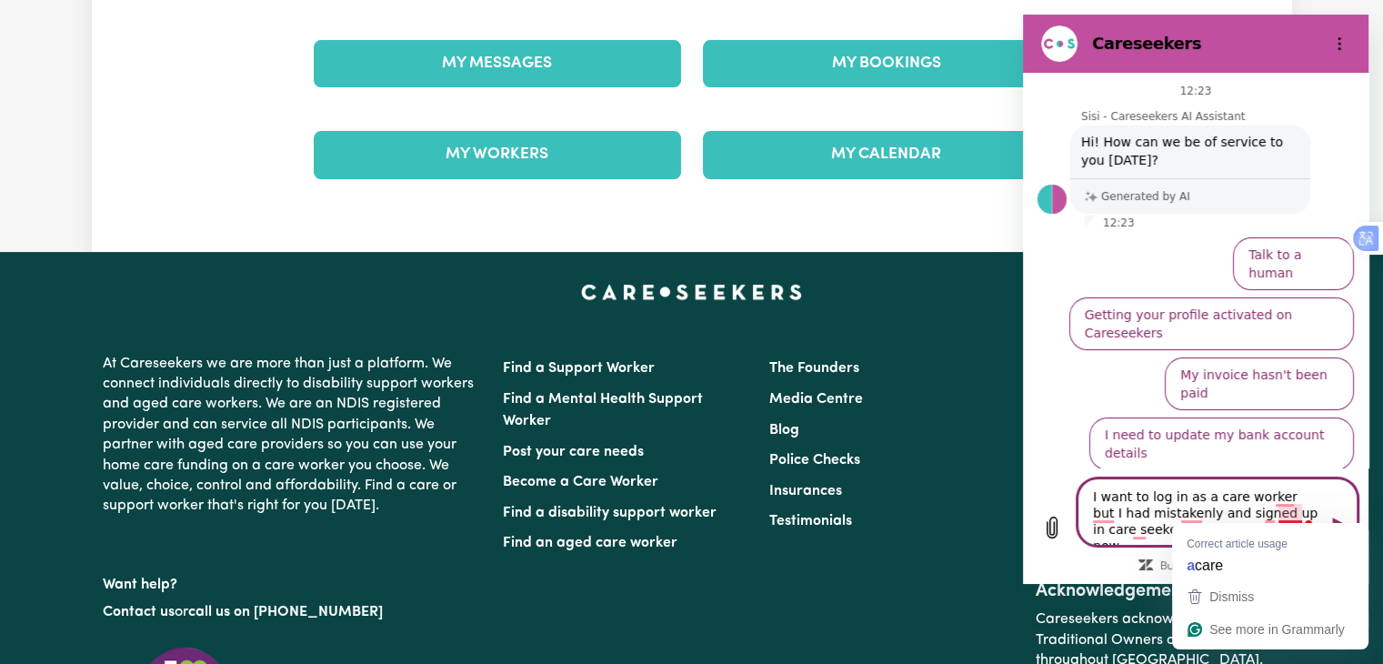
click at [1278, 518] on textarea "I want to log in as a care worker but I had mistakenly and signed up in care se…" at bounding box center [1217, 511] width 280 height 67
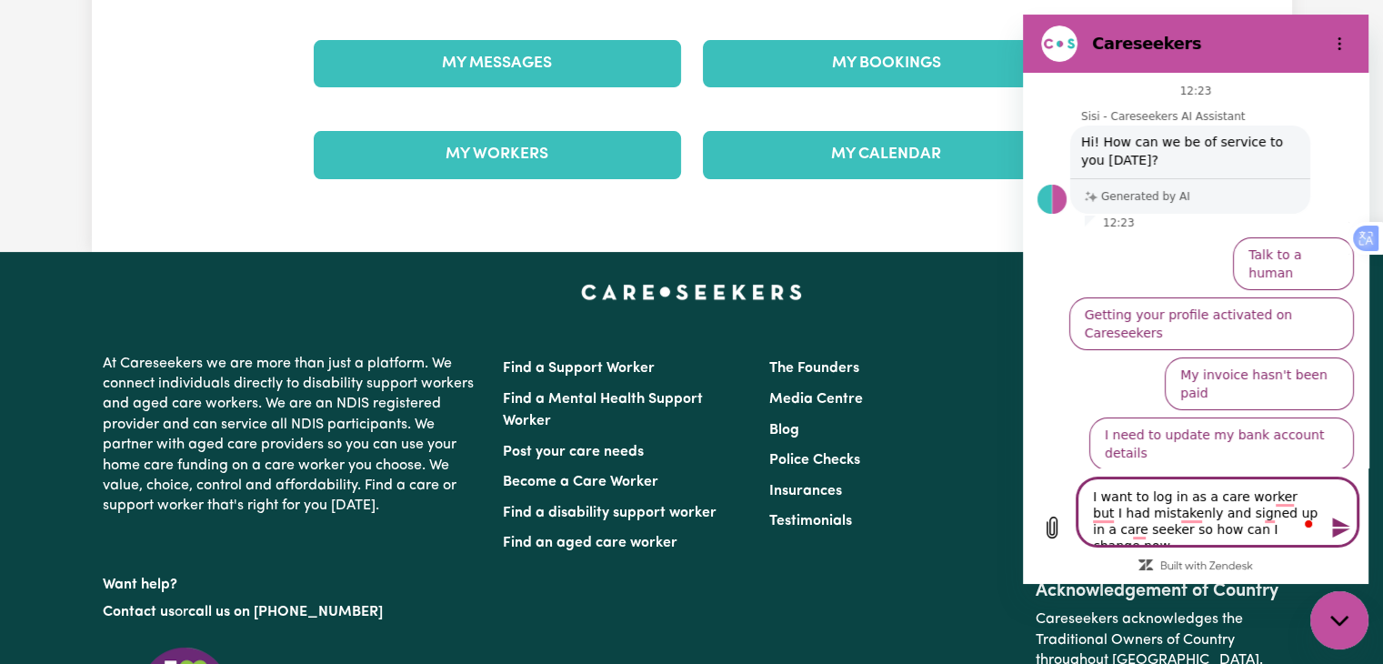
click at [1275, 510] on textarea "I want to log in as a care worker but I had mistakenly and signed up in a care …" at bounding box center [1217, 511] width 280 height 67
click at [1115, 517] on textarea "I want to log in as a care worker but I had mistakenly and signed up as a care …" at bounding box center [1217, 511] width 280 height 67
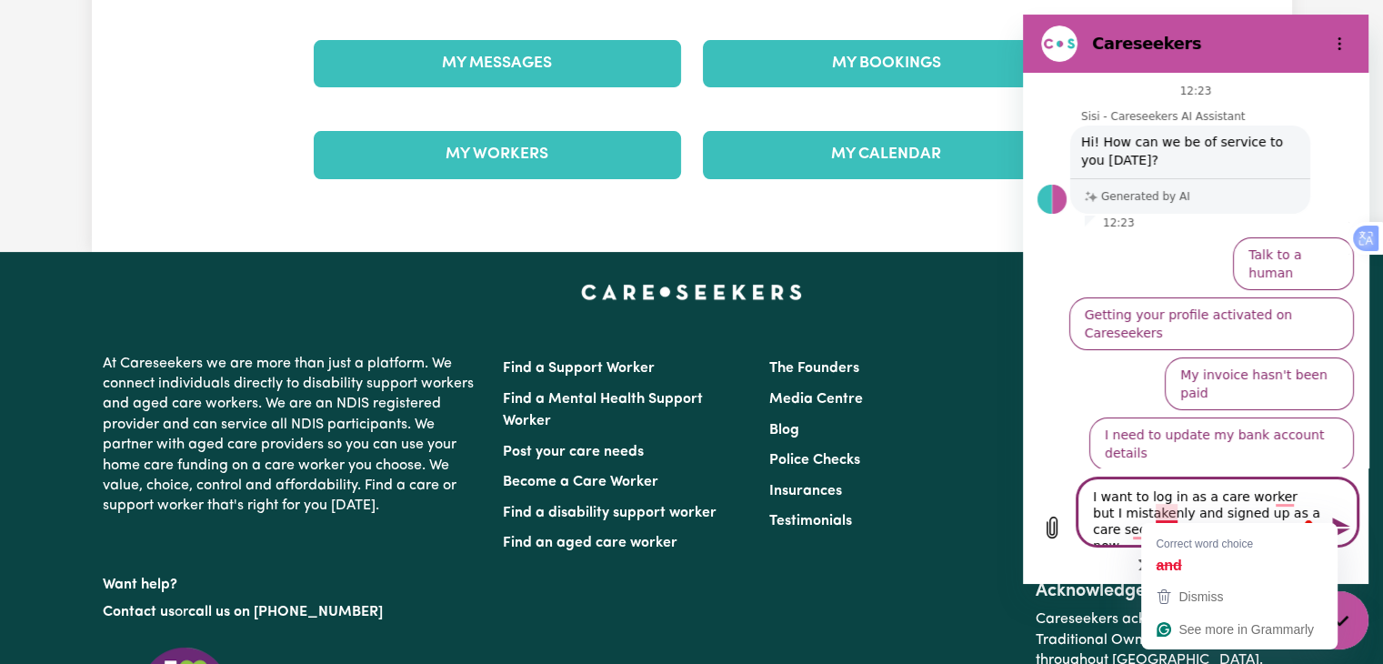
click at [1176, 514] on textarea "I want to log in as a care worker but I mistakenly and signed up as a care seek…" at bounding box center [1217, 511] width 280 height 67
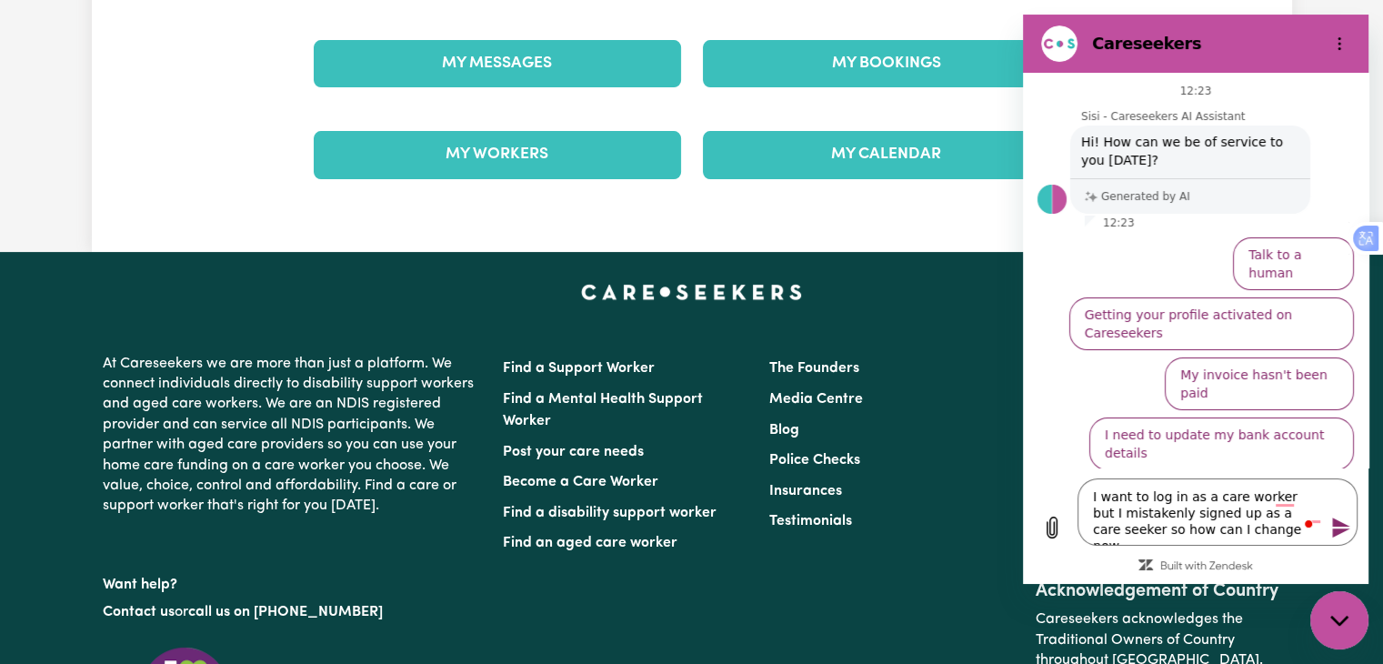
click at [1336, 527] on icon "Send message" at bounding box center [1341, 527] width 22 height 22
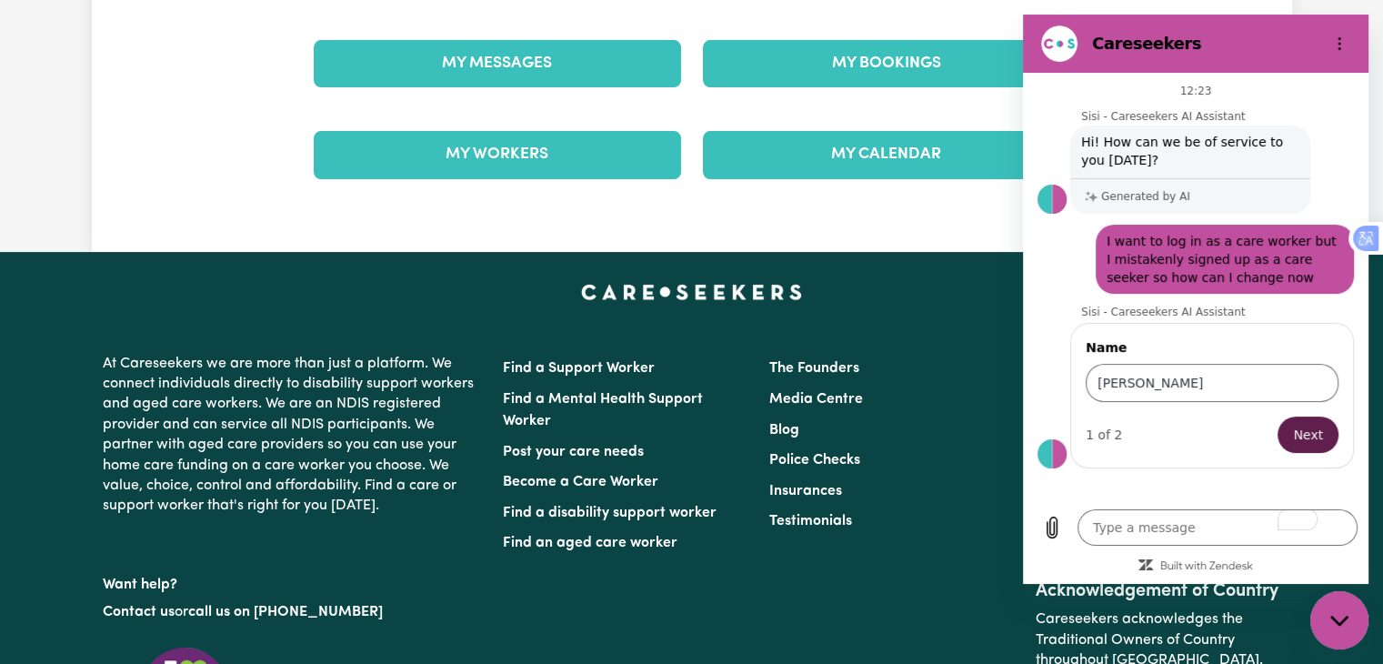
click at [1298, 430] on span "Next" at bounding box center [1308, 435] width 30 height 22
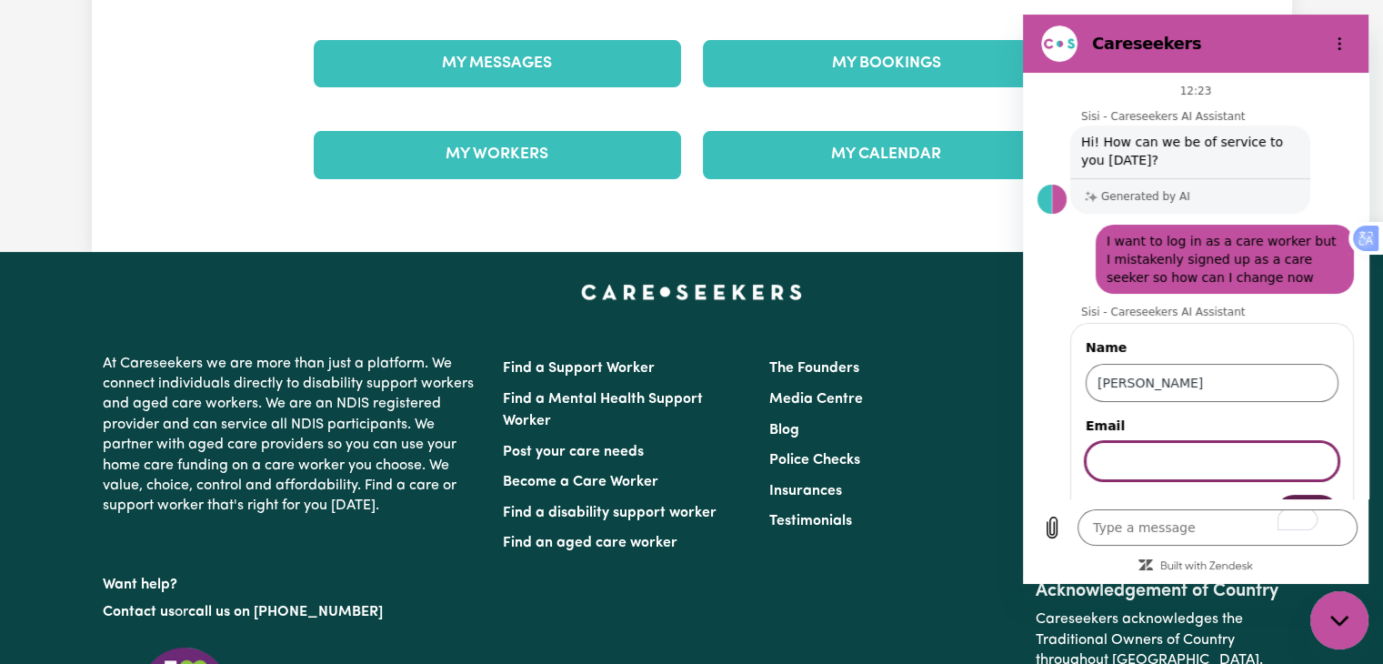
scroll to position [47, 0]
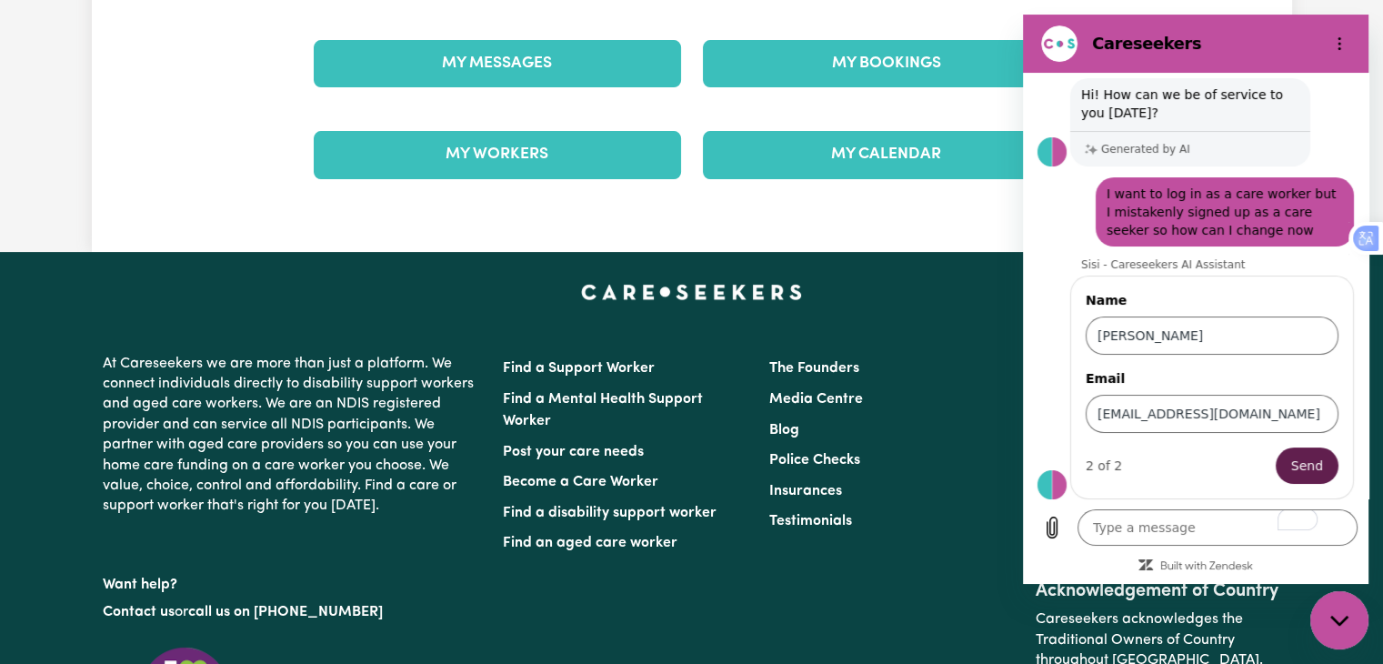
click at [1310, 466] on button "Send" at bounding box center [1307, 465] width 63 height 36
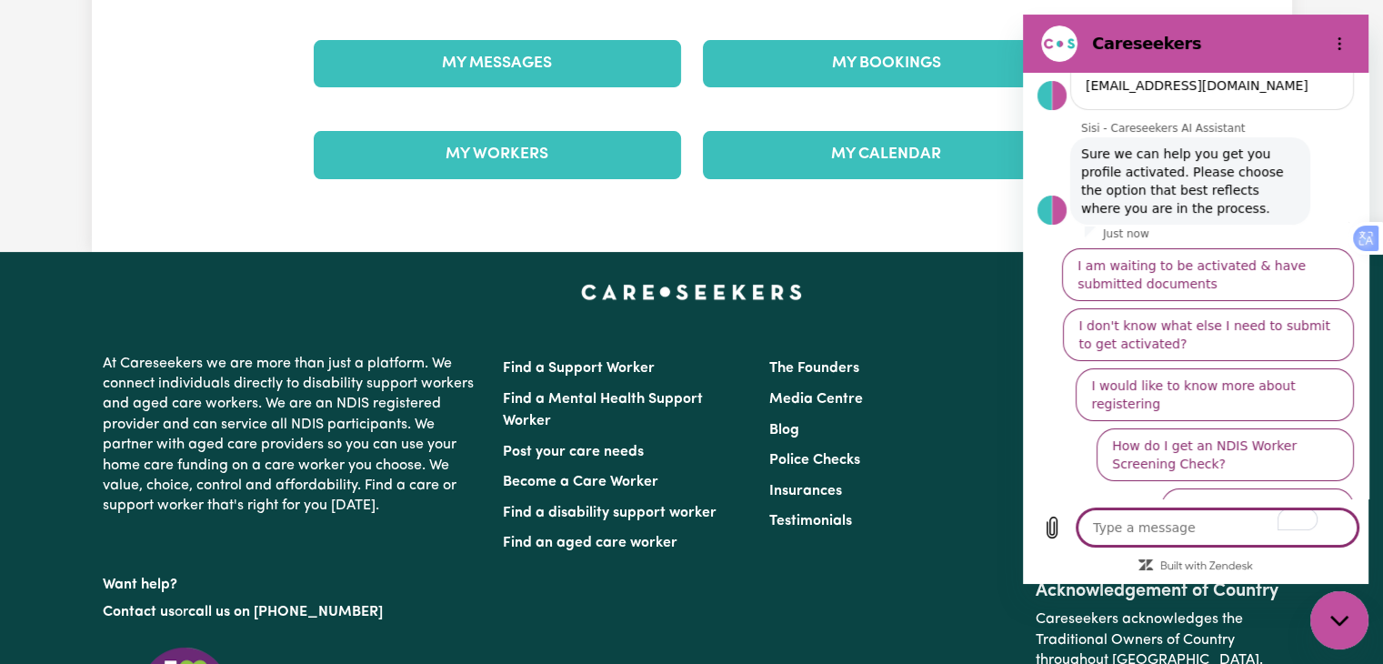
scroll to position [325, 0]
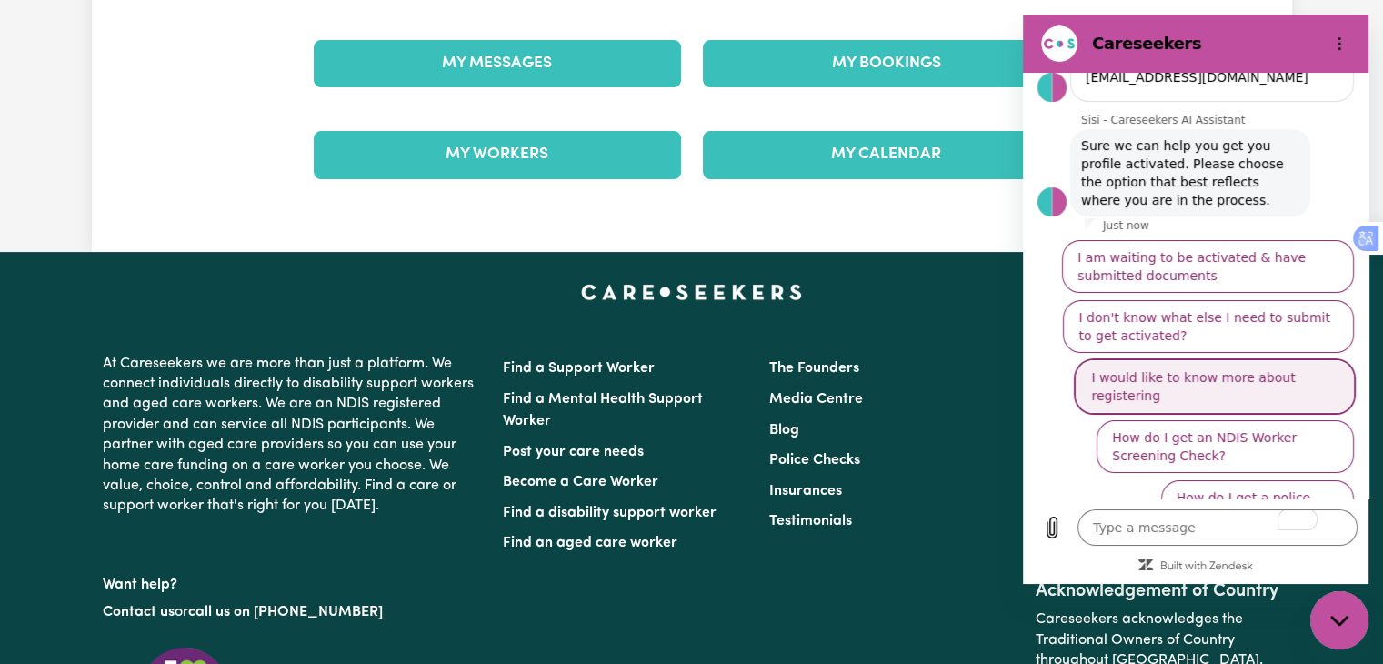
click at [1241, 372] on button "I would like to know more about registering" at bounding box center [1215, 386] width 278 height 53
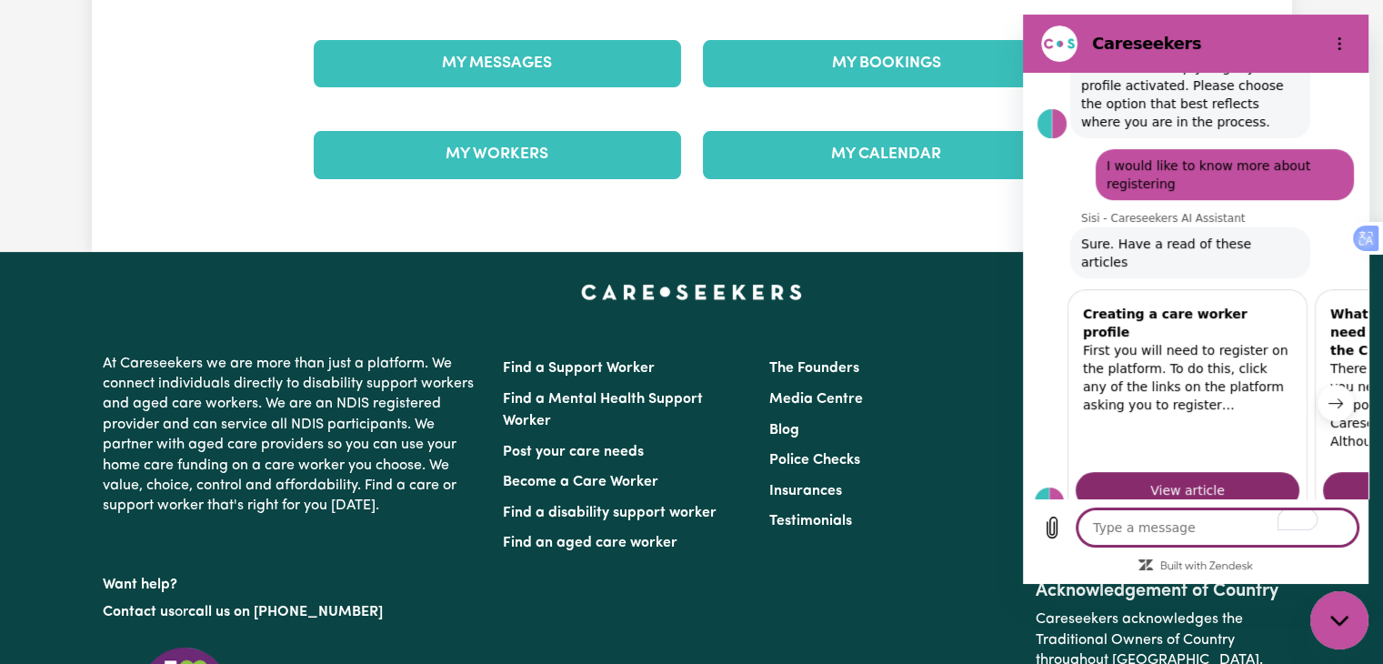
scroll to position [0, 0]
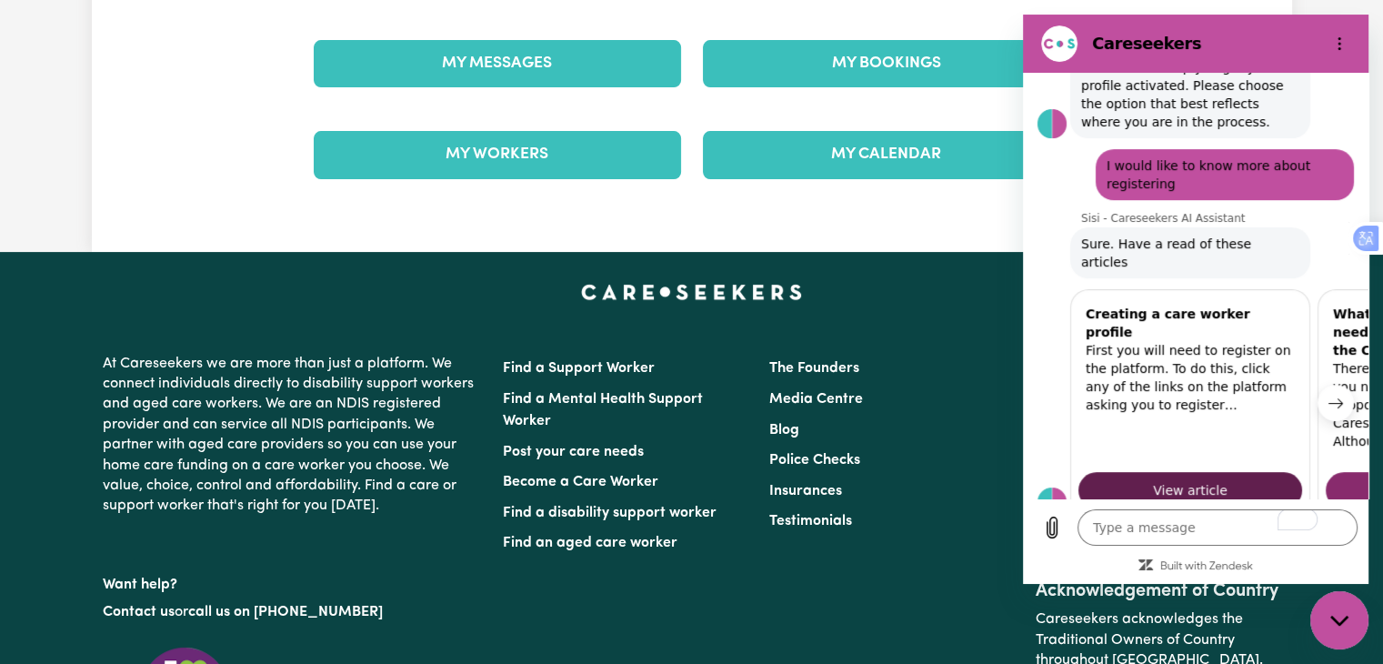
click at [1176, 479] on span "View article" at bounding box center [1190, 490] width 75 height 22
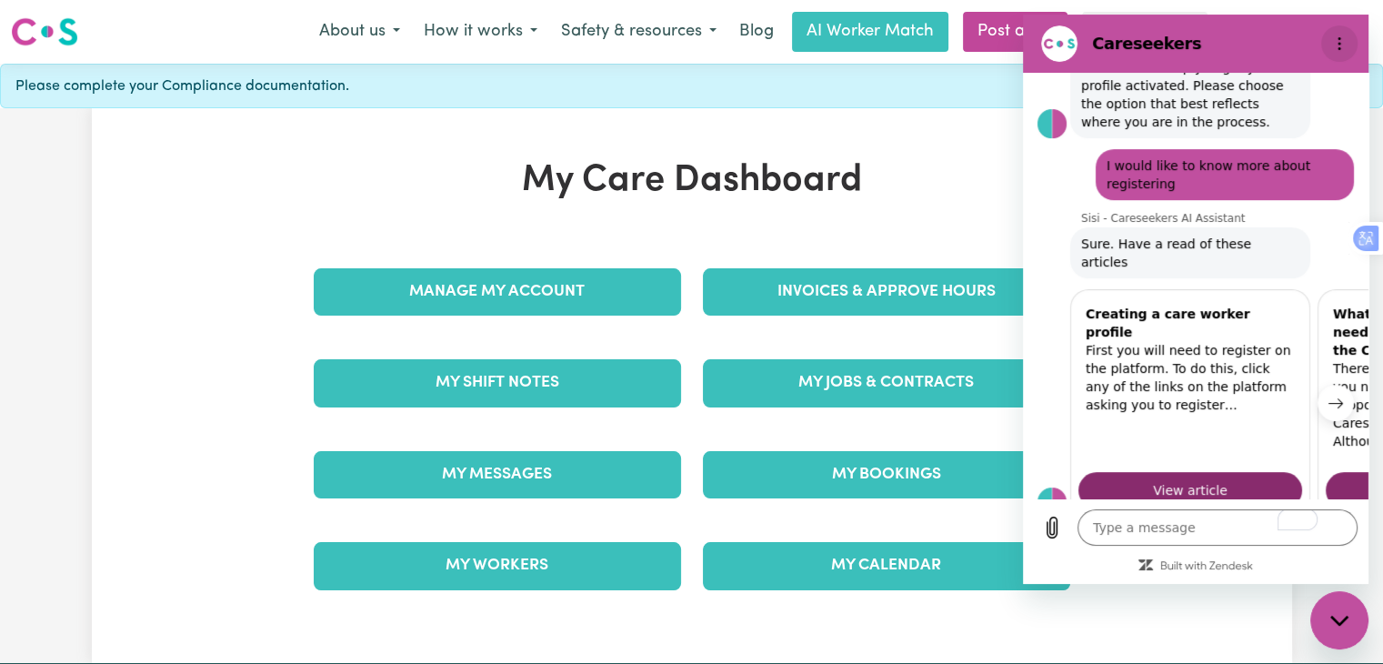
click at [1340, 48] on icon "Options menu" at bounding box center [1339, 43] width 15 height 15
click at [904, 128] on div "My Care Dashboard Manage My Account Invoices & Approve Hours My Shift Notes My …" at bounding box center [692, 385] width 1200 height 555
click at [1350, 628] on div "Close messaging window" at bounding box center [1339, 620] width 55 height 55
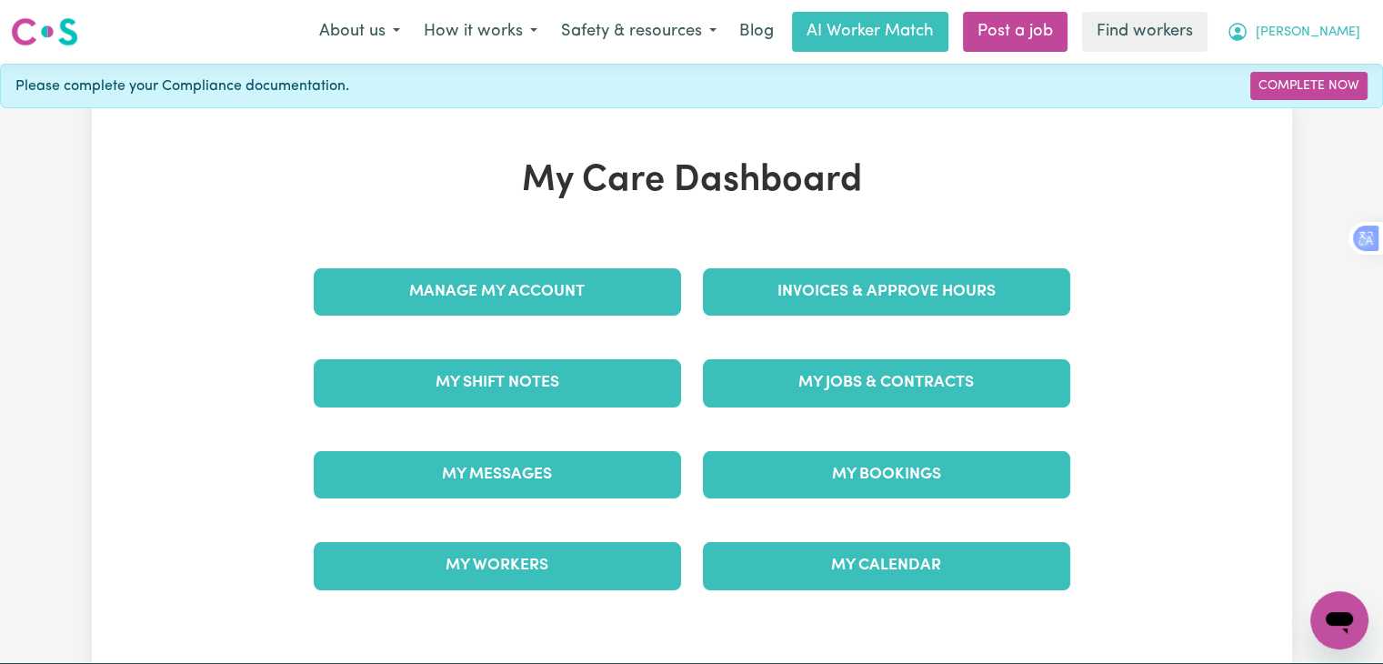
click at [1248, 27] on icon "My Account" at bounding box center [1237, 32] width 22 height 22
click at [1114, 186] on div "My Care Dashboard Manage My Account Invoices & Approve Hours My Shift Notes My …" at bounding box center [692, 385] width 1200 height 453
click at [1279, 91] on link "Complete Now" at bounding box center [1308, 86] width 117 height 28
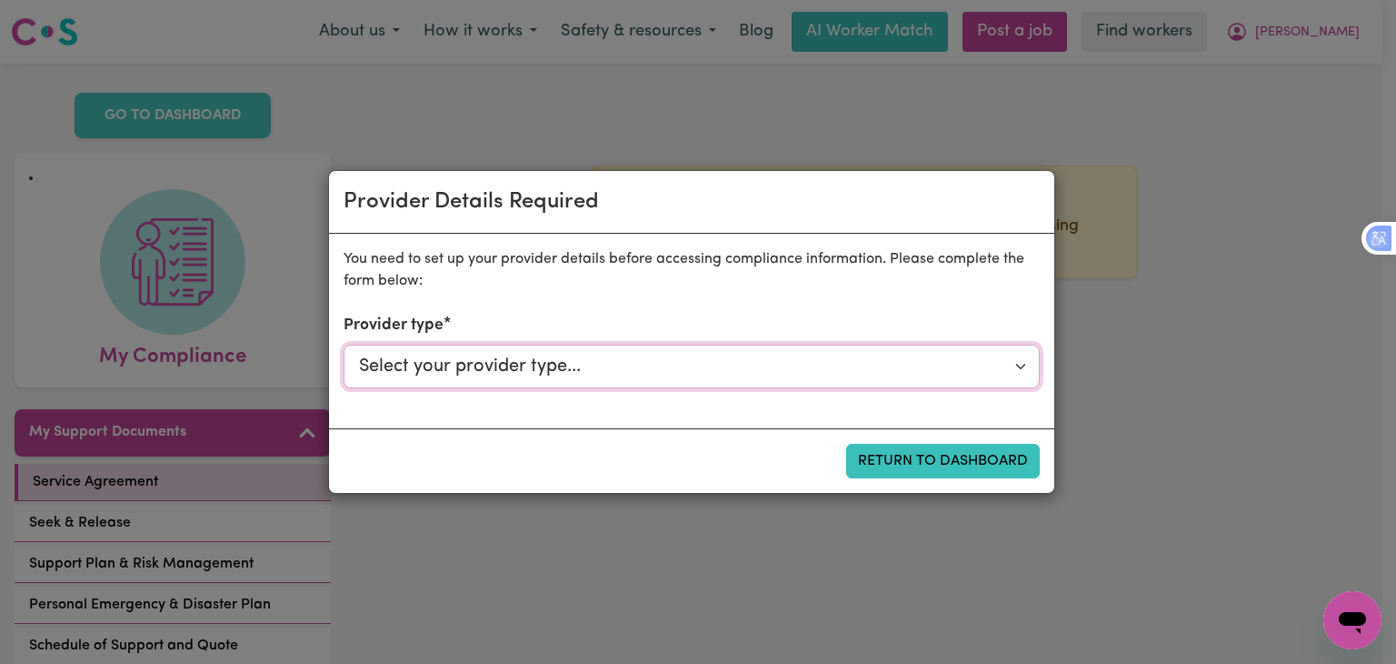
click at [515, 367] on select "Select your provider type... Privately Aged Care / Home Care Package NDIS Fundi…" at bounding box center [692, 367] width 696 height 44
click at [476, 651] on div "Provider Details Required You need to set up your provider details before acces…" at bounding box center [698, 332] width 1396 height 664
click at [920, 529] on div "Provider Details Required You need to set up your provider details before acces…" at bounding box center [698, 332] width 1396 height 664
click at [941, 459] on button "Return to Dashboard" at bounding box center [943, 461] width 194 height 35
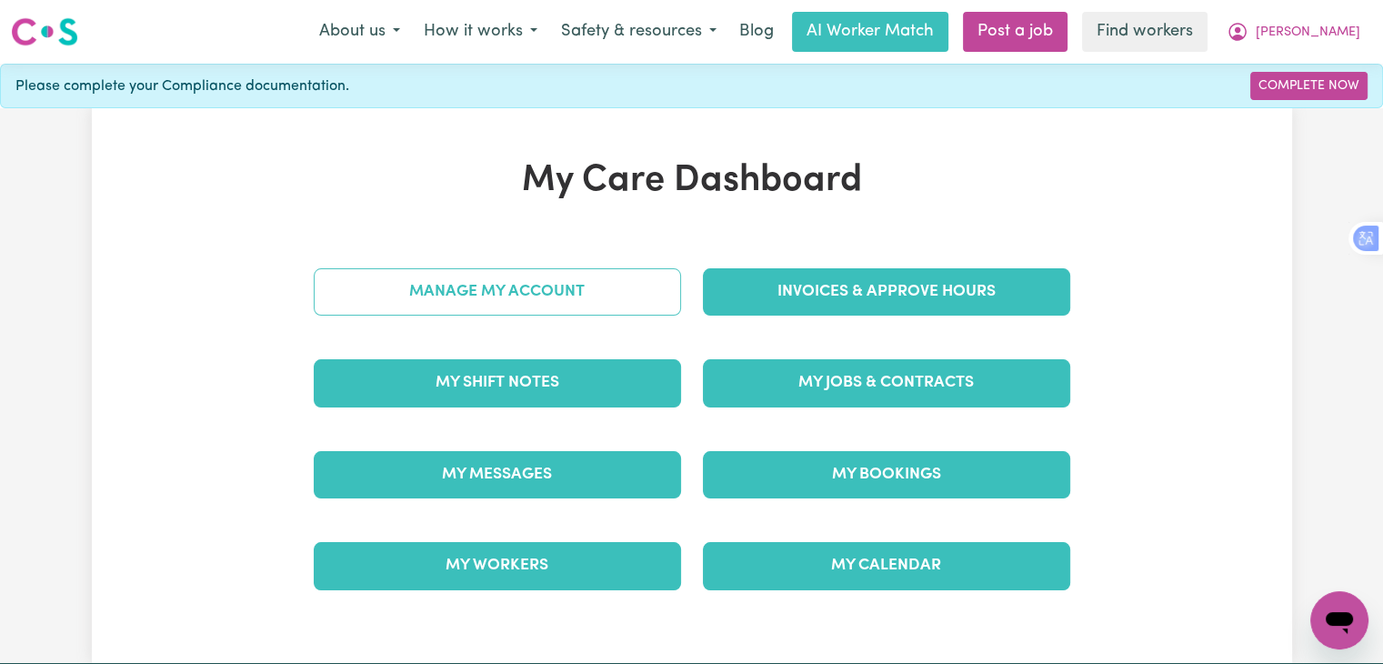
click at [535, 305] on link "Manage My Account" at bounding box center [497, 291] width 367 height 47
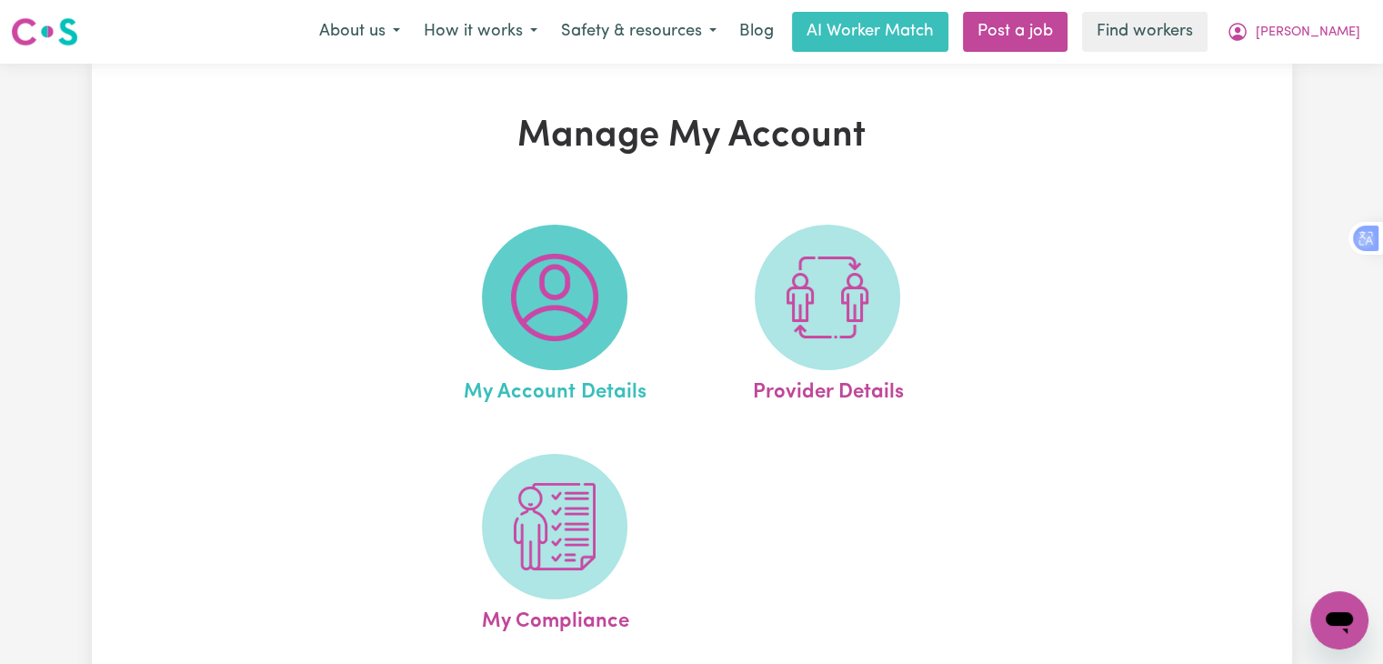
click at [542, 319] on img at bounding box center [554, 297] width 87 height 87
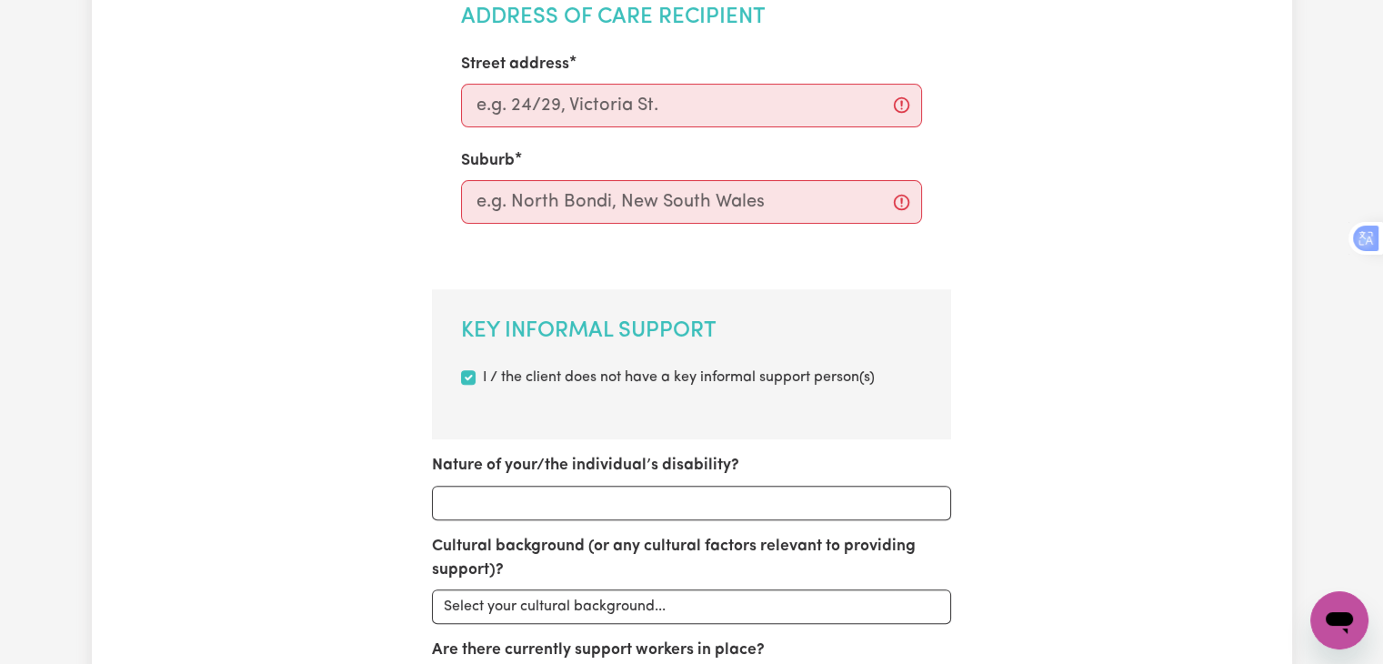
scroll to position [529, 0]
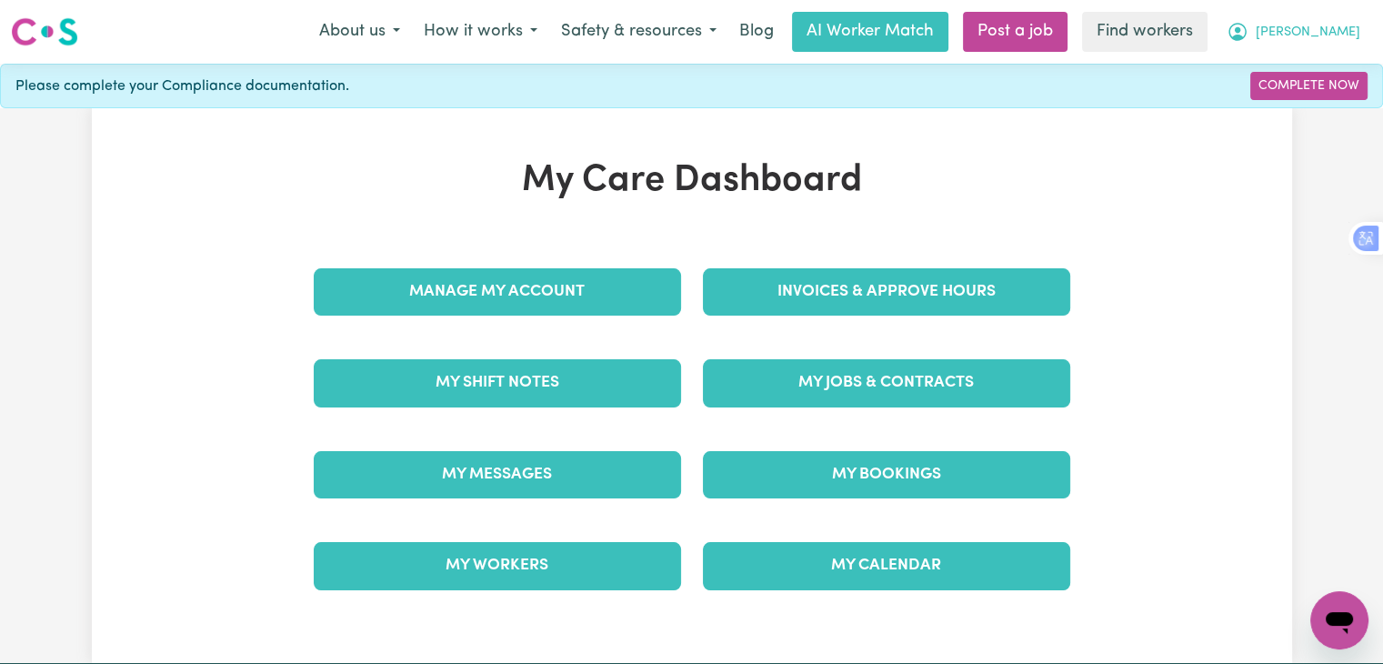
click at [1248, 29] on icon "My Account" at bounding box center [1237, 32] width 22 height 22
click at [1210, 181] on div "My Care Dashboard Manage My Account Invoices & Approve Hours My Shift Notes My …" at bounding box center [692, 385] width 1200 height 453
click at [1292, 88] on link "Complete Now" at bounding box center [1308, 86] width 117 height 28
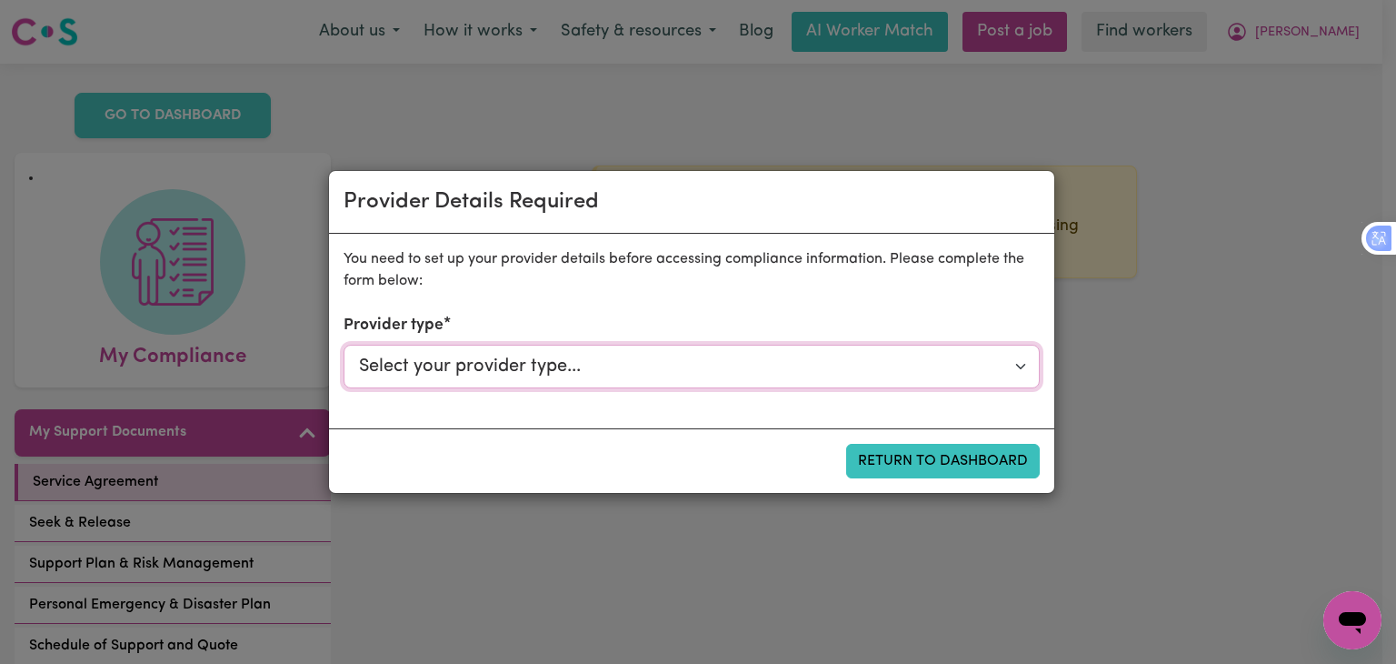
click at [478, 378] on select "Select your provider type... Privately Aged Care / Home Care Package NDIS Fundi…" at bounding box center [692, 367] width 696 height 44
click at [344, 345] on select "Select your provider type... Privately Aged Care / Home Care Package NDIS Fundi…" at bounding box center [692, 367] width 696 height 44
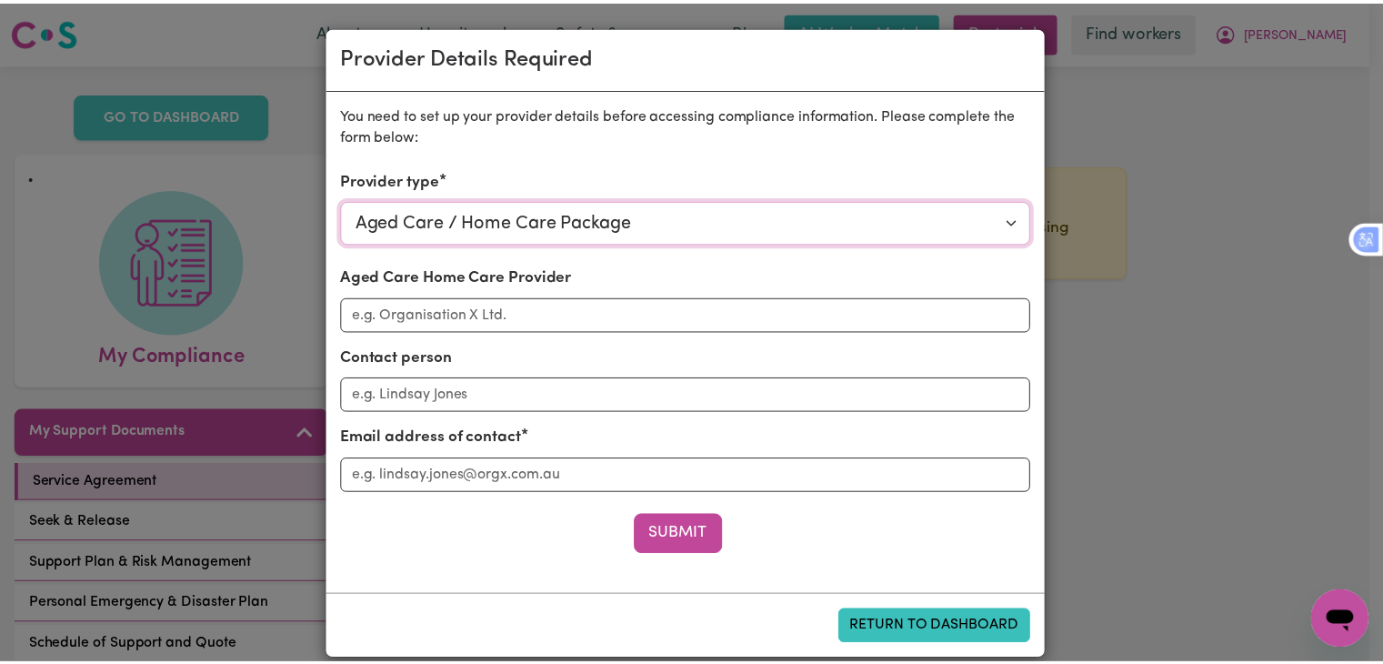
scroll to position [19, 0]
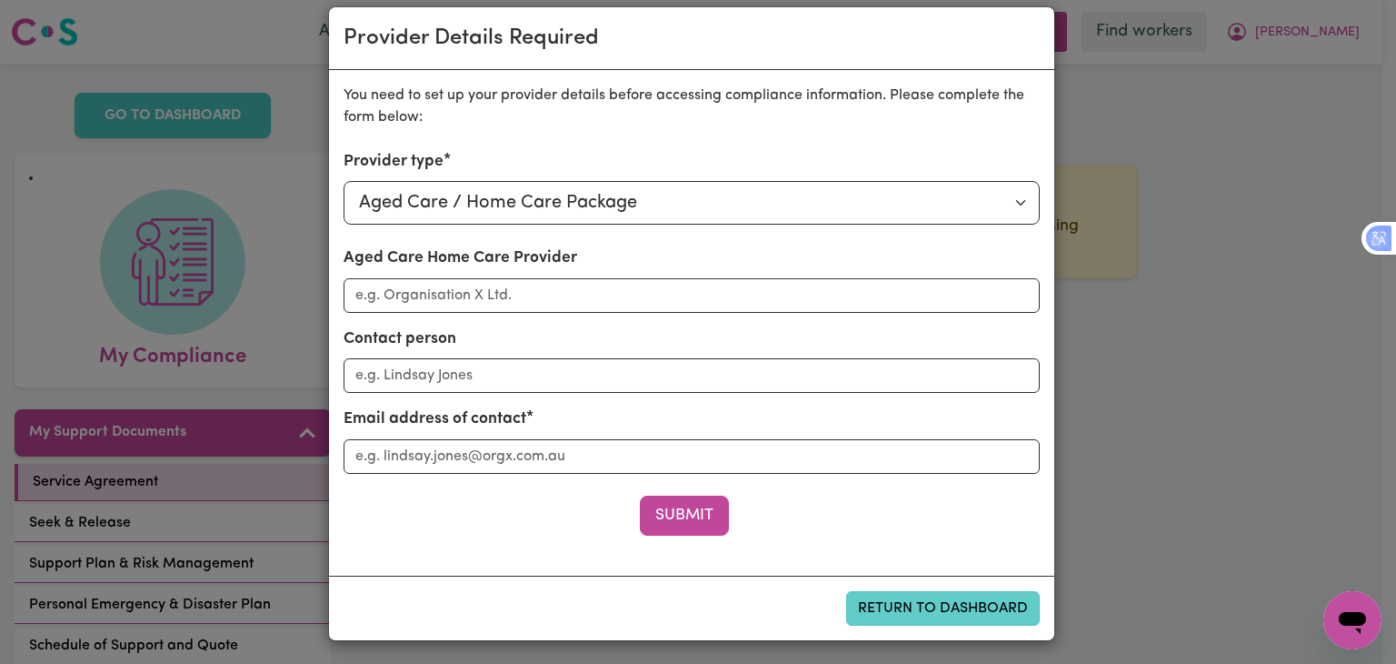
click at [961, 607] on button "Return to Dashboard" at bounding box center [943, 608] width 194 height 35
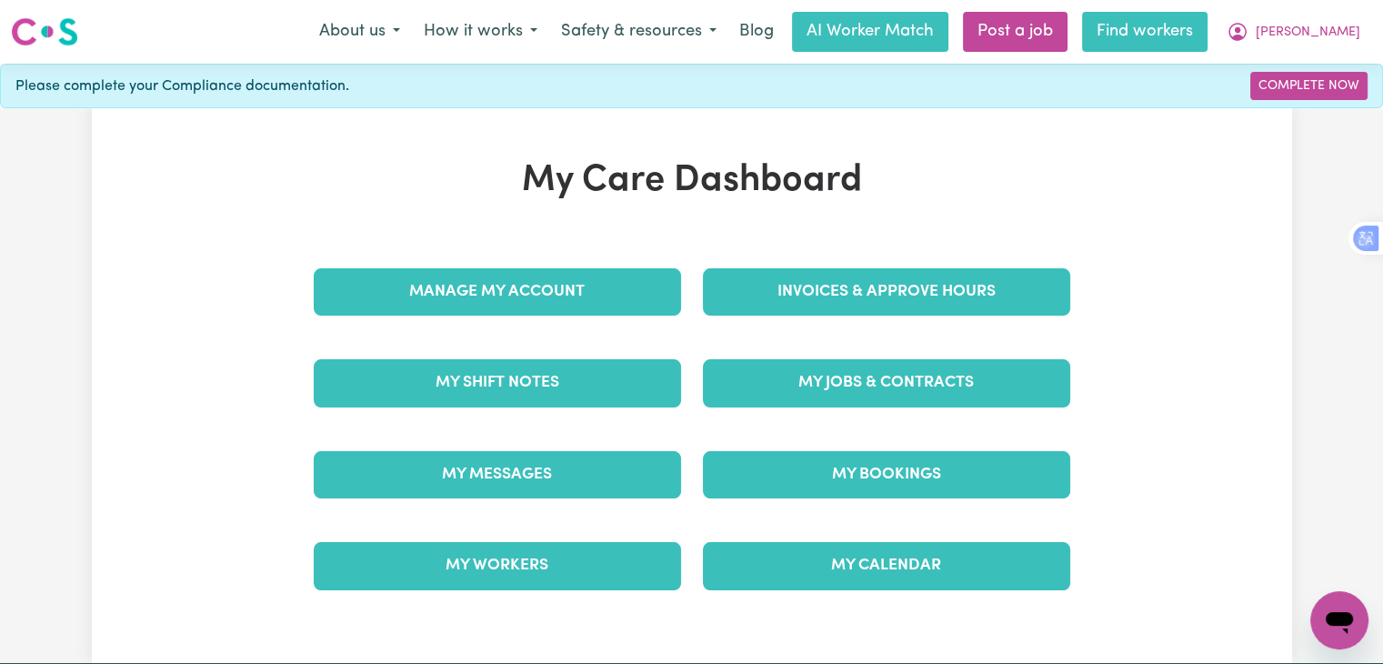
click at [1176, 37] on link "Find workers" at bounding box center [1144, 32] width 125 height 40
click at [158, 99] on div "Please complete your Compliance documentation. Complete Now" at bounding box center [691, 86] width 1383 height 45
click at [199, 96] on div "Please complete your Compliance documentation. Complete Now" at bounding box center [691, 86] width 1383 height 45
click at [1285, 90] on link "Complete Now" at bounding box center [1308, 86] width 117 height 28
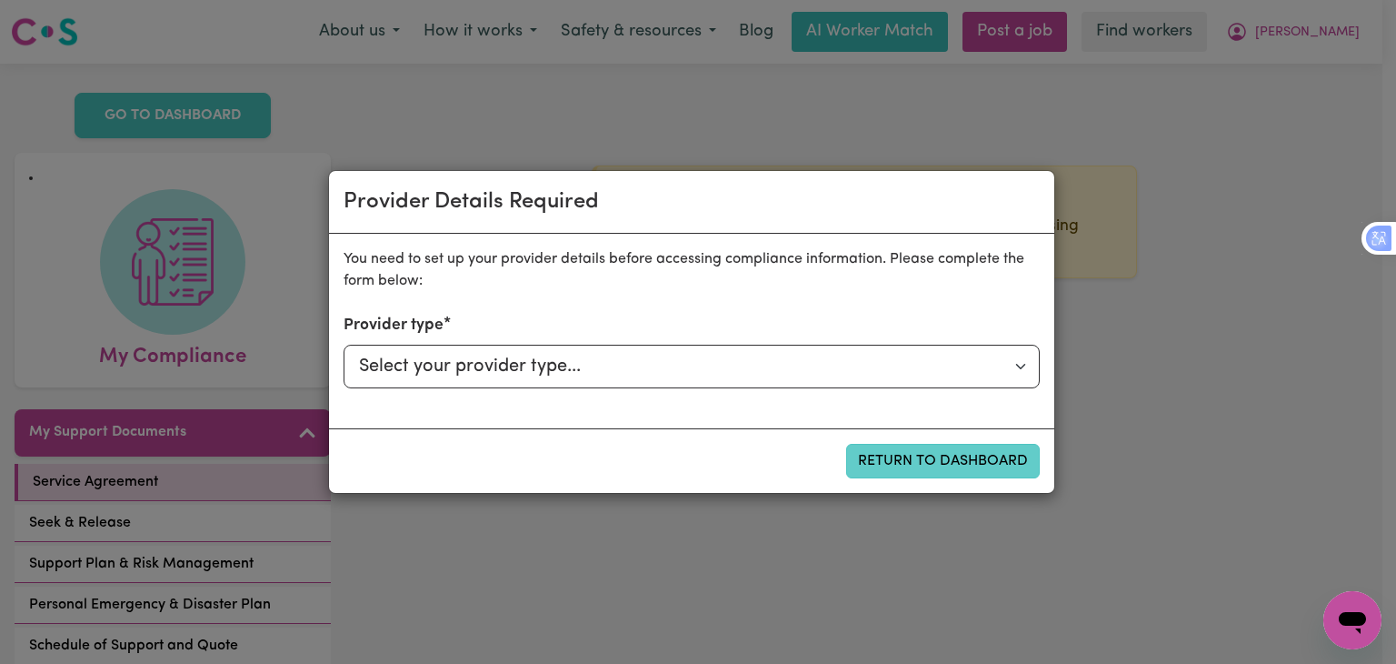
click at [946, 455] on button "Return to Dashboard" at bounding box center [943, 461] width 194 height 35
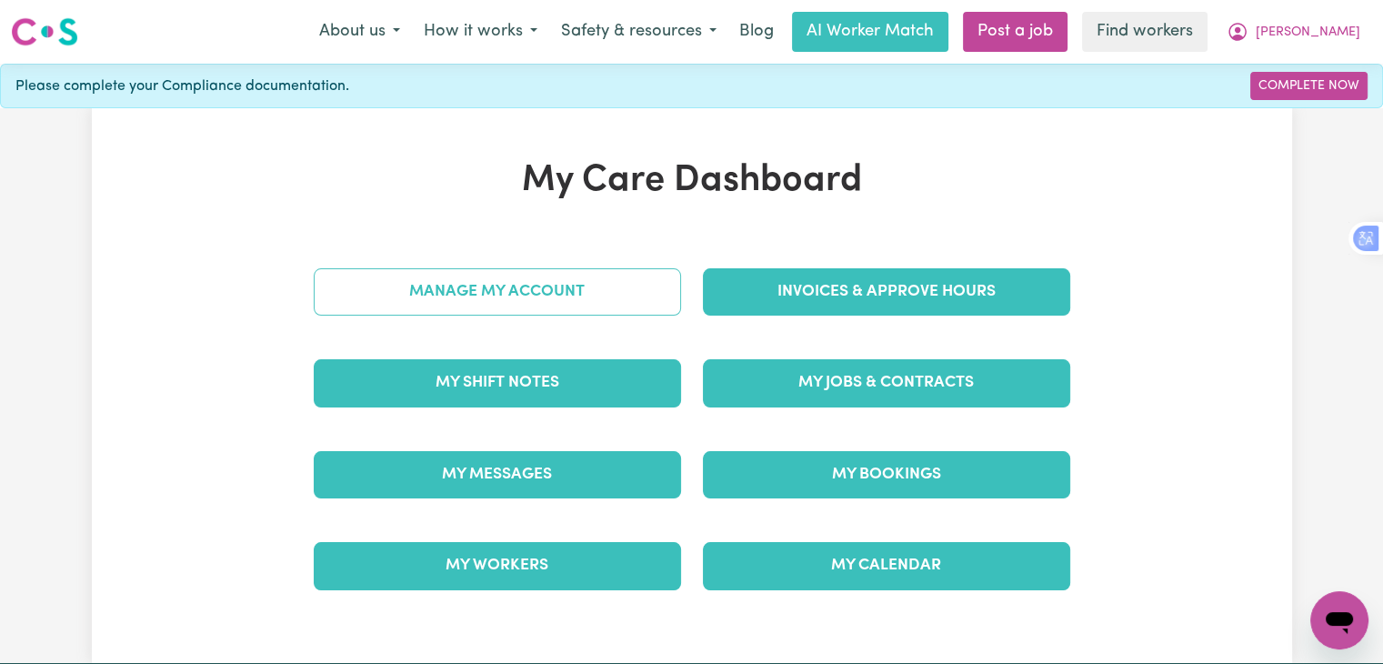
click at [506, 277] on link "Manage My Account" at bounding box center [497, 291] width 367 height 47
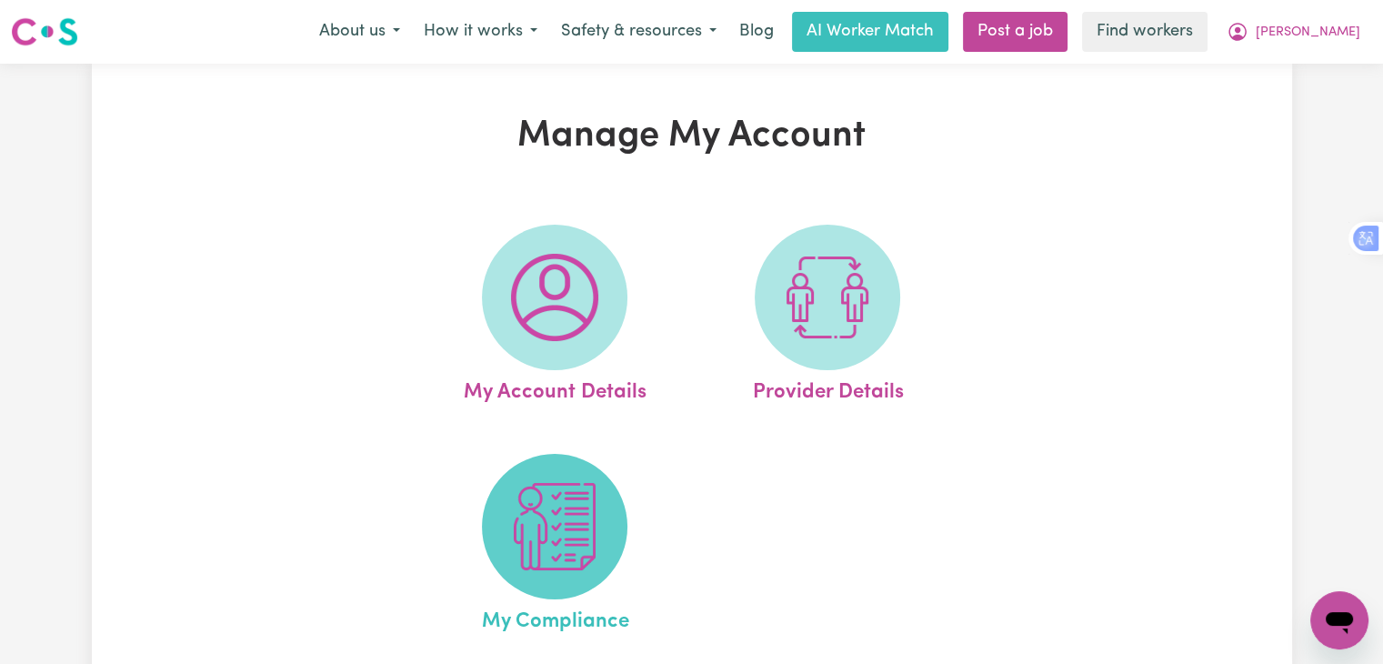
click at [541, 526] on img at bounding box center [554, 526] width 87 height 87
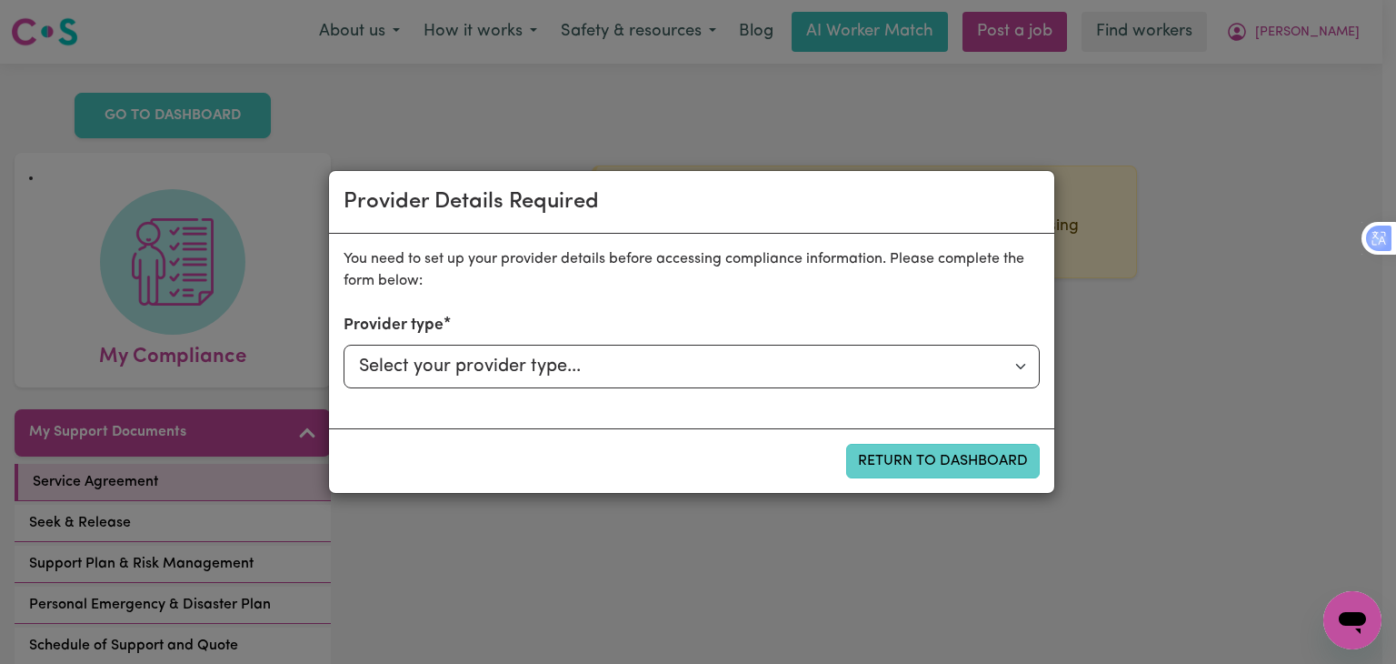
click at [865, 457] on button "Return to Dashboard" at bounding box center [943, 461] width 194 height 35
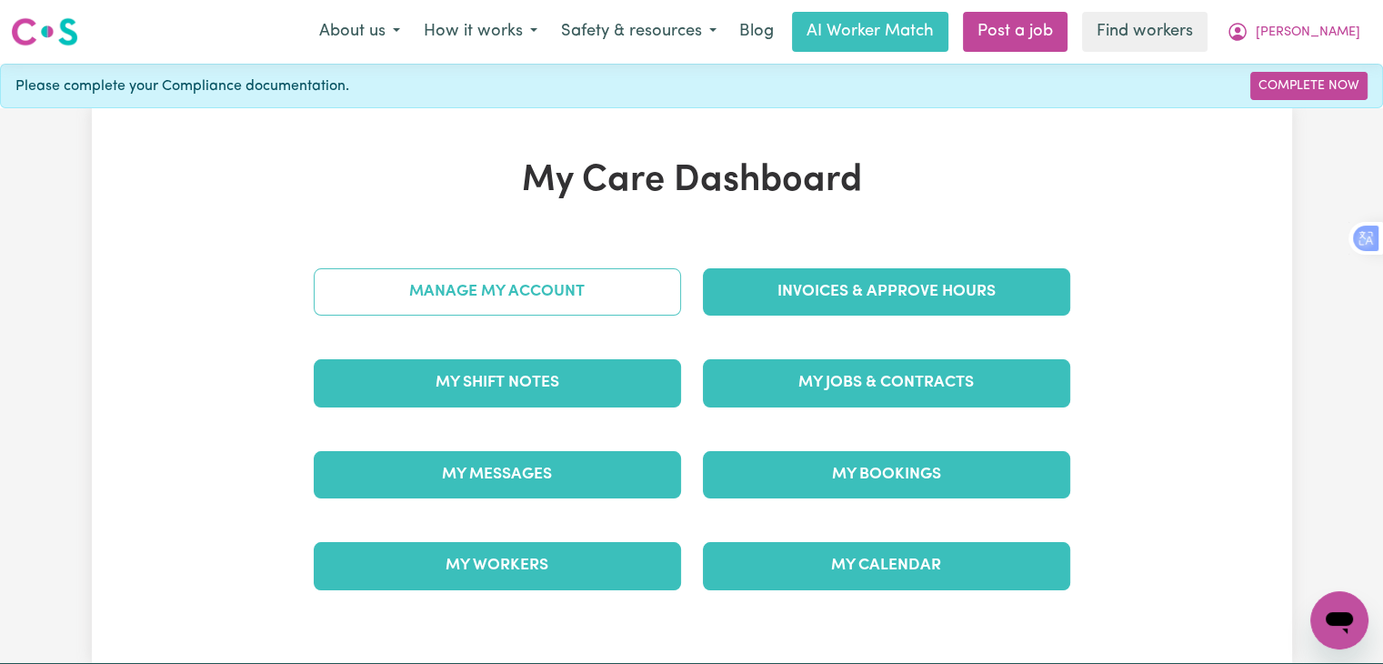
click at [520, 292] on link "Manage My Account" at bounding box center [497, 291] width 367 height 47
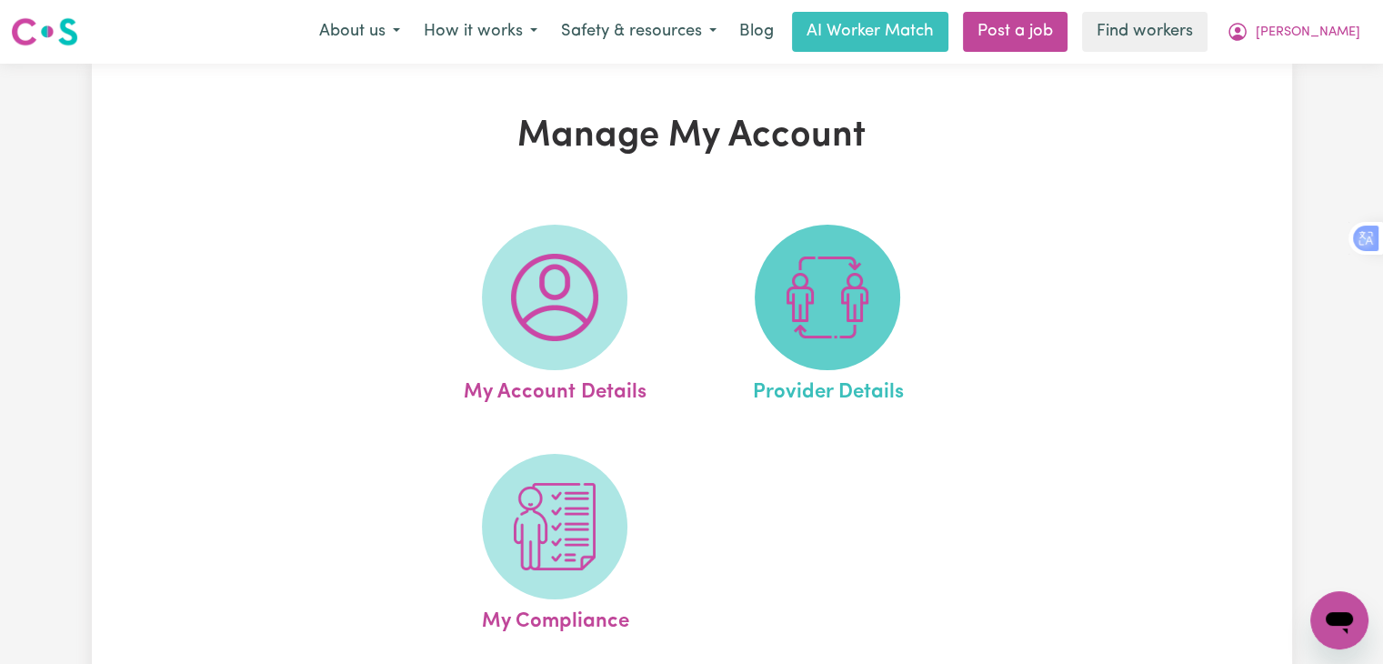
click at [791, 302] on img at bounding box center [827, 297] width 87 height 87
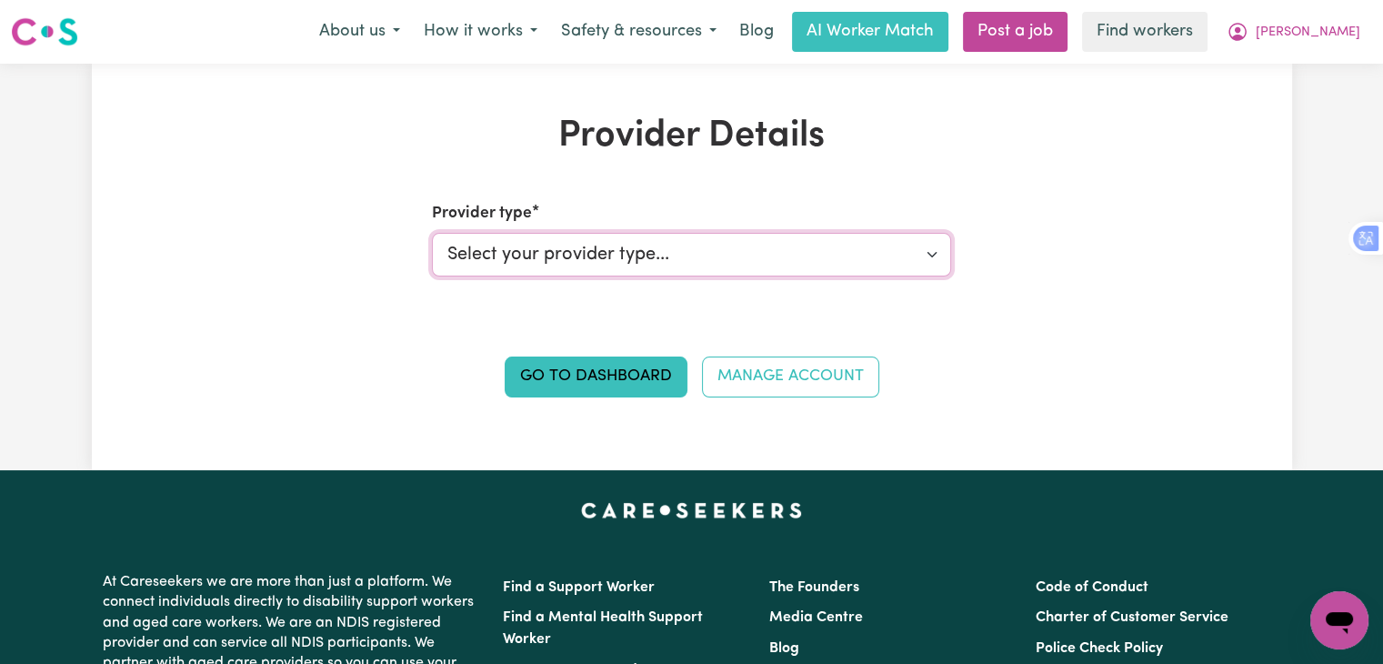
click at [679, 266] on select "Select your provider type... Privately Aged Care / Home Care Package NDIS Fundi…" at bounding box center [691, 255] width 519 height 44
click at [359, 354] on div "Go to Dashboard Manage Account" at bounding box center [692, 369] width 778 height 55
click at [1207, 31] on link "Find workers" at bounding box center [1144, 32] width 125 height 40
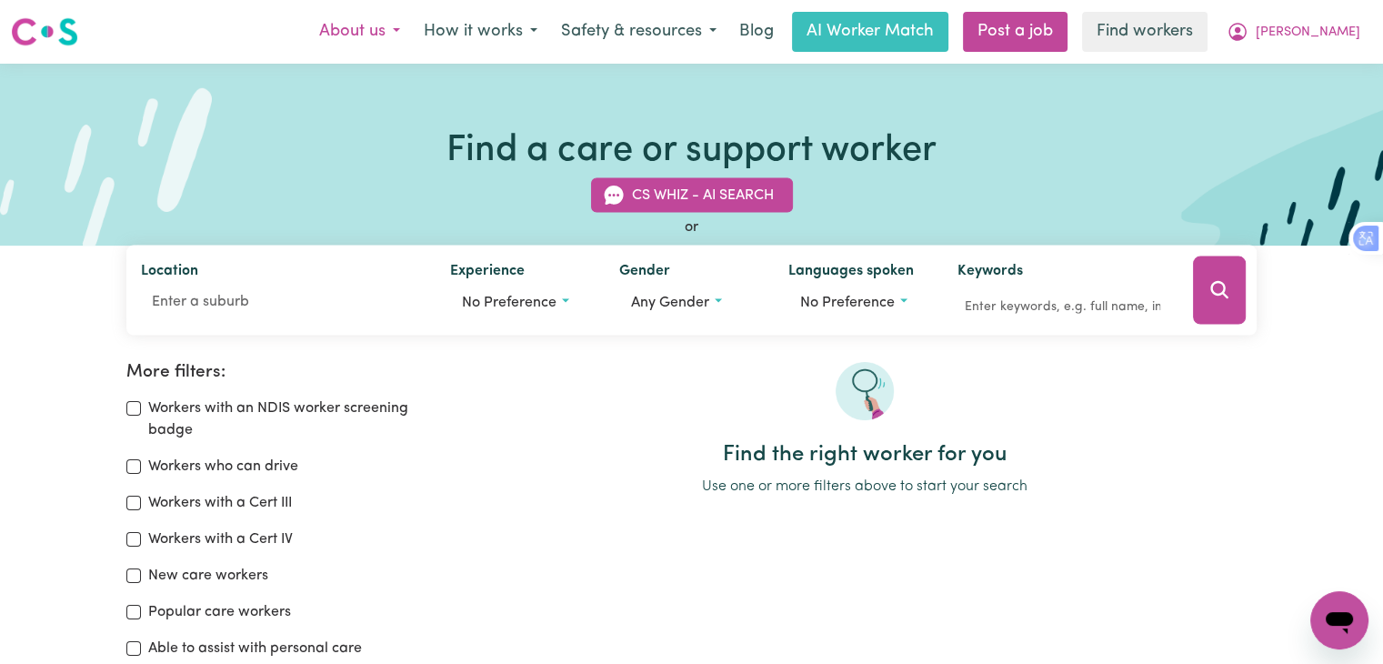
click at [412, 25] on button "About us" at bounding box center [359, 32] width 105 height 38
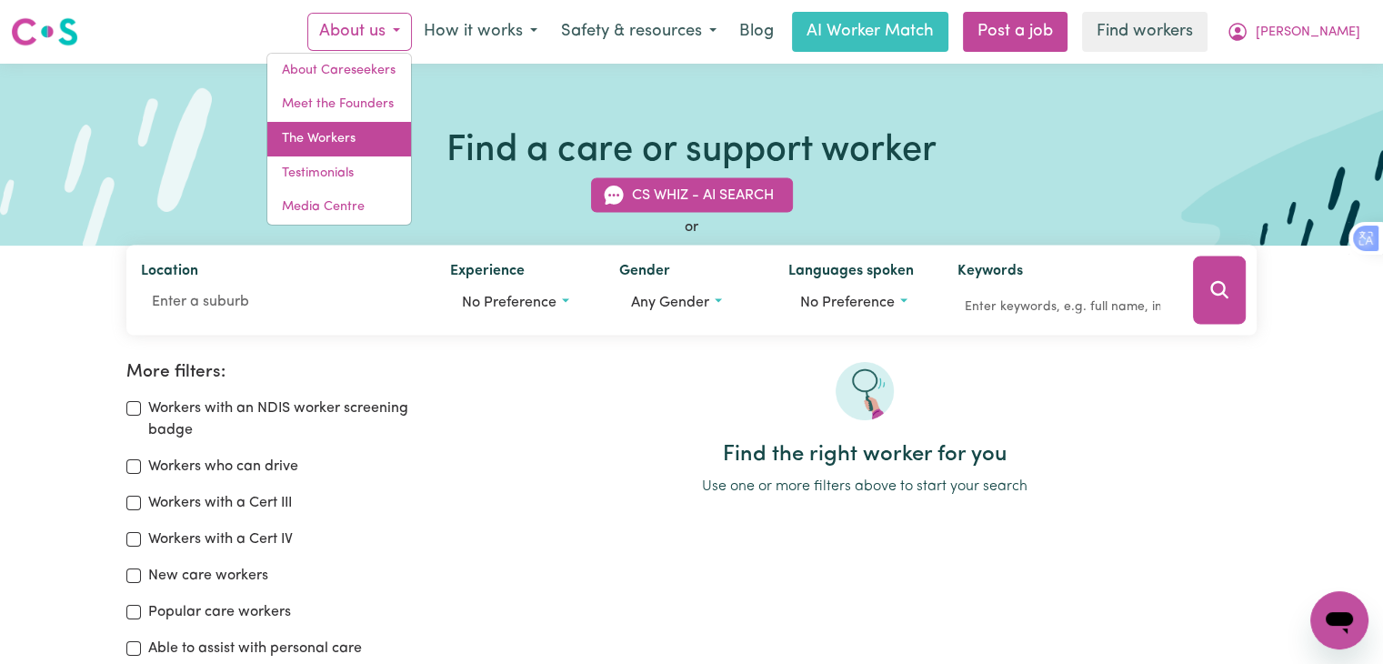
click at [373, 135] on link "The Workers" at bounding box center [339, 139] width 144 height 35
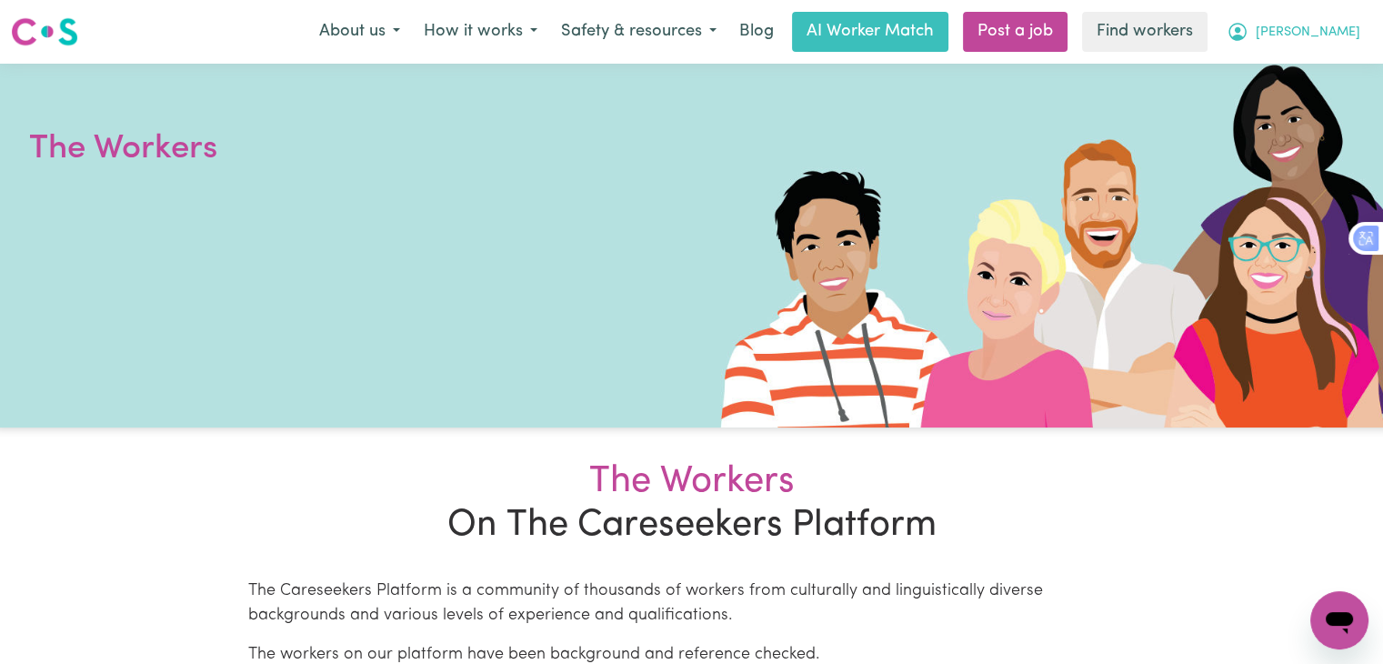
click at [1344, 36] on span "[PERSON_NAME]" at bounding box center [1308, 33] width 105 height 20
click at [1299, 84] on link "My Dashboard" at bounding box center [1299, 71] width 144 height 35
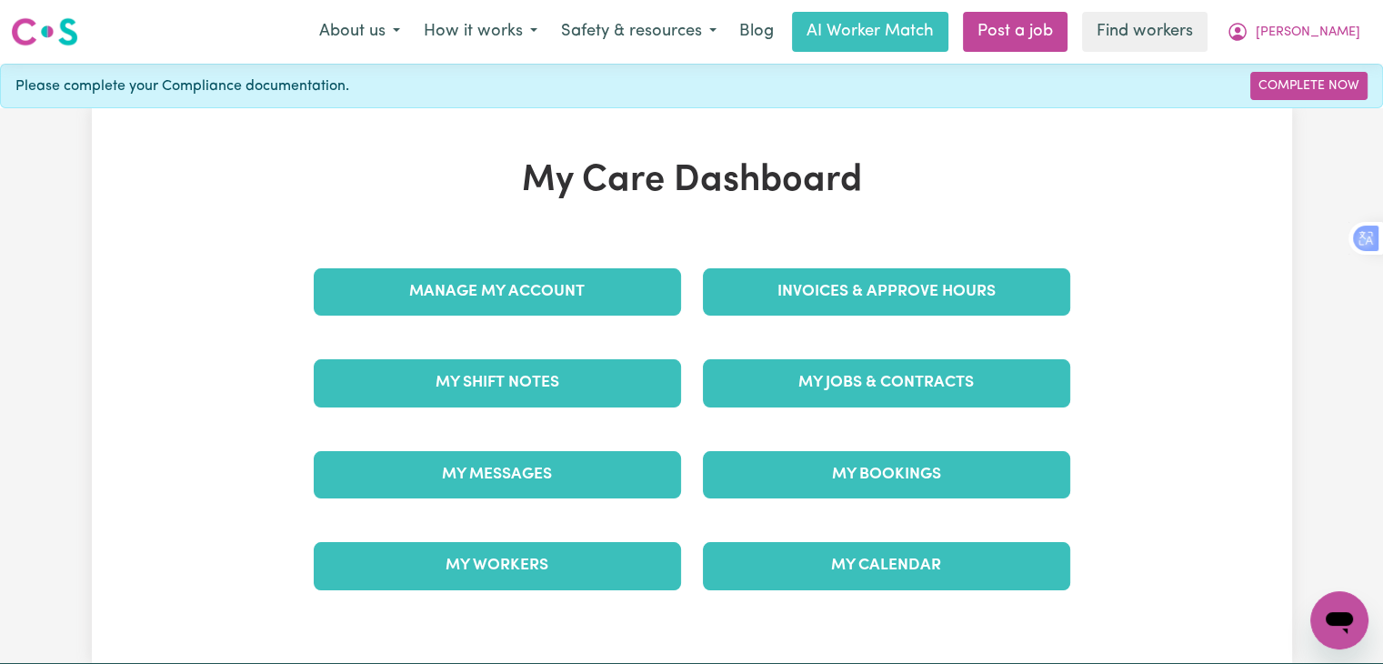
click at [244, 285] on div "My Care Dashboard Manage My Account Invoices & Approve Hours My Shift Notes My …" at bounding box center [692, 385] width 1200 height 453
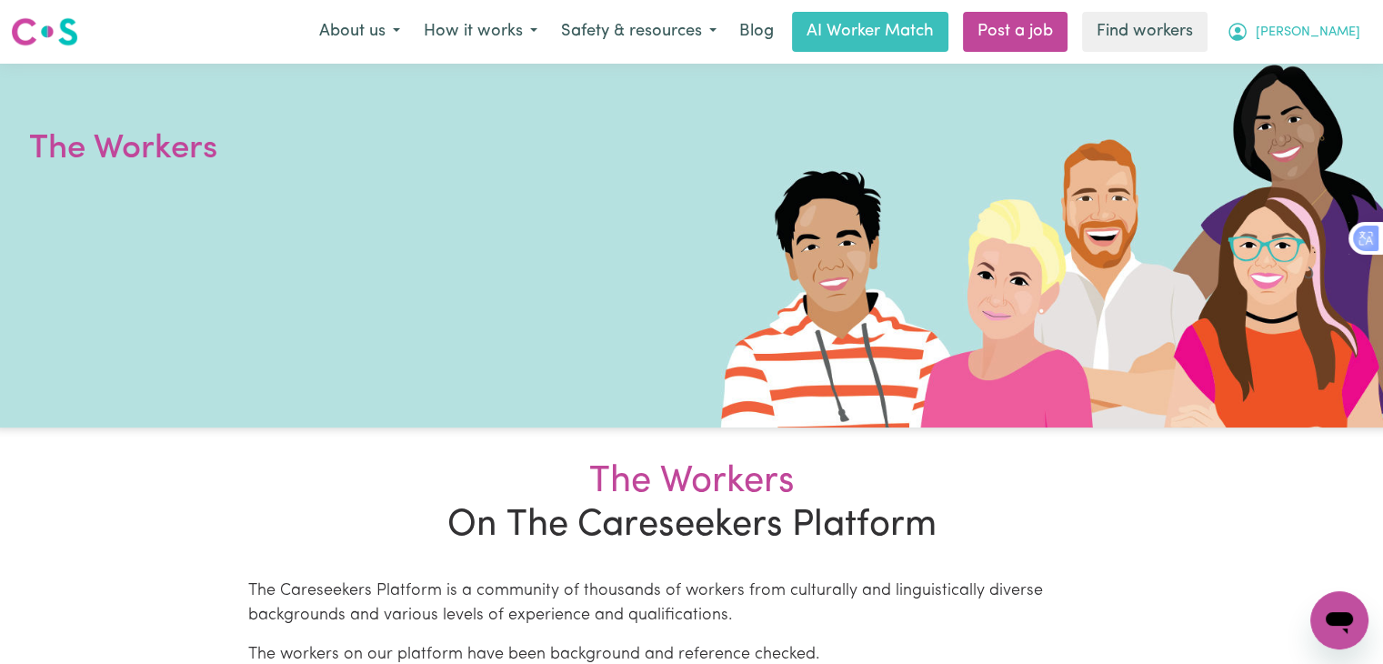
click at [1321, 26] on span "[PERSON_NAME]" at bounding box center [1308, 33] width 105 height 20
click at [1291, 99] on link "Logout" at bounding box center [1299, 104] width 144 height 35
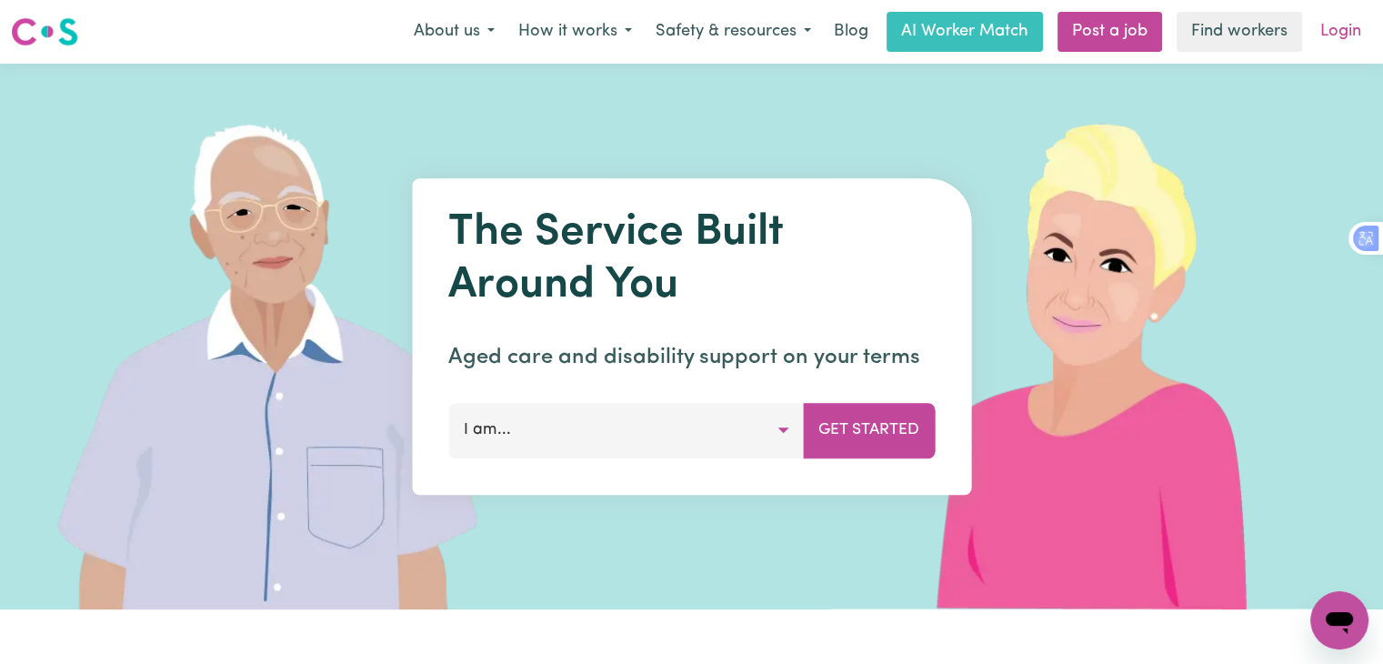
click at [1327, 39] on link "Login" at bounding box center [1340, 32] width 63 height 40
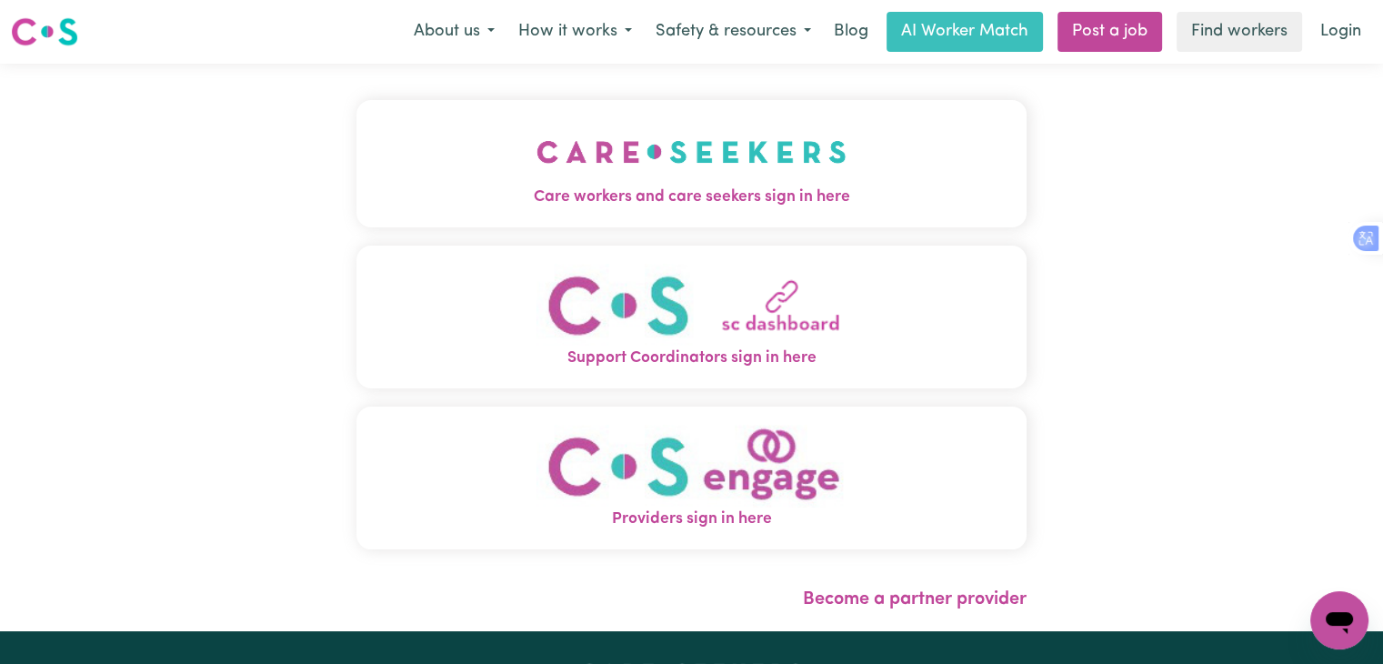
click at [746, 190] on span "Care workers and care seekers sign in here" at bounding box center [691, 197] width 670 height 24
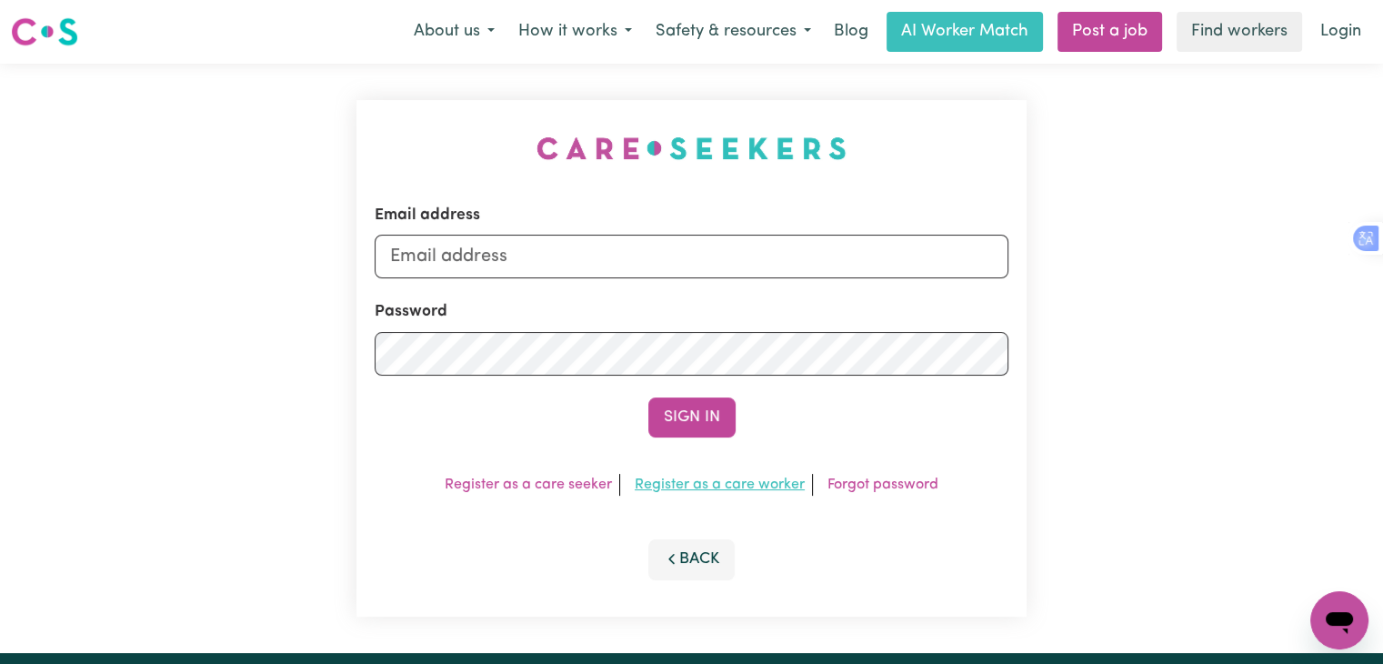
click at [727, 489] on link "Register as a care worker" at bounding box center [720, 484] width 170 height 15
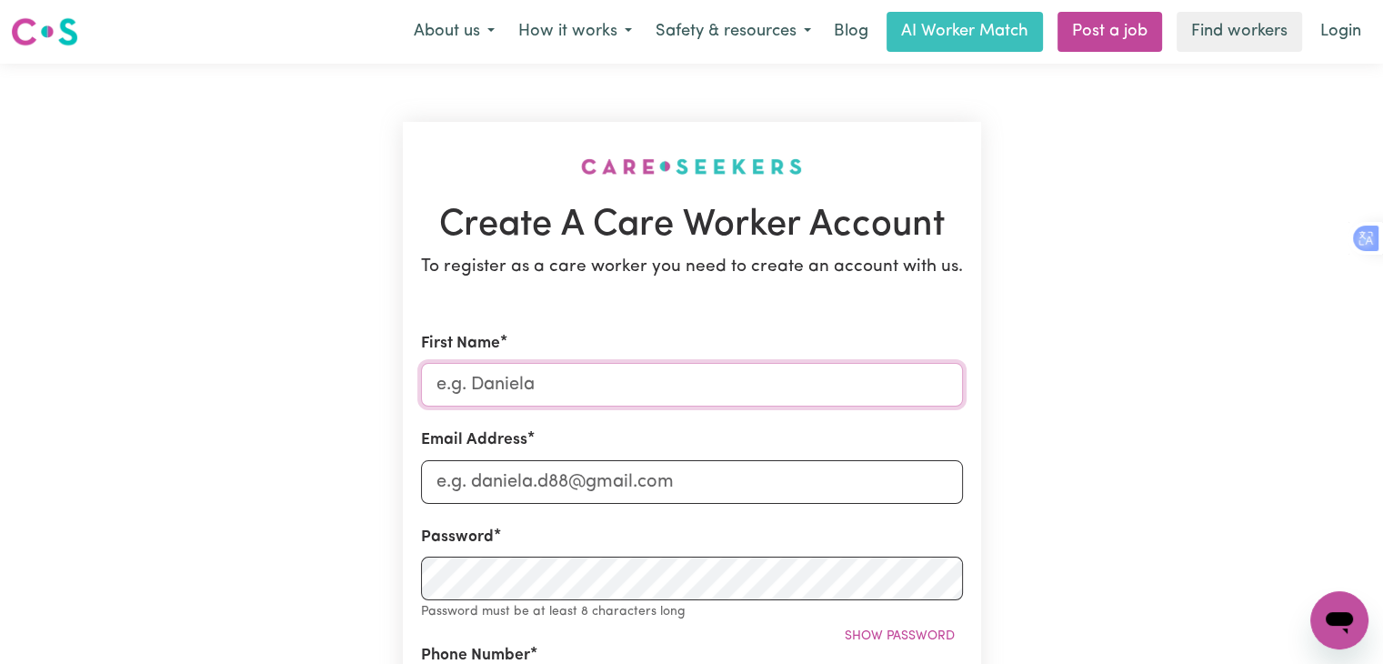
click at [496, 395] on input "First Name" at bounding box center [692, 385] width 542 height 44
click at [493, 491] on input "Email Address" at bounding box center [692, 482] width 542 height 44
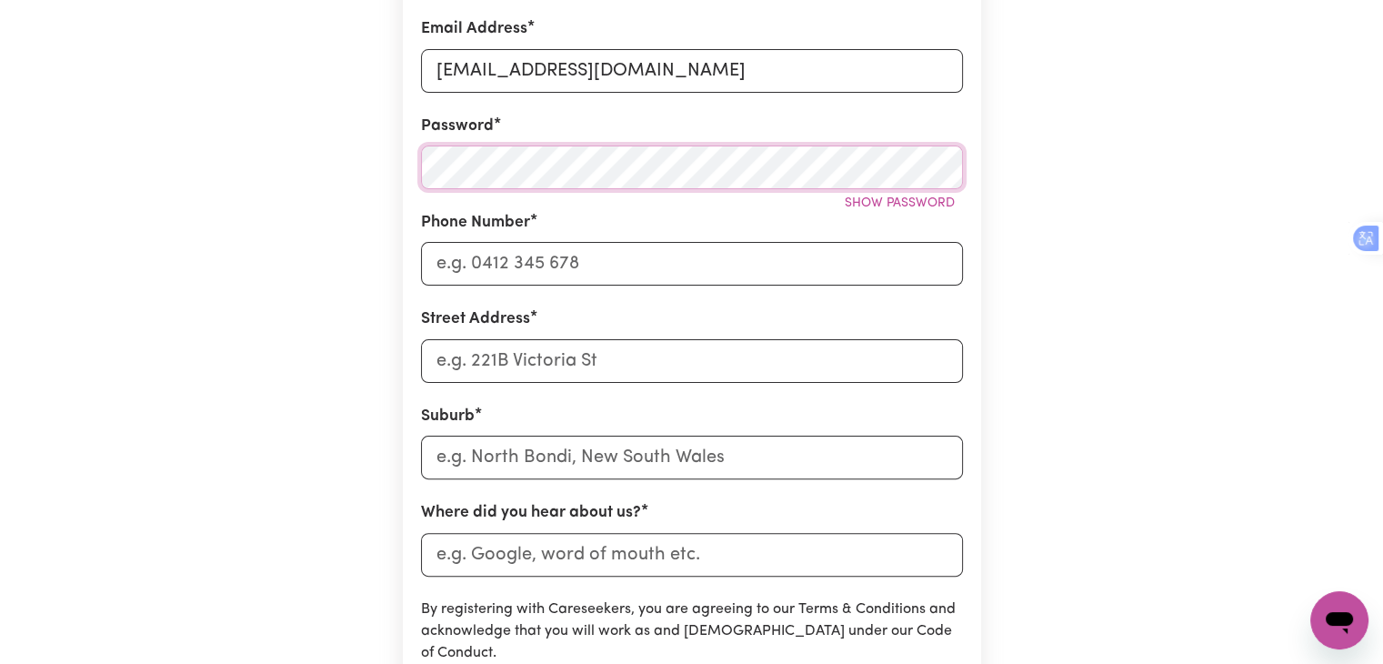
scroll to position [411, 0]
click at [516, 257] on input "Phone Number" at bounding box center [692, 264] width 542 height 44
click at [513, 366] on input "Street Address" at bounding box center [692, 361] width 542 height 44
click at [512, 460] on input "text" at bounding box center [692, 457] width 542 height 44
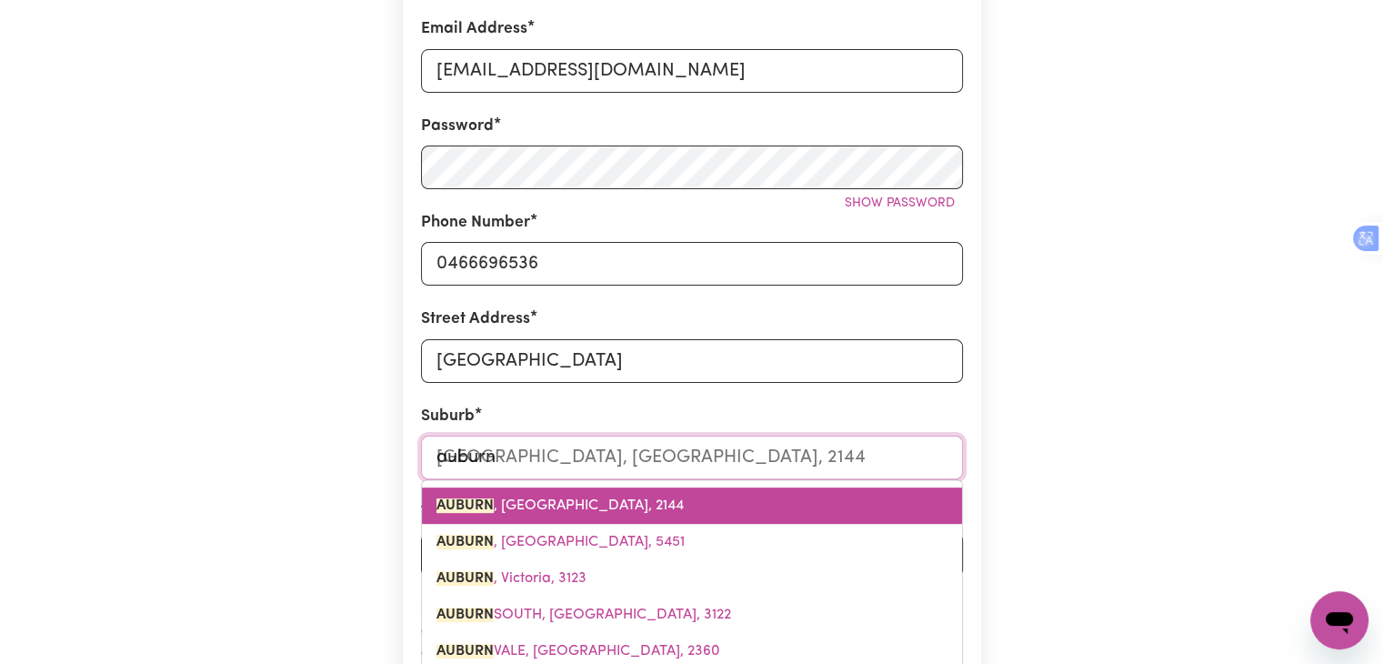
click at [538, 499] on span "[GEOGRAPHIC_DATA] , [GEOGRAPHIC_DATA], 2144" at bounding box center [559, 505] width 247 height 15
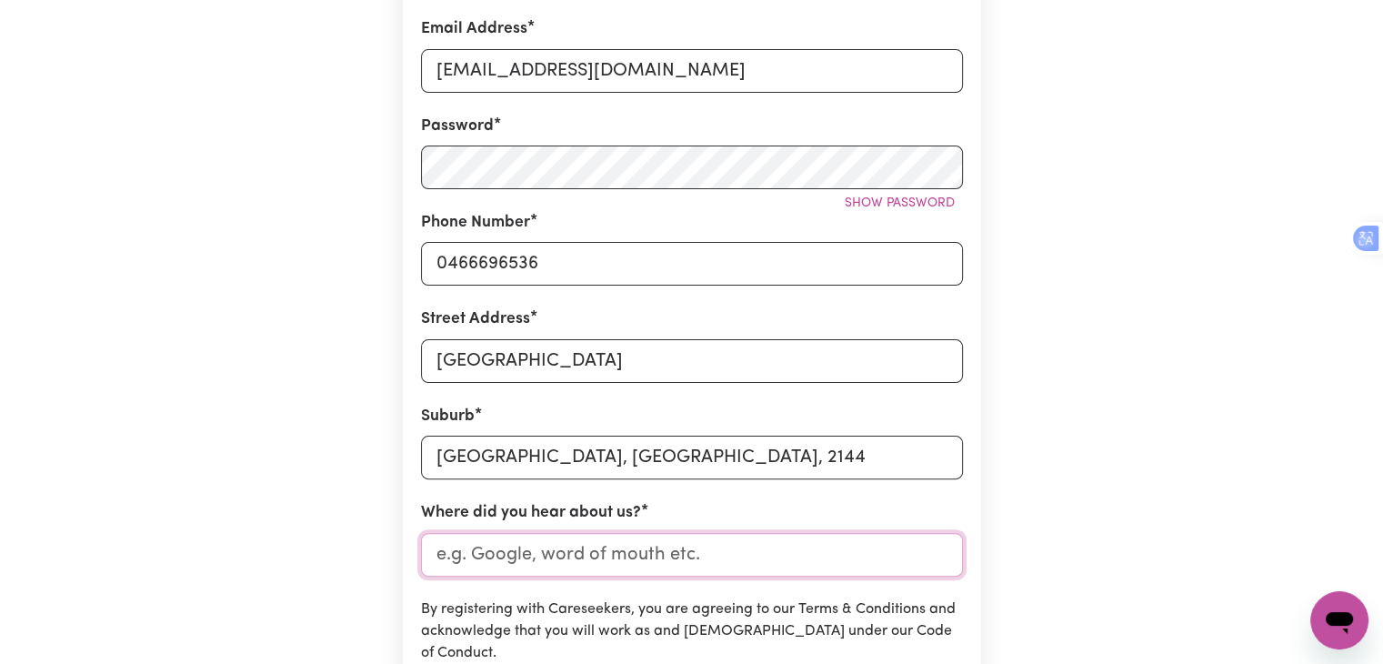
click at [557, 564] on input "Where did you hear about us?" at bounding box center [692, 555] width 542 height 44
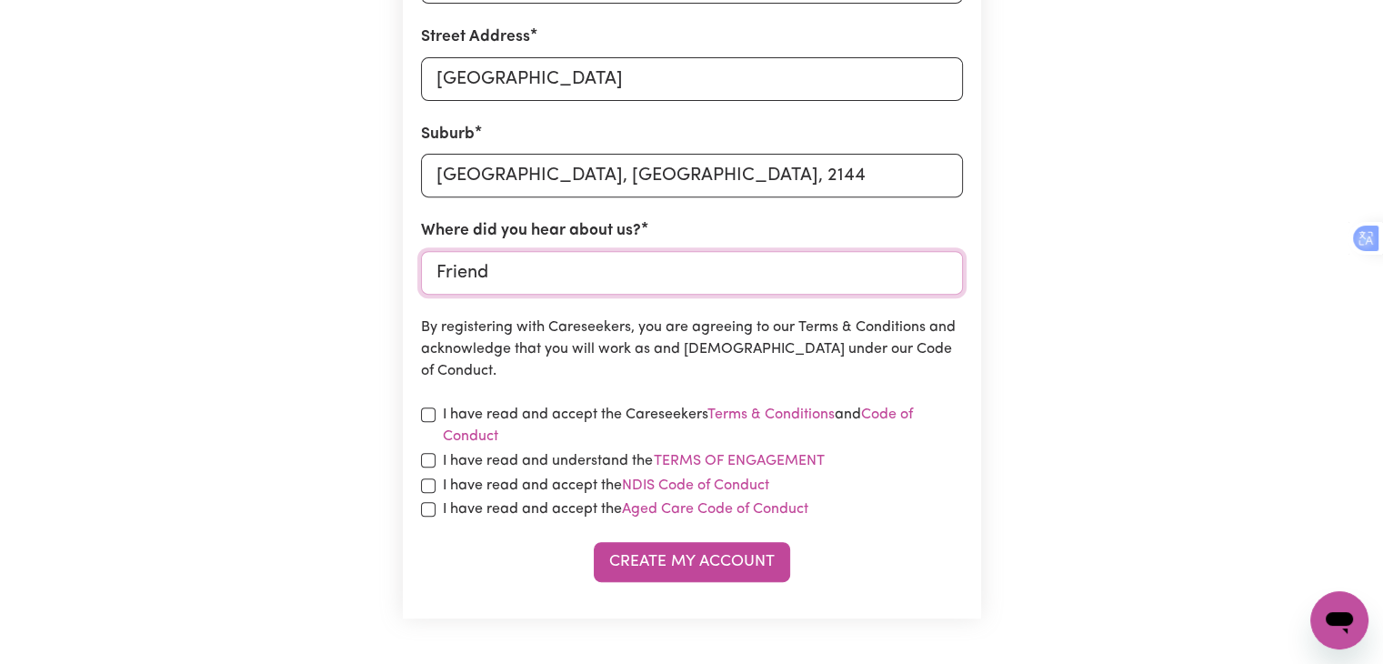
scroll to position [694, 0]
click at [423, 412] on input "checkbox" at bounding box center [428, 413] width 15 height 15
click at [431, 461] on input "checkbox" at bounding box center [428, 459] width 15 height 15
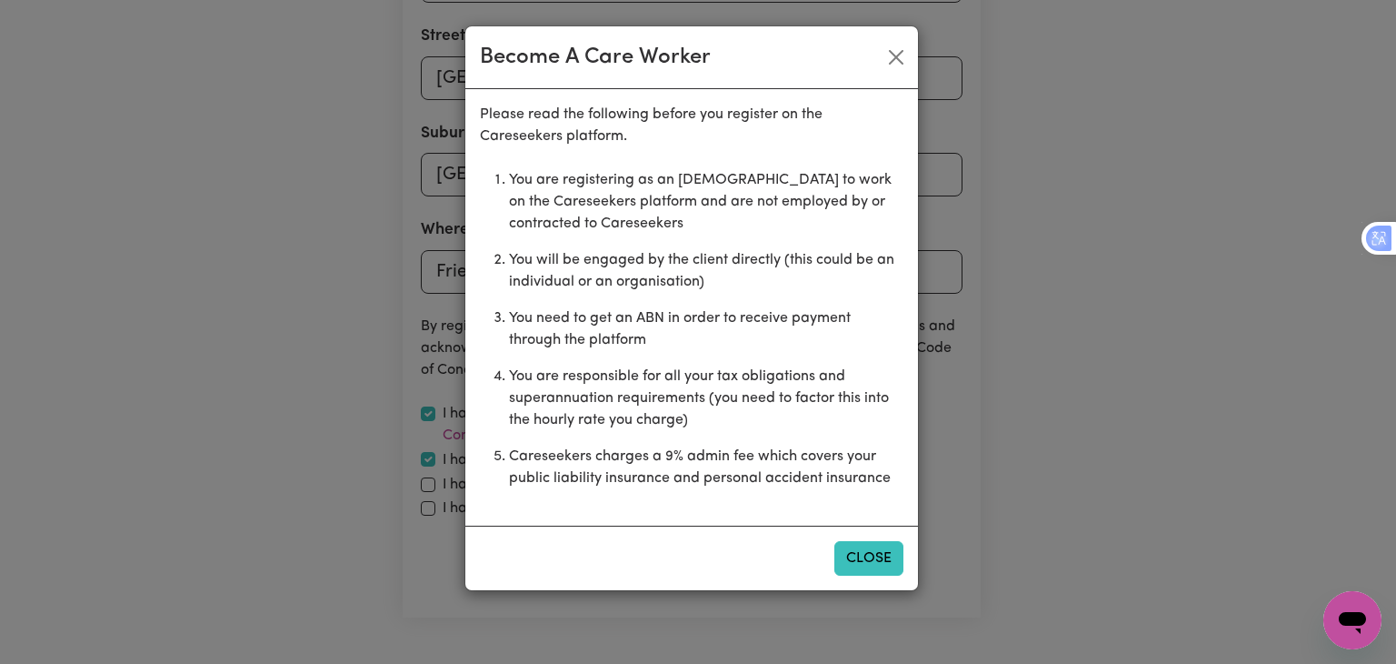
click at [871, 553] on button "Close" at bounding box center [869, 558] width 69 height 35
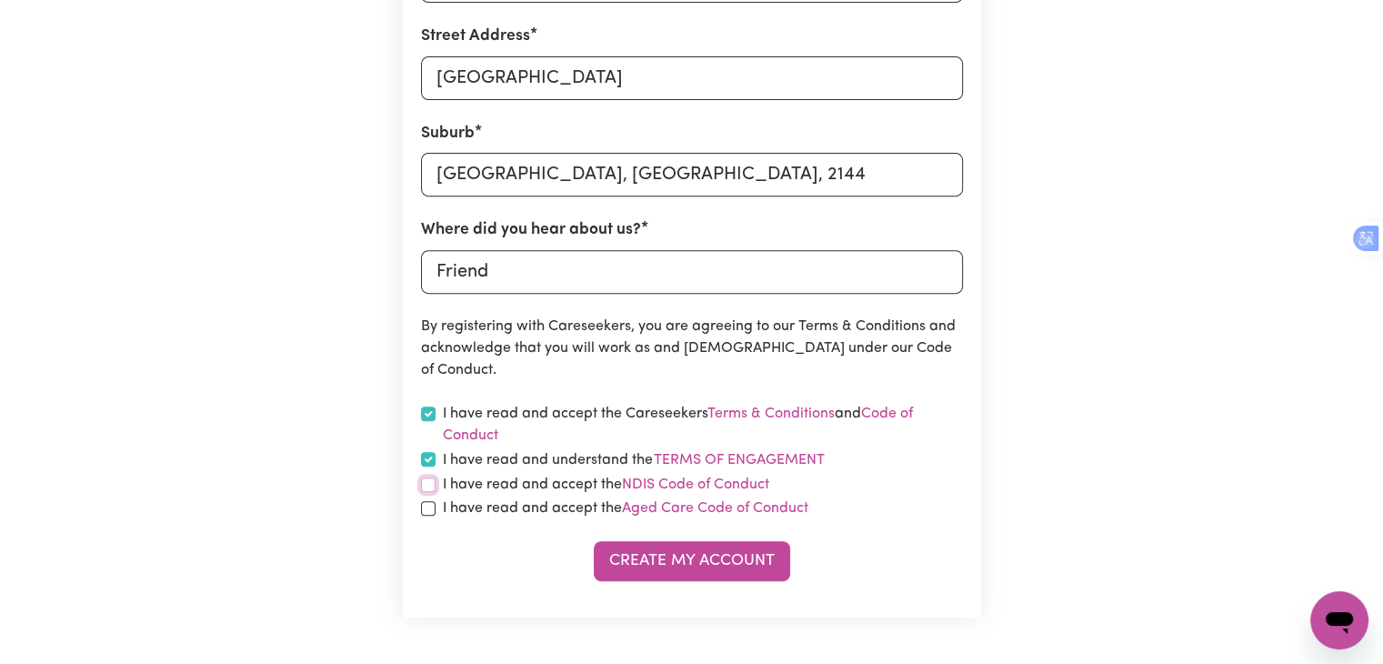
click at [429, 485] on input "checkbox" at bounding box center [428, 484] width 15 height 15
click at [425, 510] on input "checkbox" at bounding box center [428, 508] width 15 height 15
click at [682, 572] on button "Create My Account" at bounding box center [692, 561] width 196 height 40
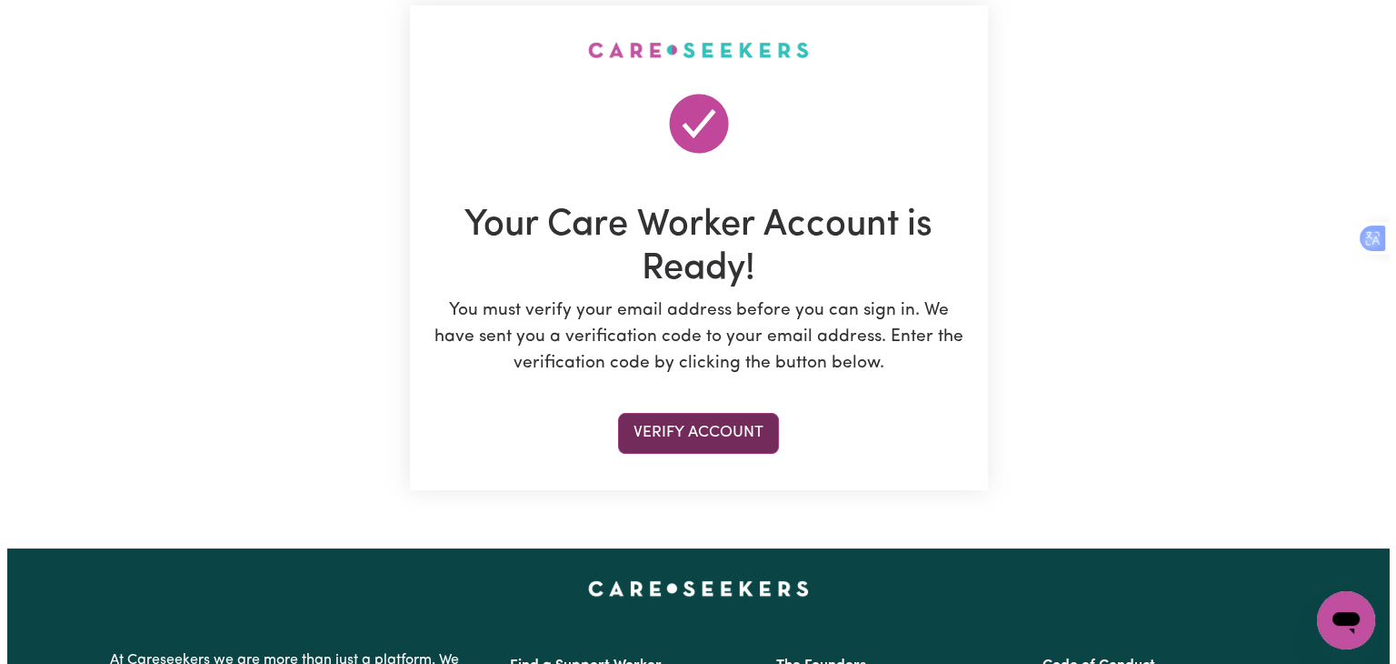
scroll to position [158, 0]
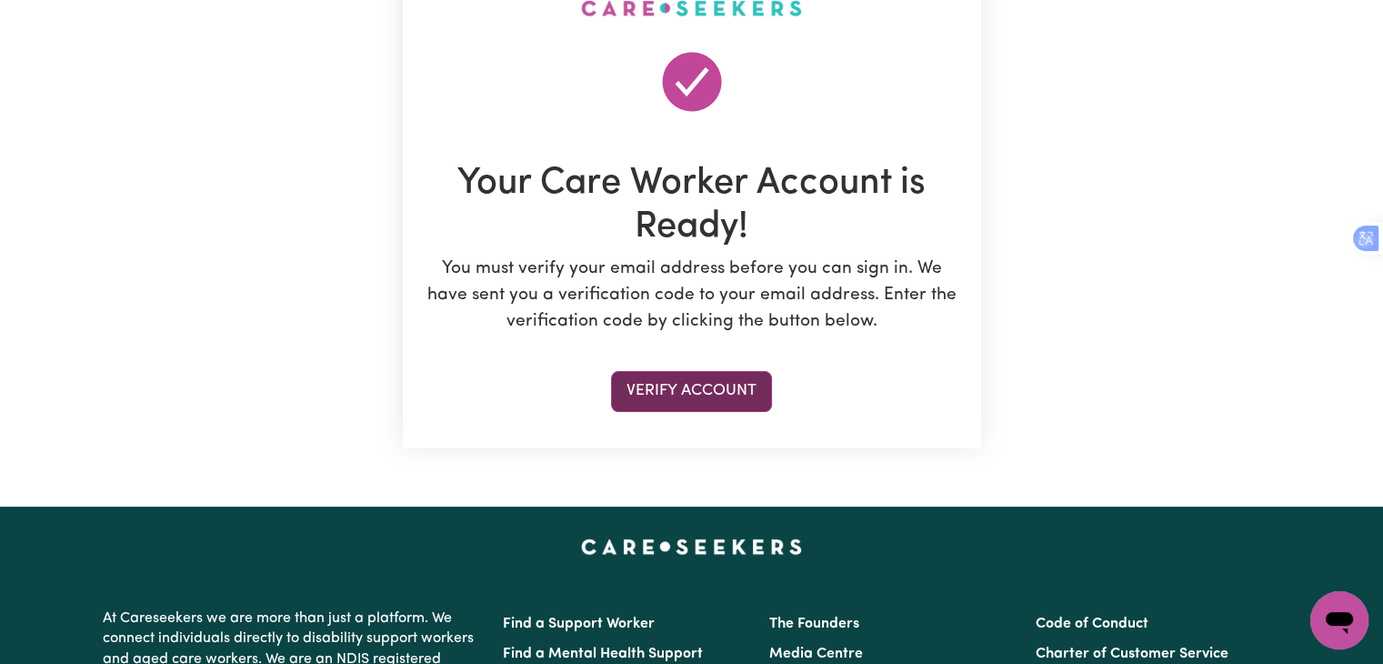
click at [673, 388] on button "Verify Account" at bounding box center [691, 391] width 161 height 40
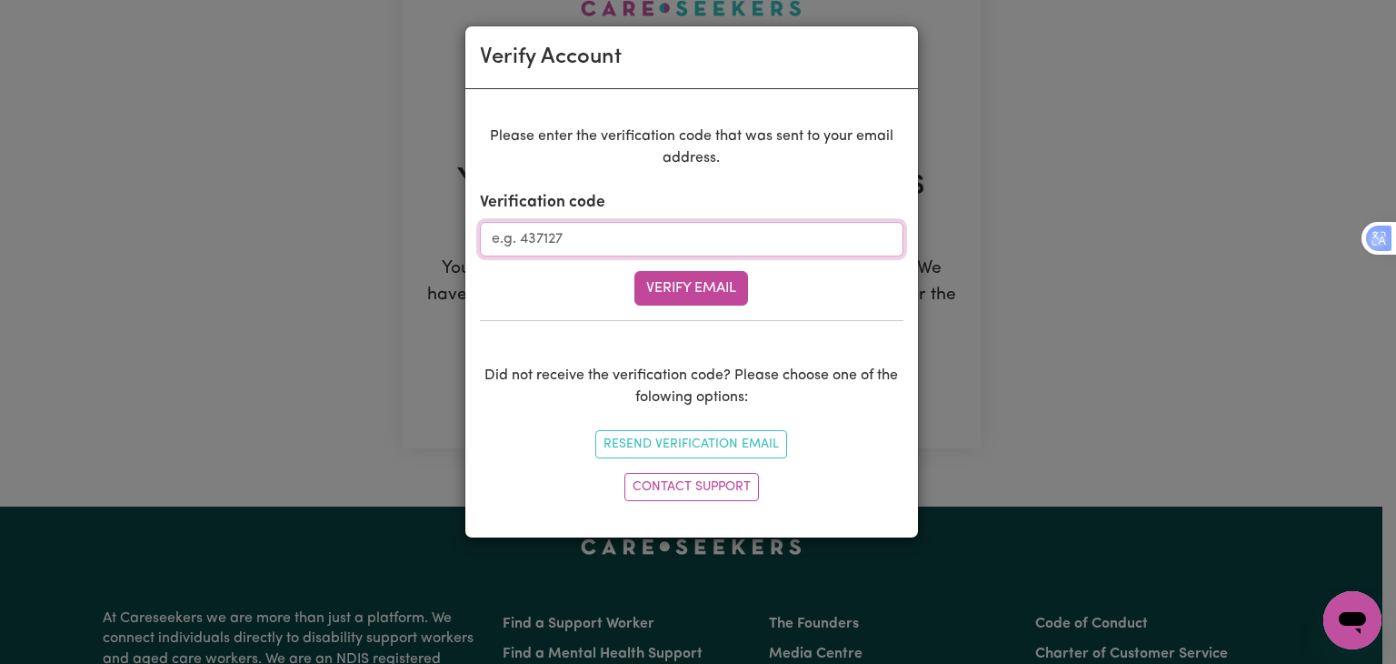
click at [569, 234] on input "Verification code" at bounding box center [692, 239] width 424 height 35
click at [651, 286] on button "Verify Email" at bounding box center [692, 288] width 114 height 35
